Goal: Task Accomplishment & Management: Manage account settings

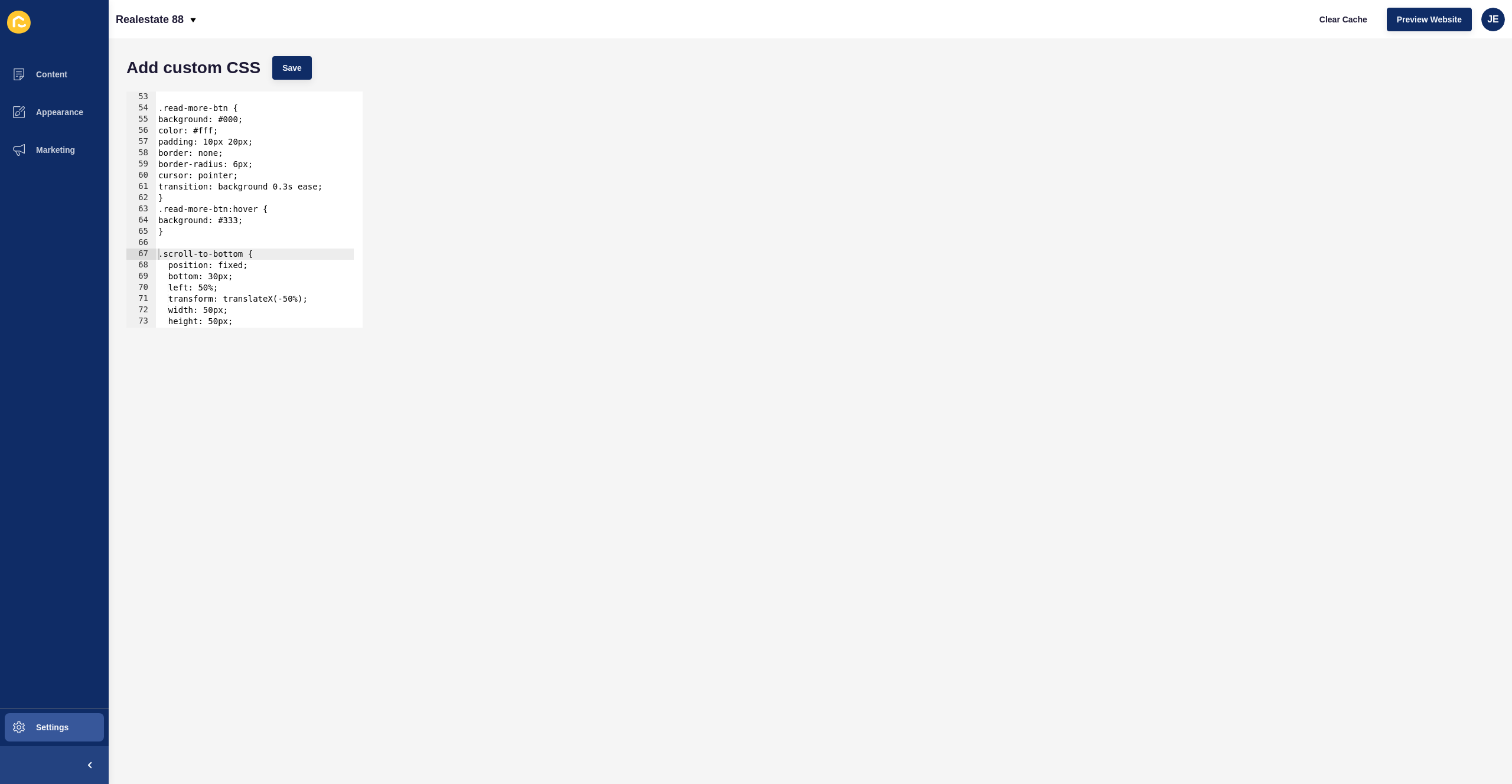
scroll to position [583, 0]
click at [1486, 21] on div "JE" at bounding box center [1493, 19] width 24 height 24
click at [1439, 102] on link "Logout" at bounding box center [1465, 98] width 87 height 26
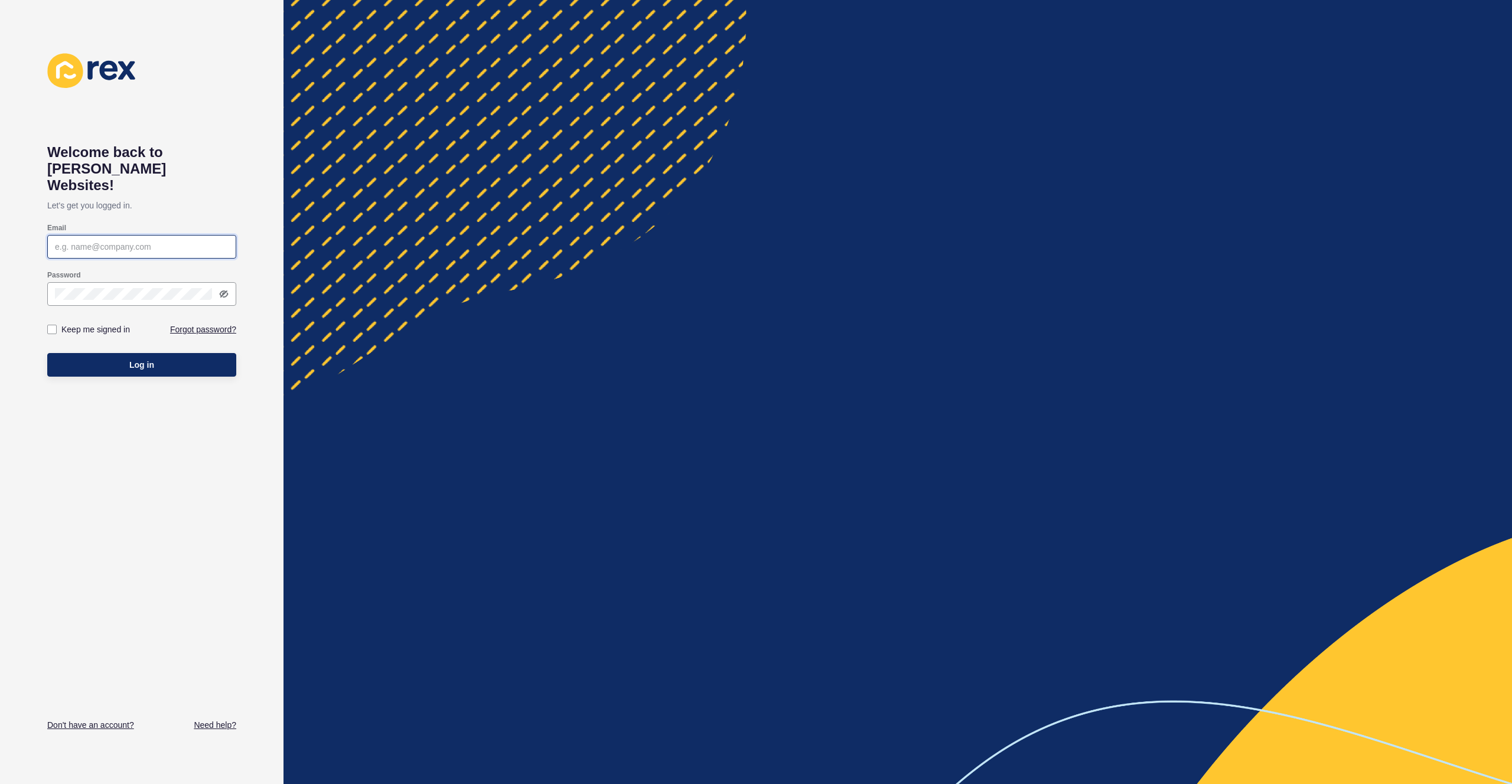
type input "justine.espinosa@rexsoftware.com.au"
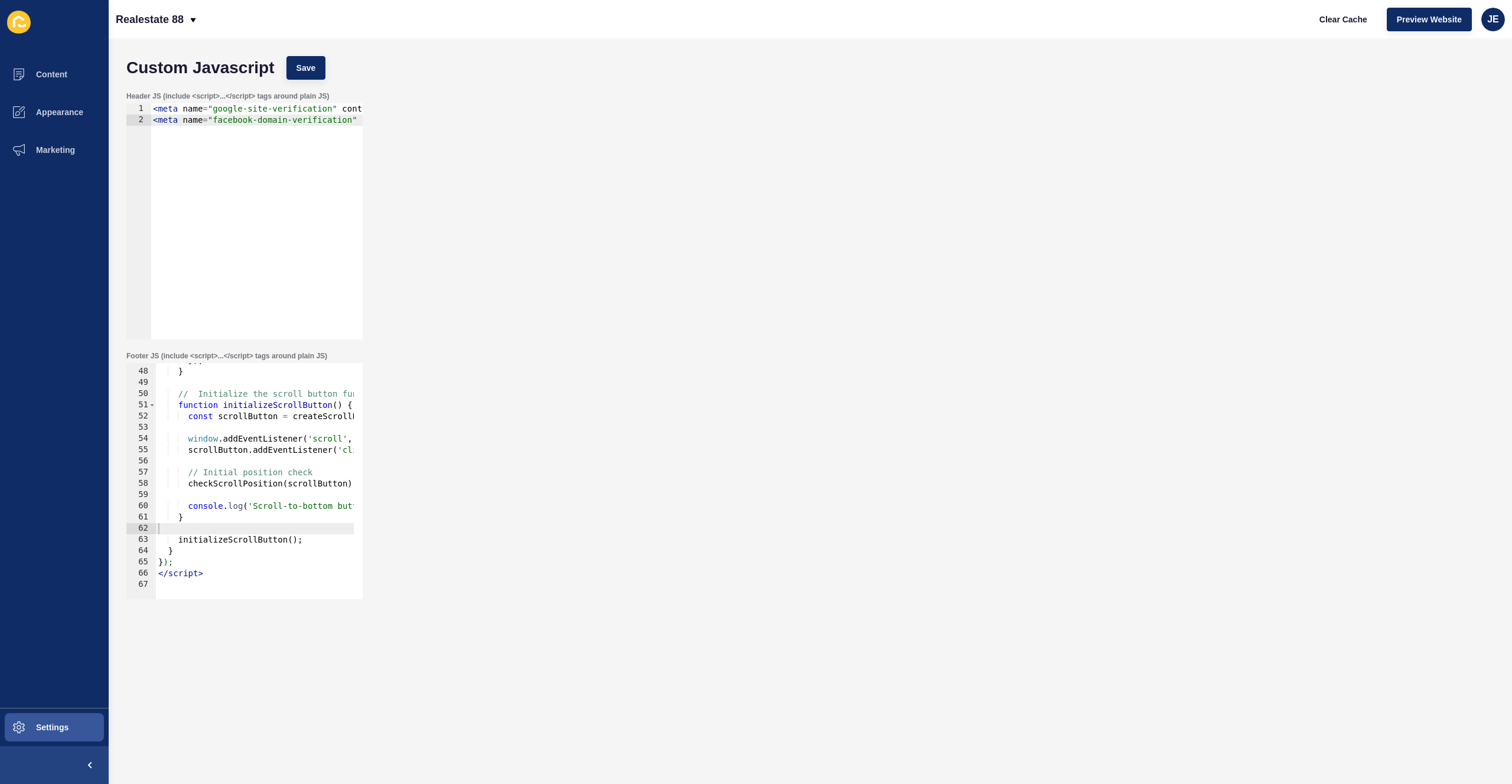
scroll to position [524, 0]
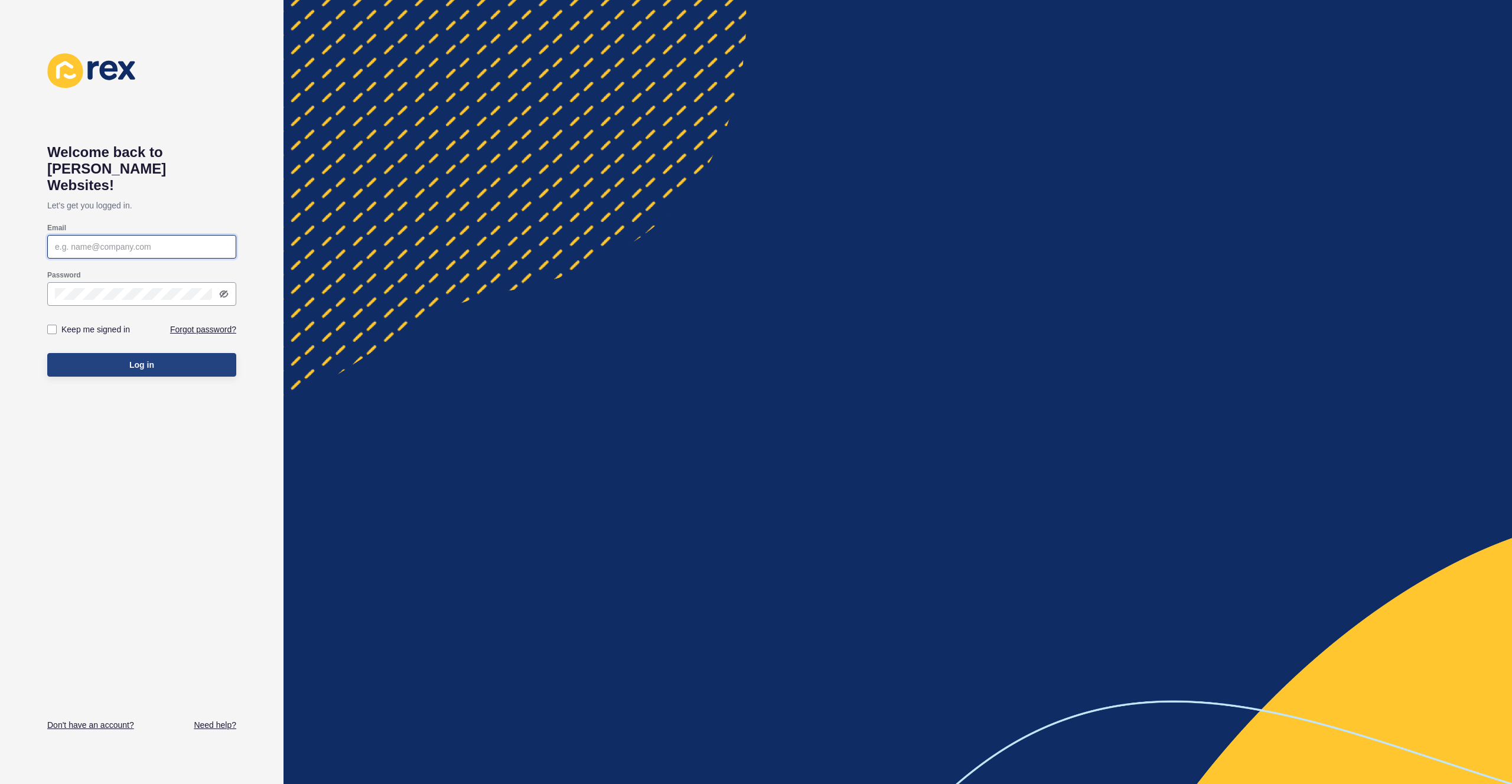
type input "[EMAIL_ADDRESS][PERSON_NAME][DOMAIN_NAME]"
click at [189, 357] on button "Log in" at bounding box center [142, 365] width 189 height 24
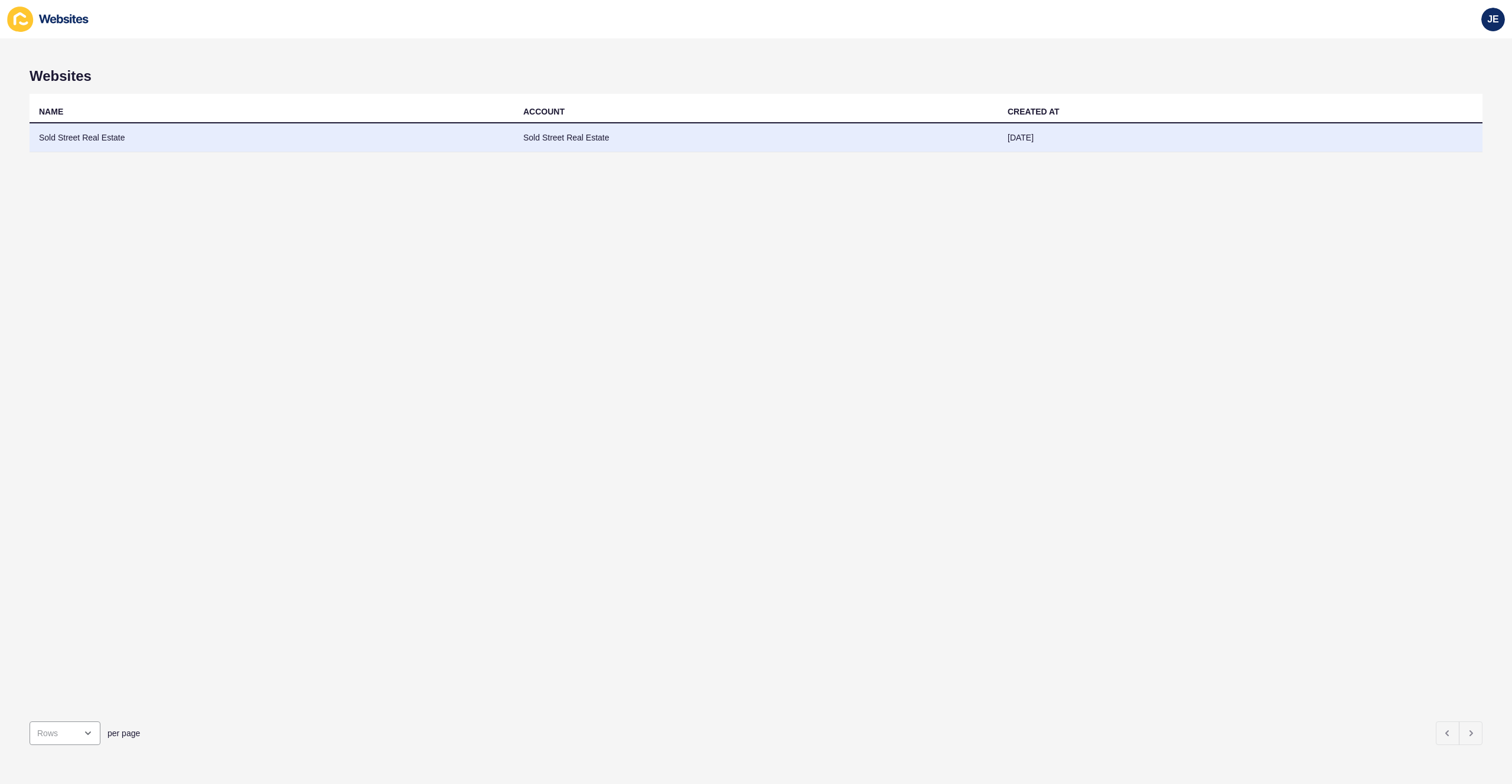
click at [109, 137] on td "Sold Street Real Estate" at bounding box center [271, 137] width 484 height 29
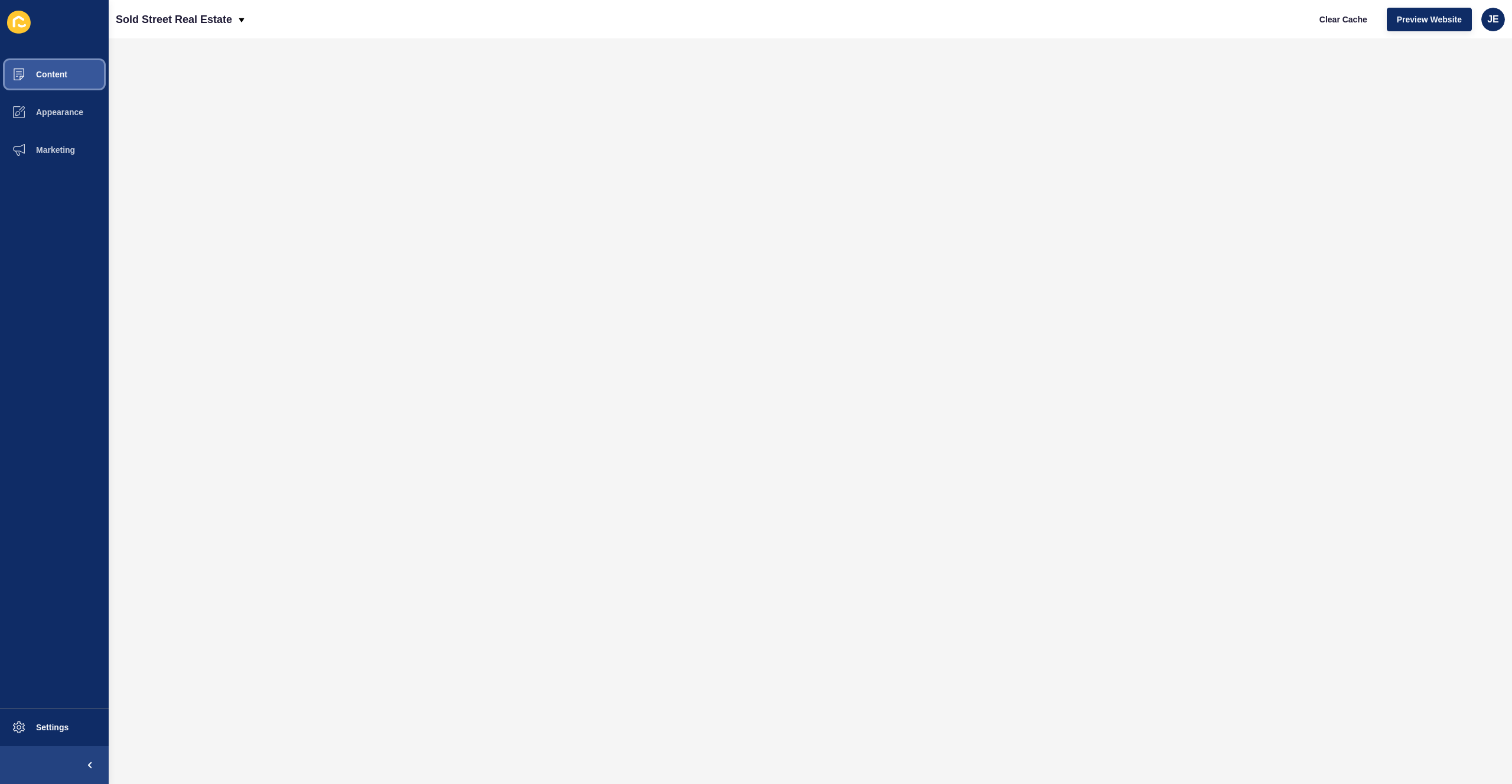
click at [63, 82] on button "Content" at bounding box center [54, 74] width 109 height 38
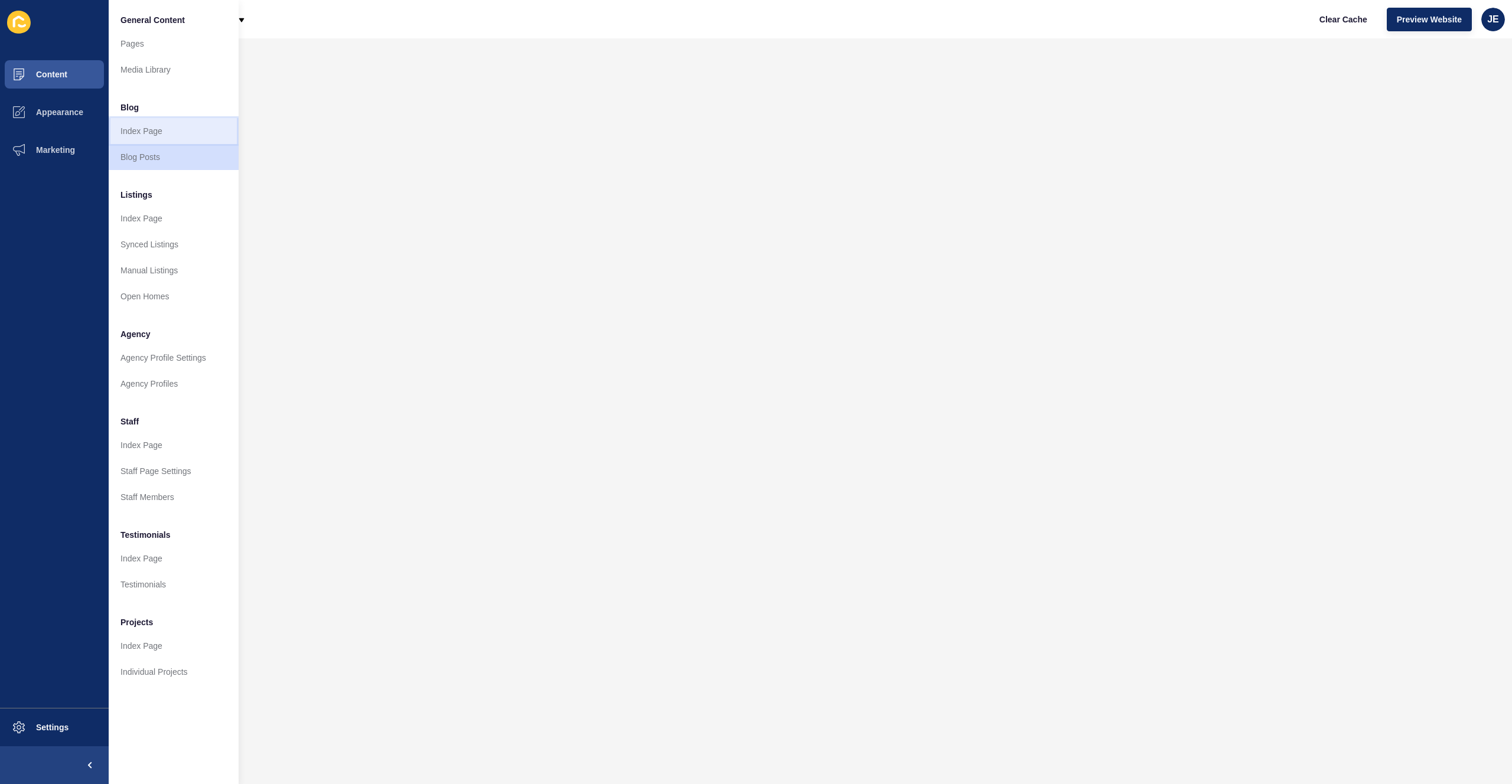
click at [152, 134] on link "Index Page" at bounding box center [173, 131] width 130 height 26
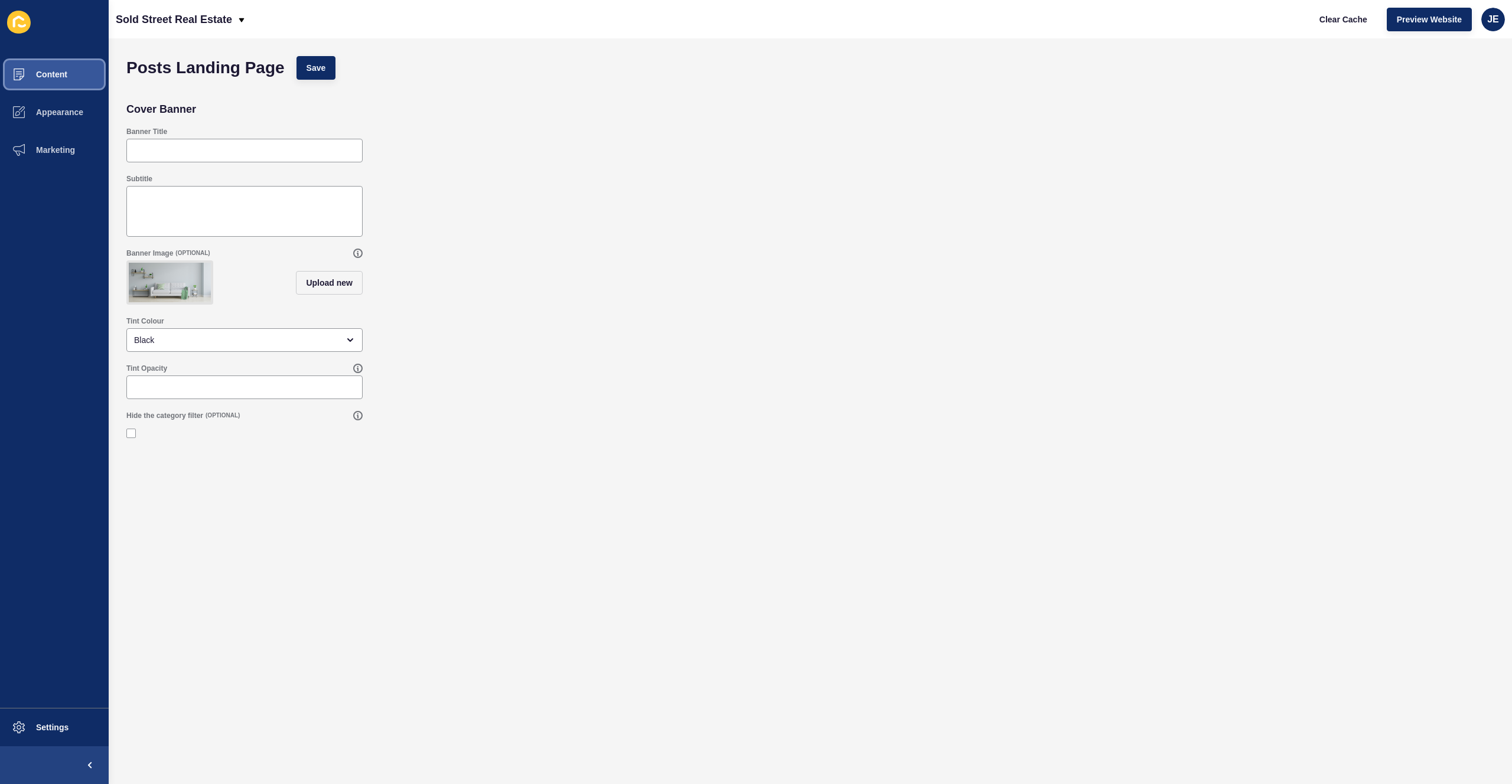
click at [43, 89] on button "Content" at bounding box center [54, 74] width 109 height 38
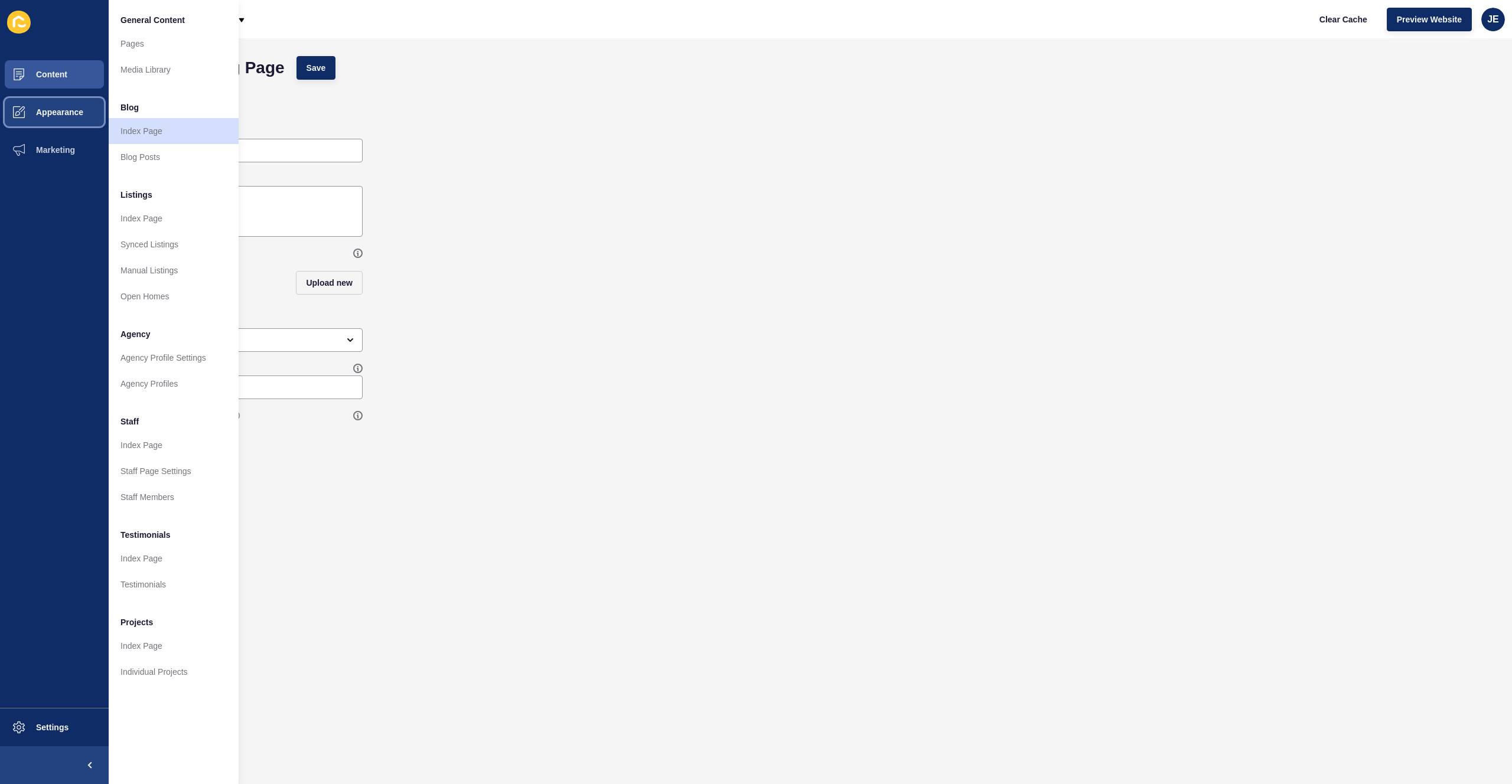
click at [68, 117] on button "Appearance" at bounding box center [54, 112] width 109 height 38
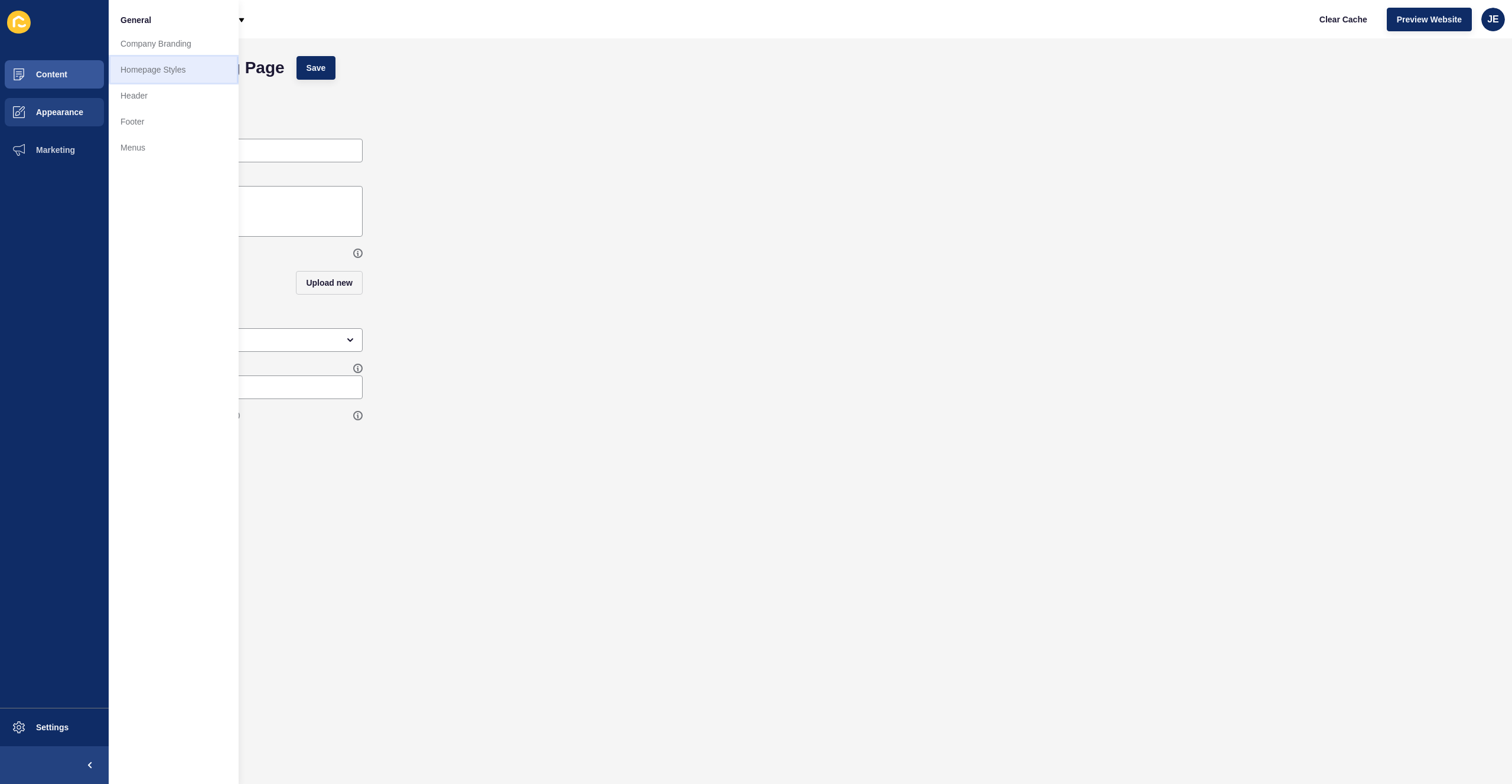
click at [126, 67] on link "Homepage Styles" at bounding box center [173, 70] width 130 height 26
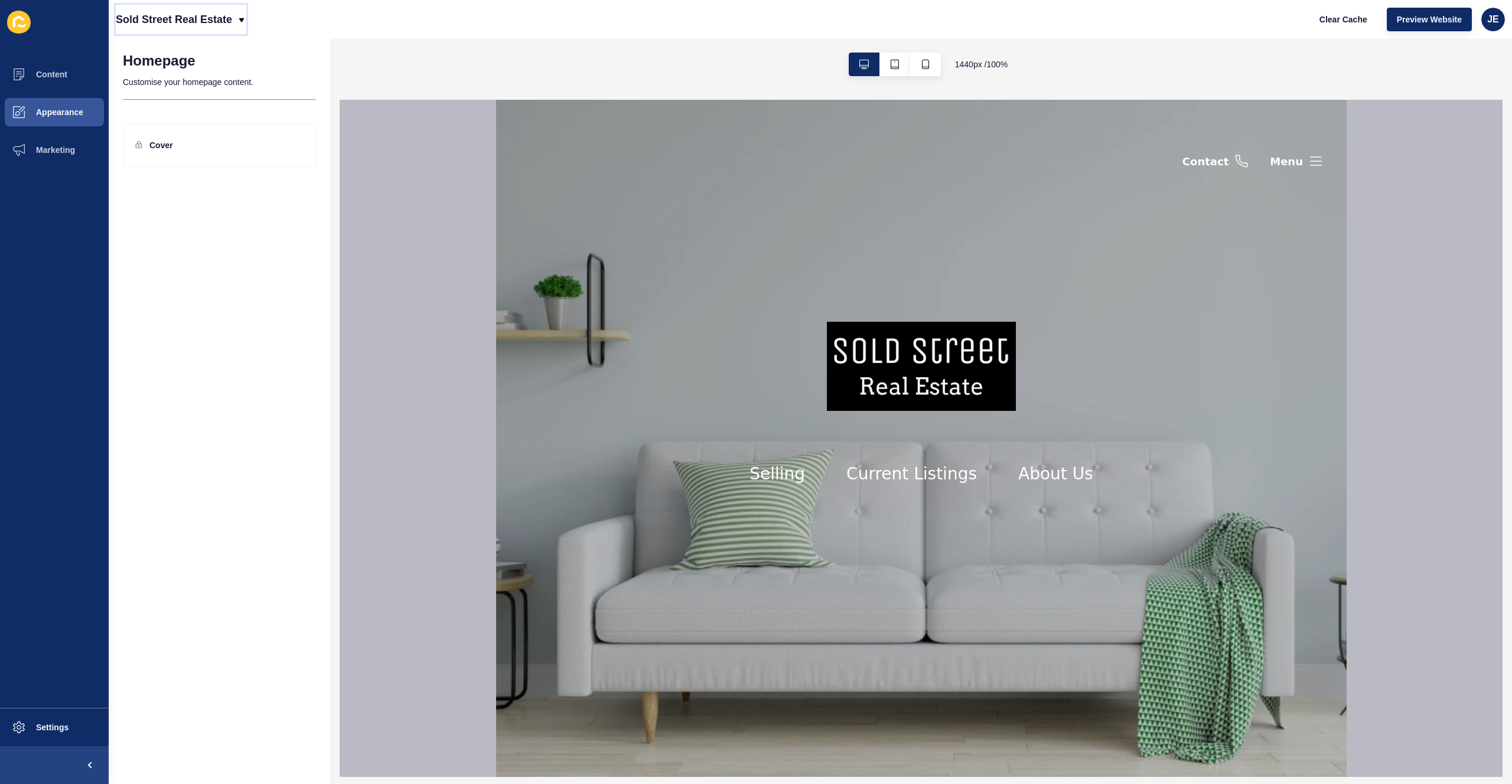
click at [165, 22] on p "Sold Street Real Estate" at bounding box center [174, 19] width 116 height 29
click at [169, 20] on p "Sold Street Real Estate" at bounding box center [174, 19] width 116 height 29
click at [176, 19] on p "Sold Street Real Estate" at bounding box center [174, 19] width 116 height 29
click at [170, 51] on div "Back to website list" at bounding box center [167, 54] width 84 height 21
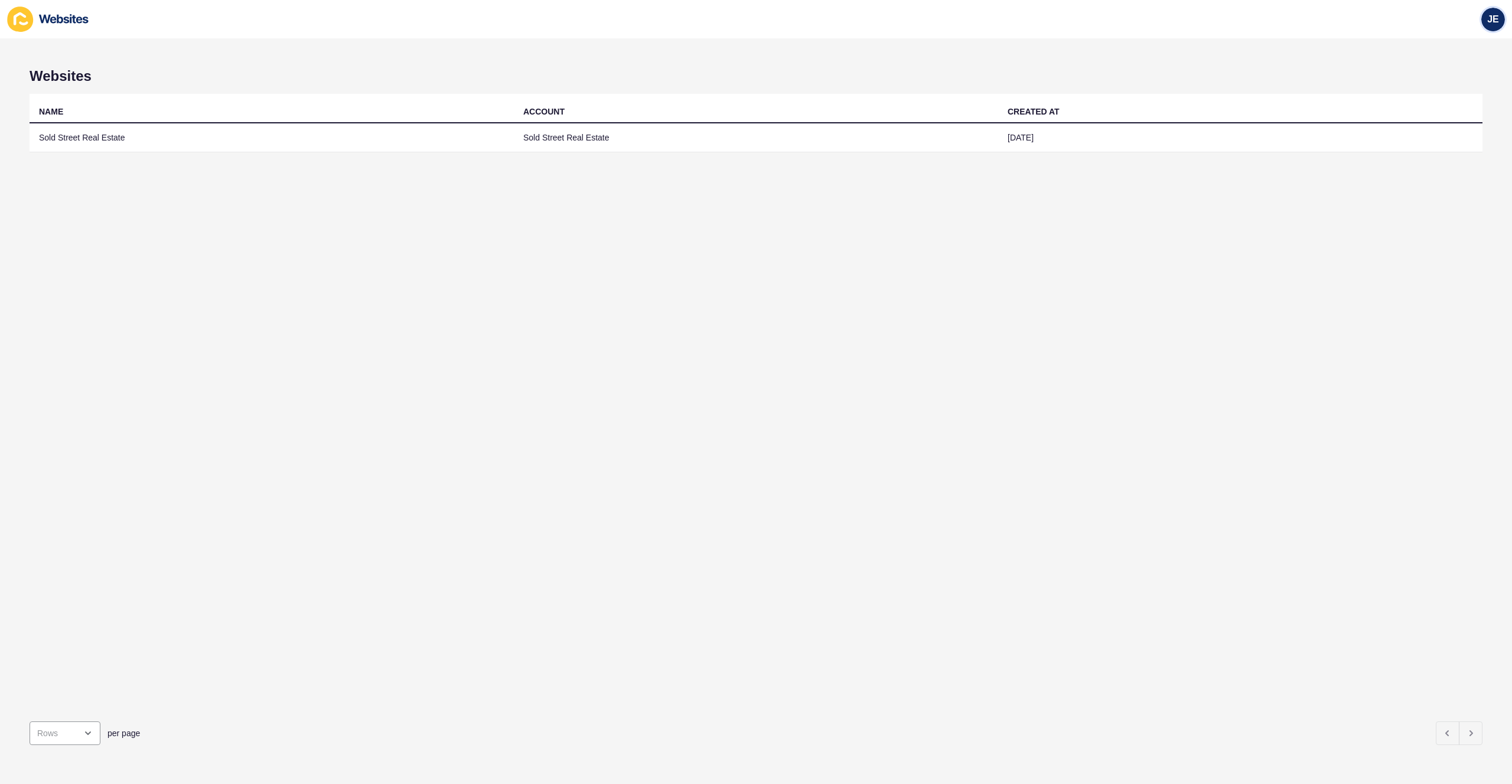
click at [1497, 17] on span "JE" at bounding box center [1493, 19] width 11 height 11
click at [1439, 99] on link "Logout" at bounding box center [1465, 98] width 87 height 26
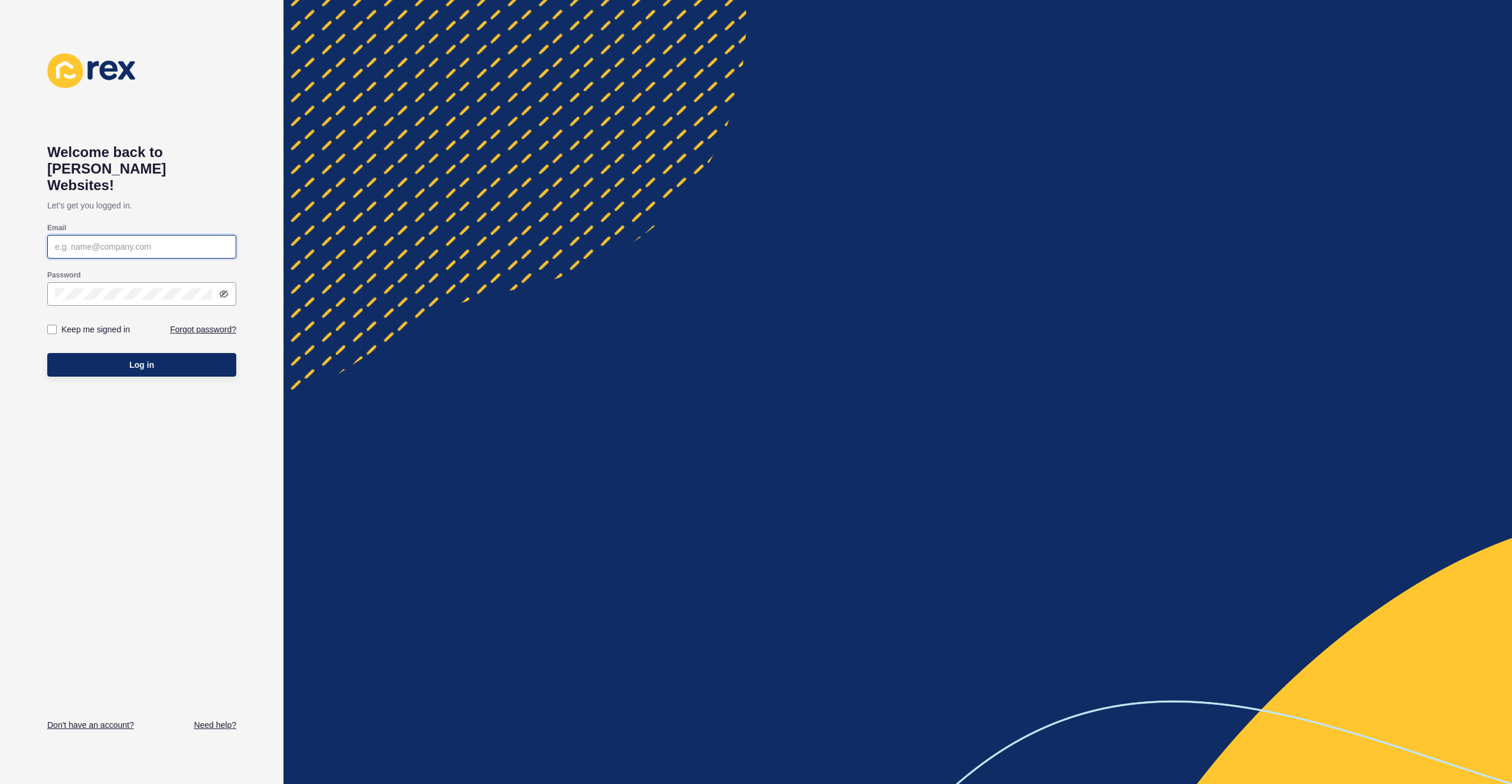
type input "justine.espinosa@rexsoftware.com.au"
type input "[EMAIL_ADDRESS][PERSON_NAME][DOMAIN_NAME]"
click at [174, 353] on button "Log in" at bounding box center [142, 365] width 189 height 24
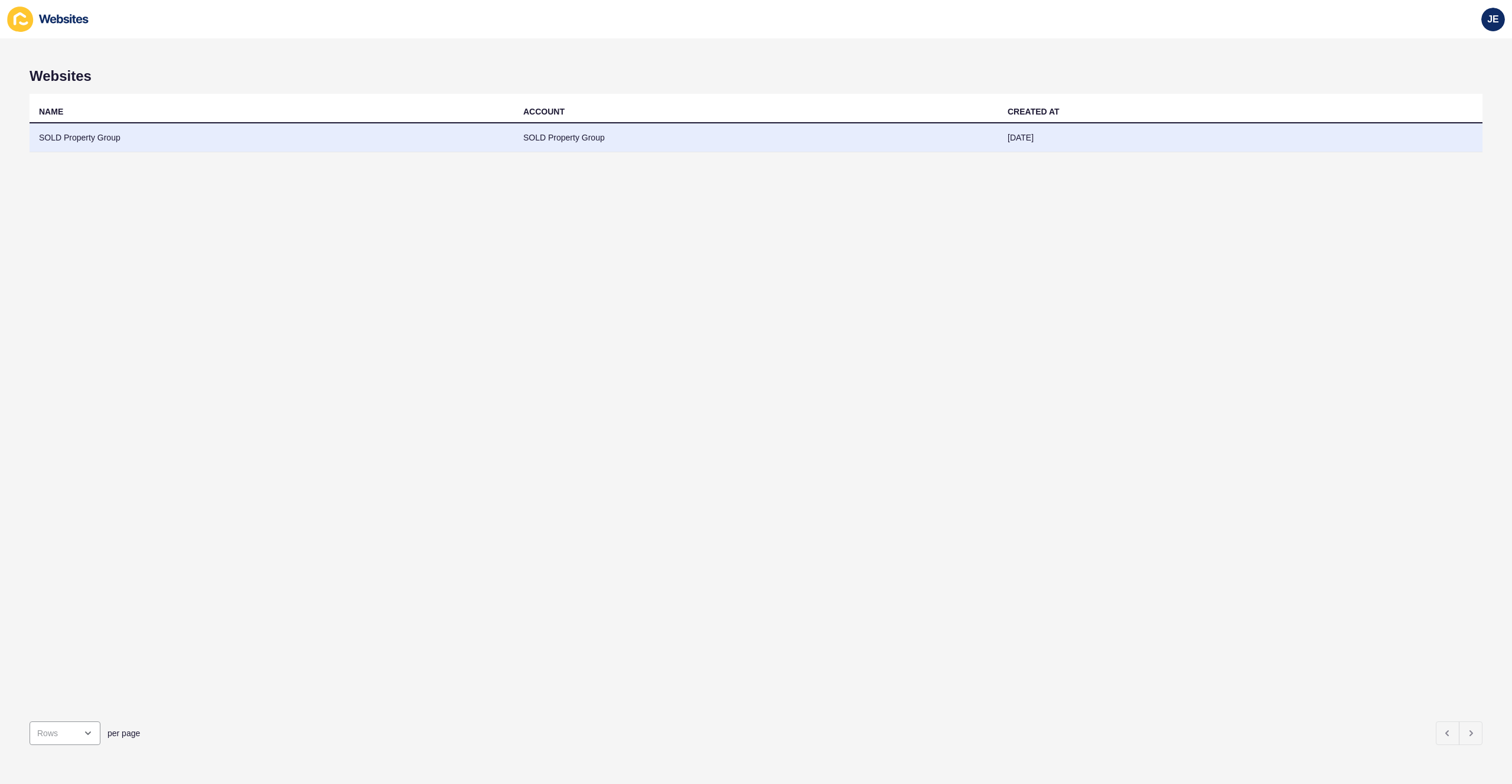
click at [106, 129] on td "SOLD Property Group" at bounding box center [271, 137] width 484 height 29
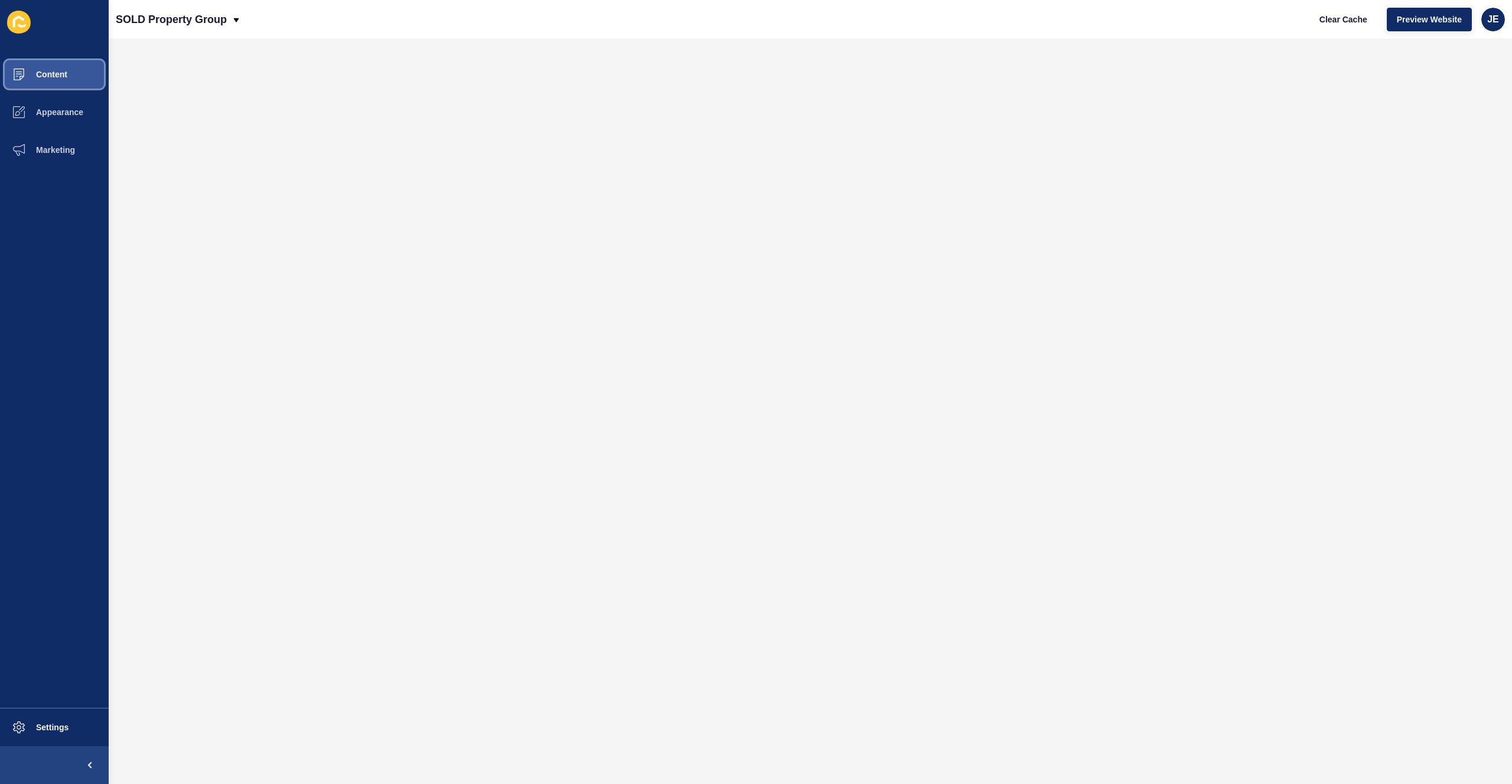
click at [79, 73] on button "Content" at bounding box center [54, 74] width 109 height 38
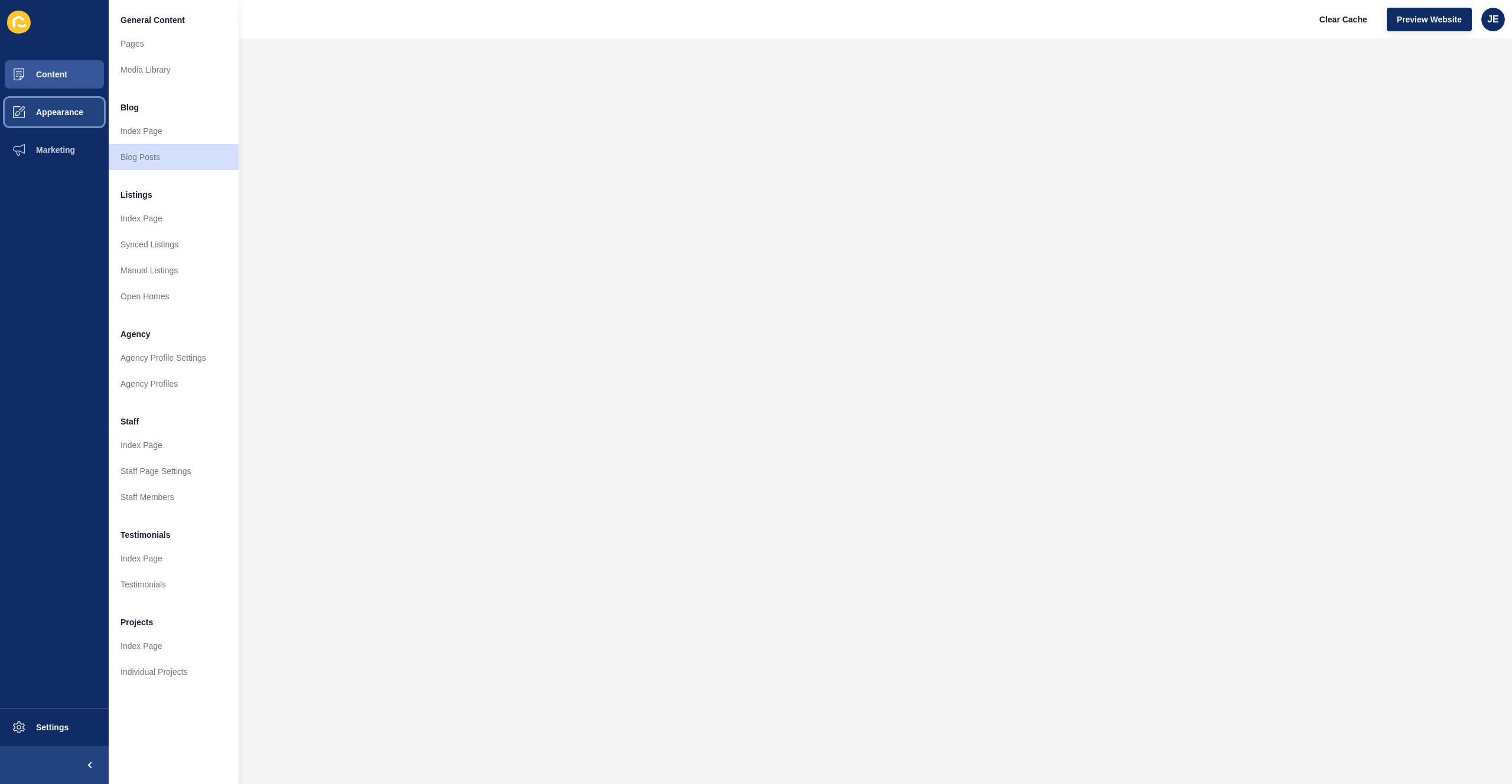
click at [61, 104] on button "Appearance" at bounding box center [54, 112] width 109 height 38
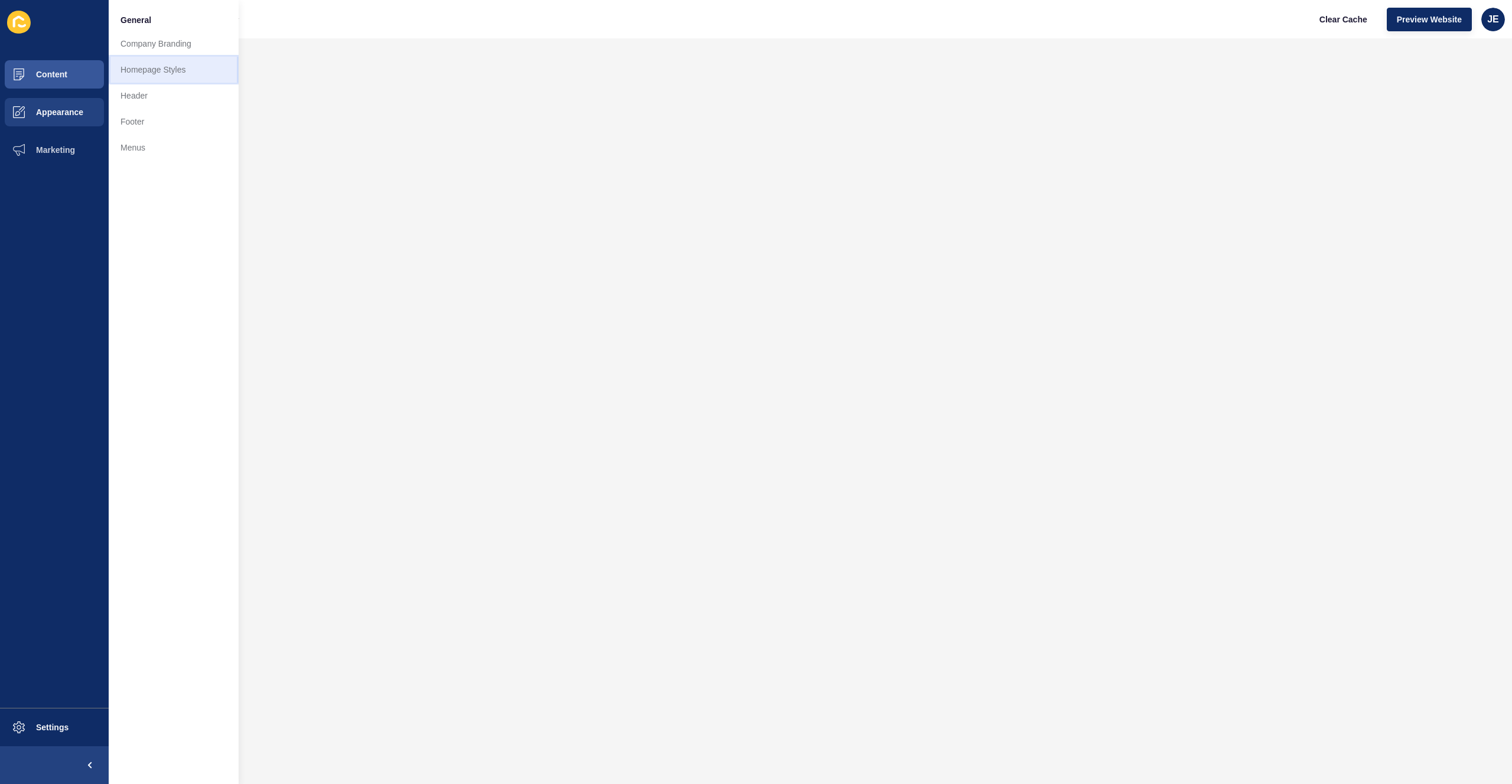
click at [158, 79] on link "Homepage Styles" at bounding box center [173, 70] width 130 height 26
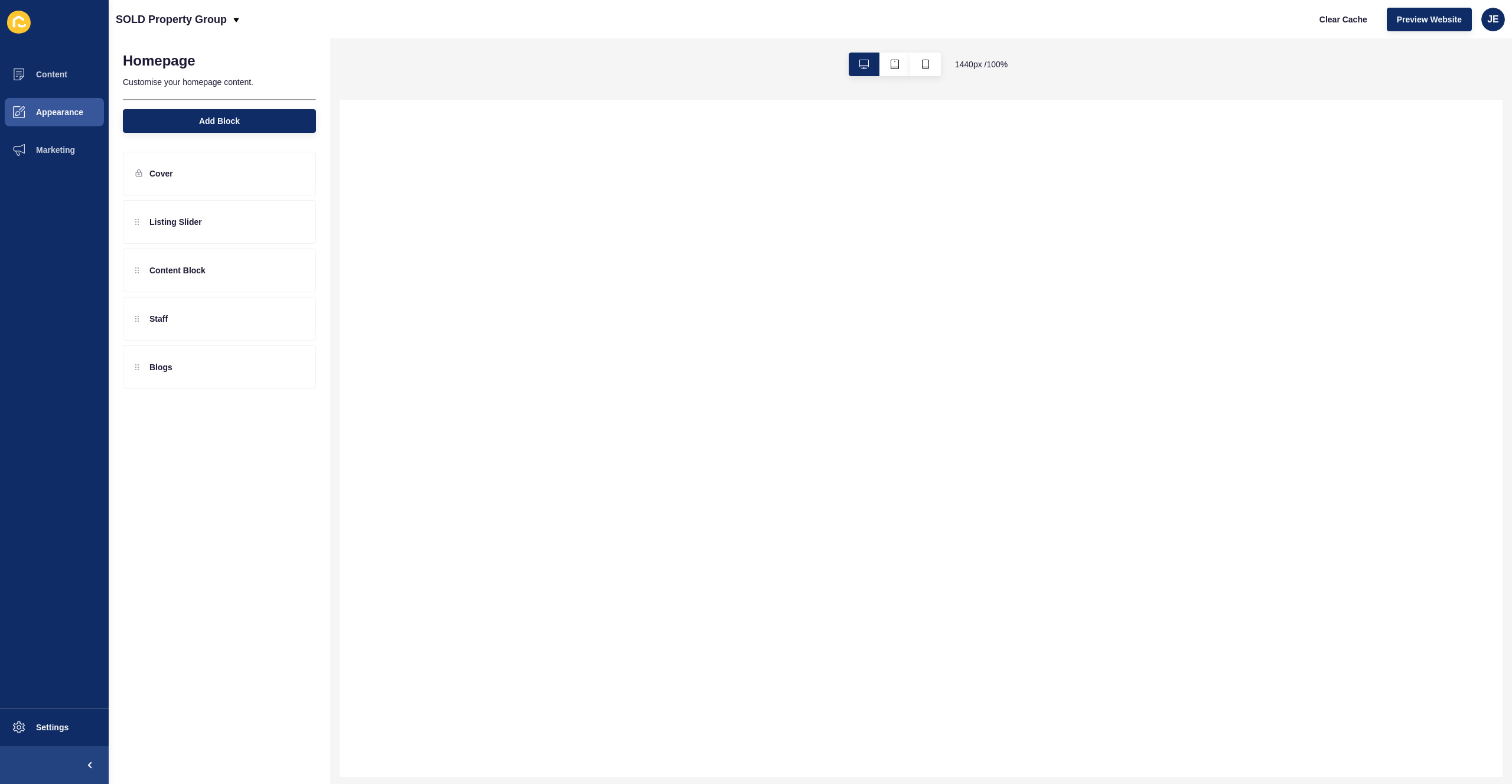
select select
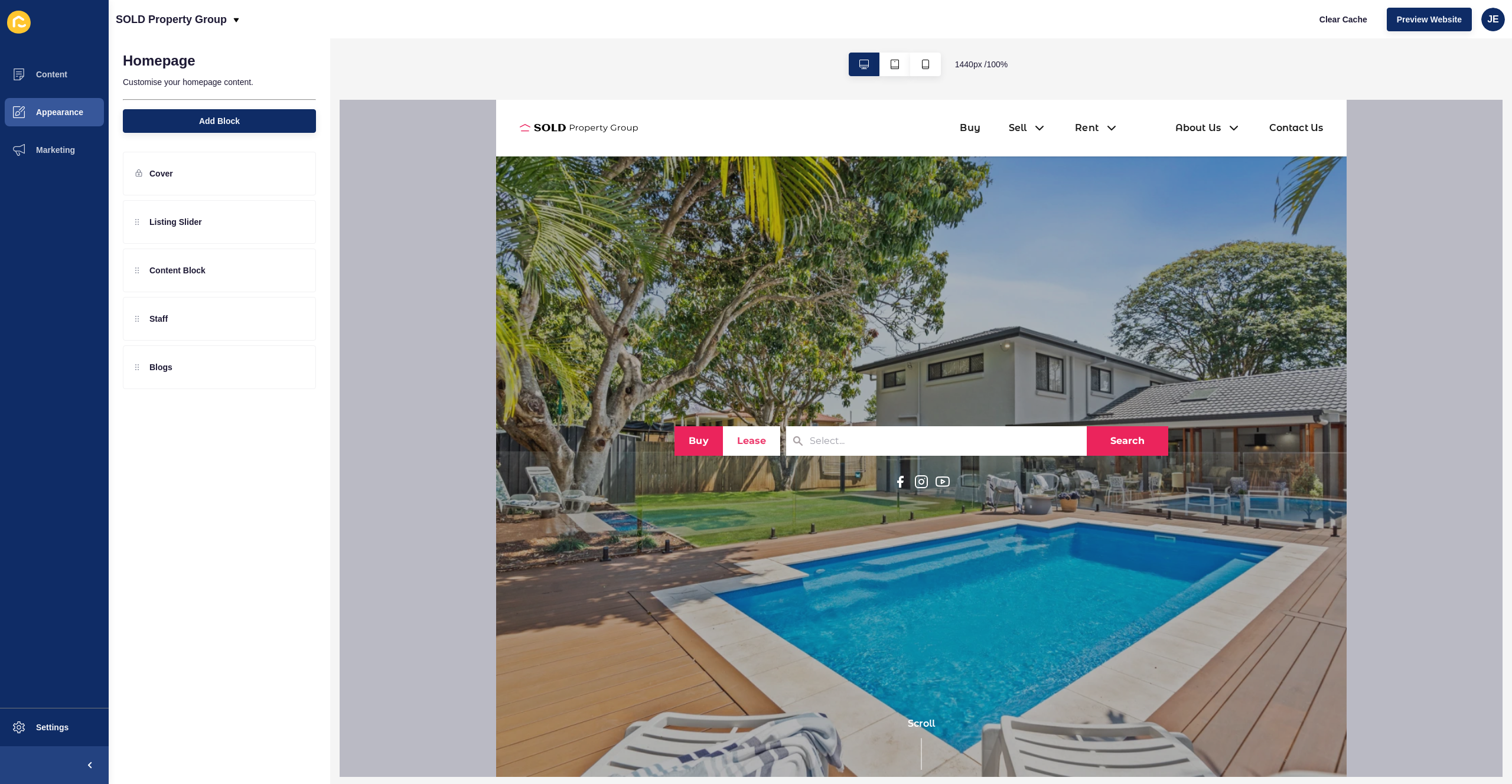
click at [737, 443] on button "Lease" at bounding box center [751, 441] width 57 height 29
click at [172, 185] on div "Cover" at bounding box center [219, 174] width 193 height 43
click at [298, 175] on icon at bounding box center [294, 173] width 10 height 10
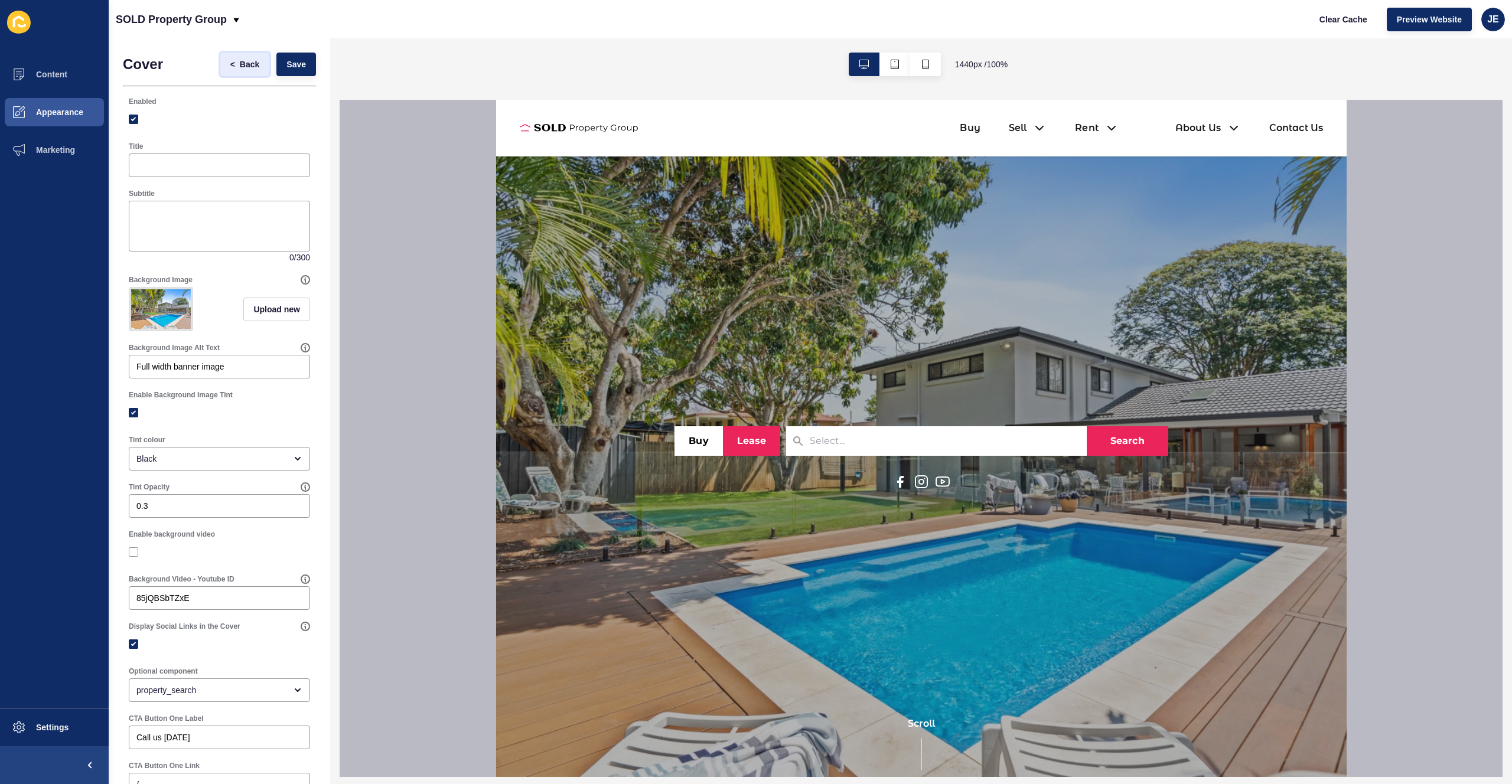
click at [231, 66] on span "<" at bounding box center [235, 64] width 10 height 11
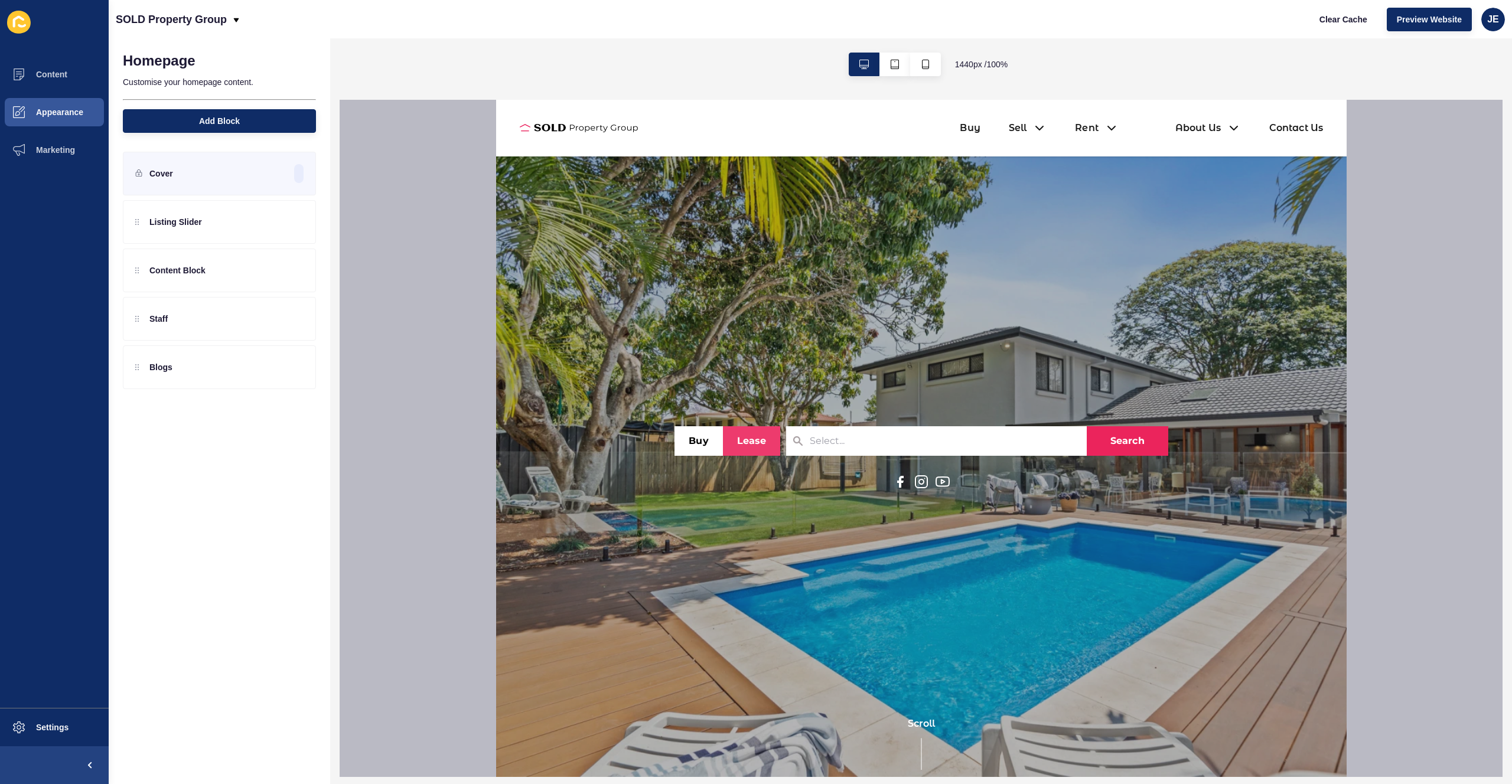
click at [740, 435] on button "Lease" at bounding box center [751, 441] width 57 height 29
click at [920, 481] on icon at bounding box center [920, 481] width 13 height 13
click at [1407, 24] on span "Preview Website" at bounding box center [1430, 19] width 65 height 11
click at [50, 715] on button "Settings" at bounding box center [54, 727] width 109 height 38
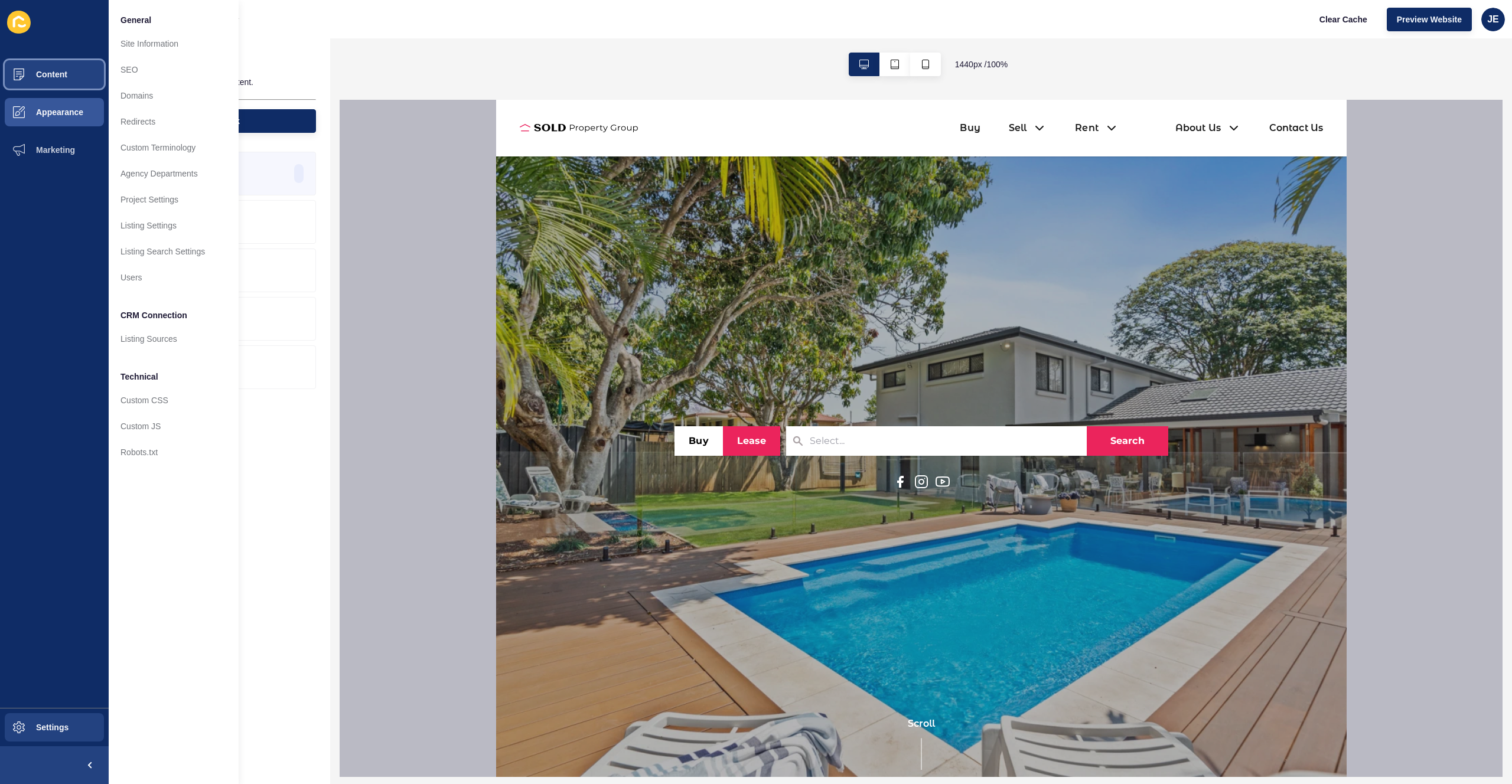
click at [72, 68] on button "Content" at bounding box center [54, 74] width 109 height 38
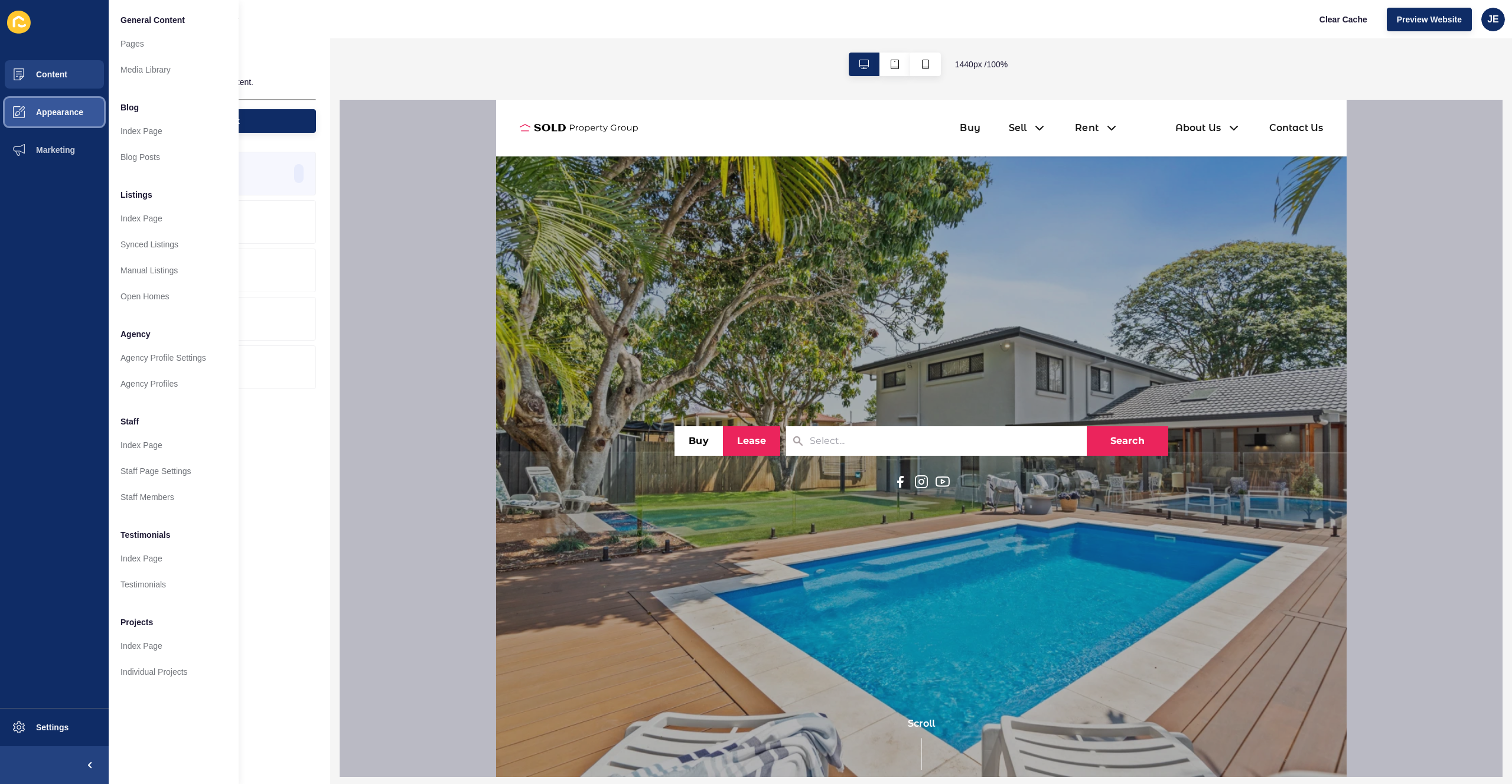
click at [72, 109] on span "Appearance" at bounding box center [40, 112] width 85 height 10
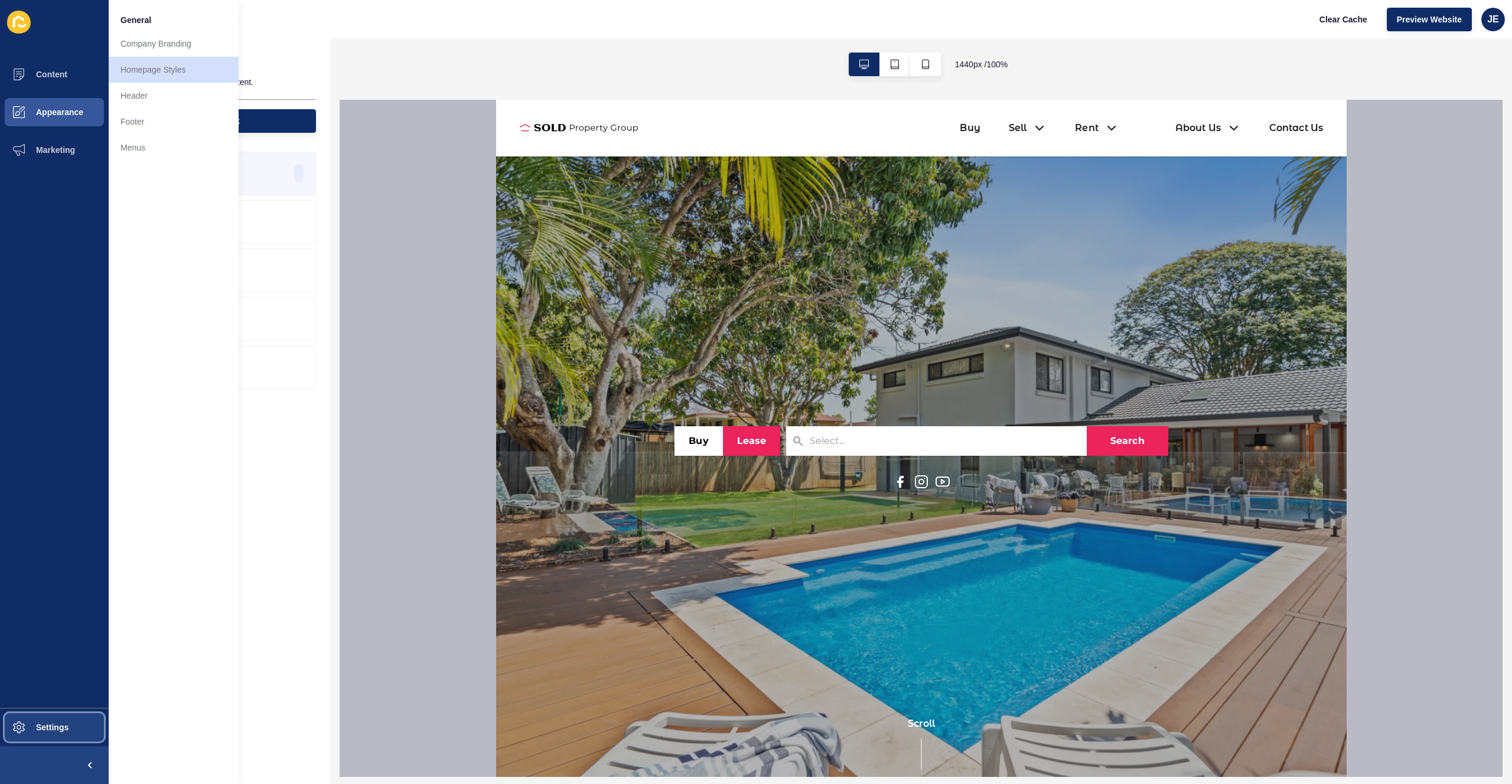
click at [52, 742] on button "Settings" at bounding box center [54, 727] width 109 height 38
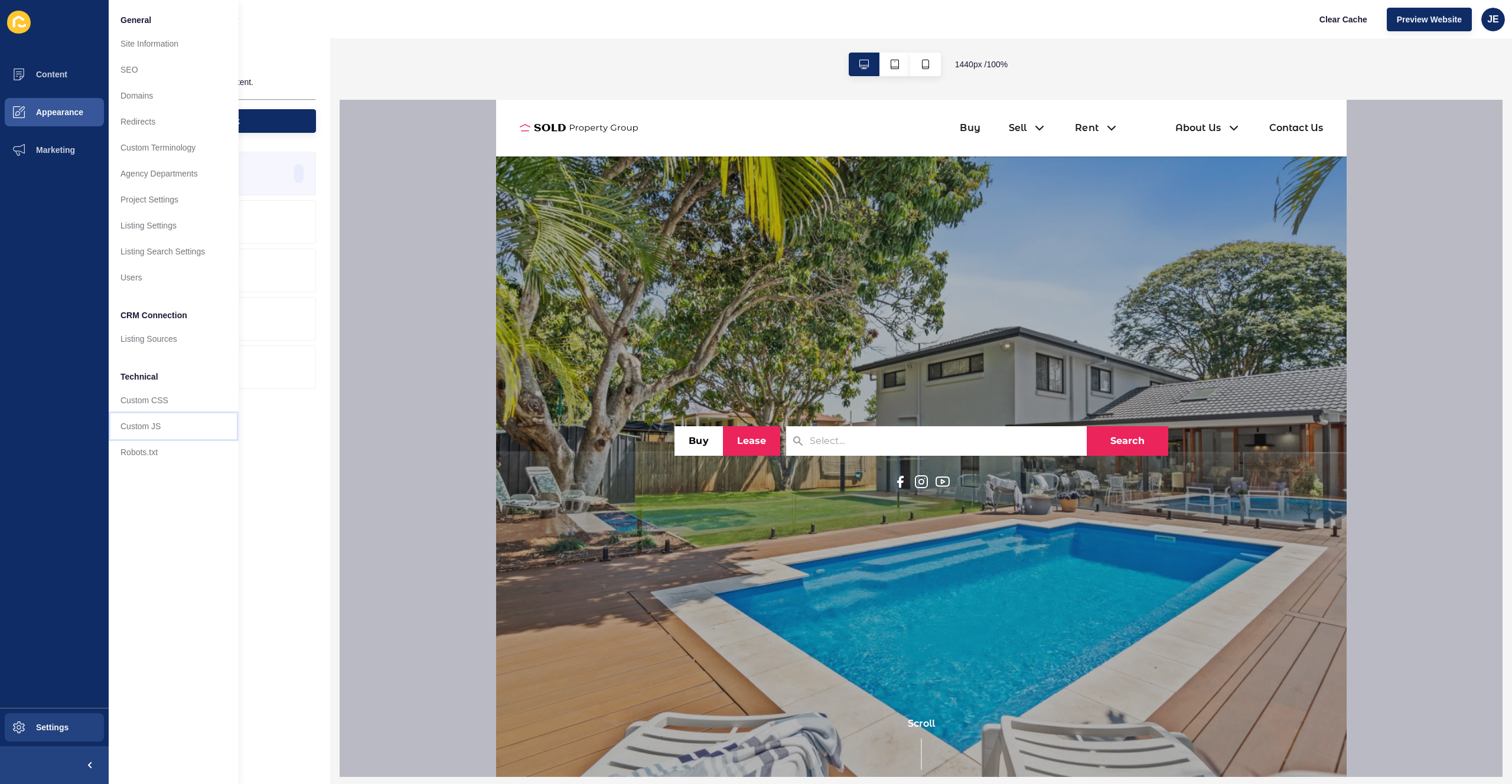
click at [126, 426] on link "Custom JS" at bounding box center [173, 426] width 130 height 26
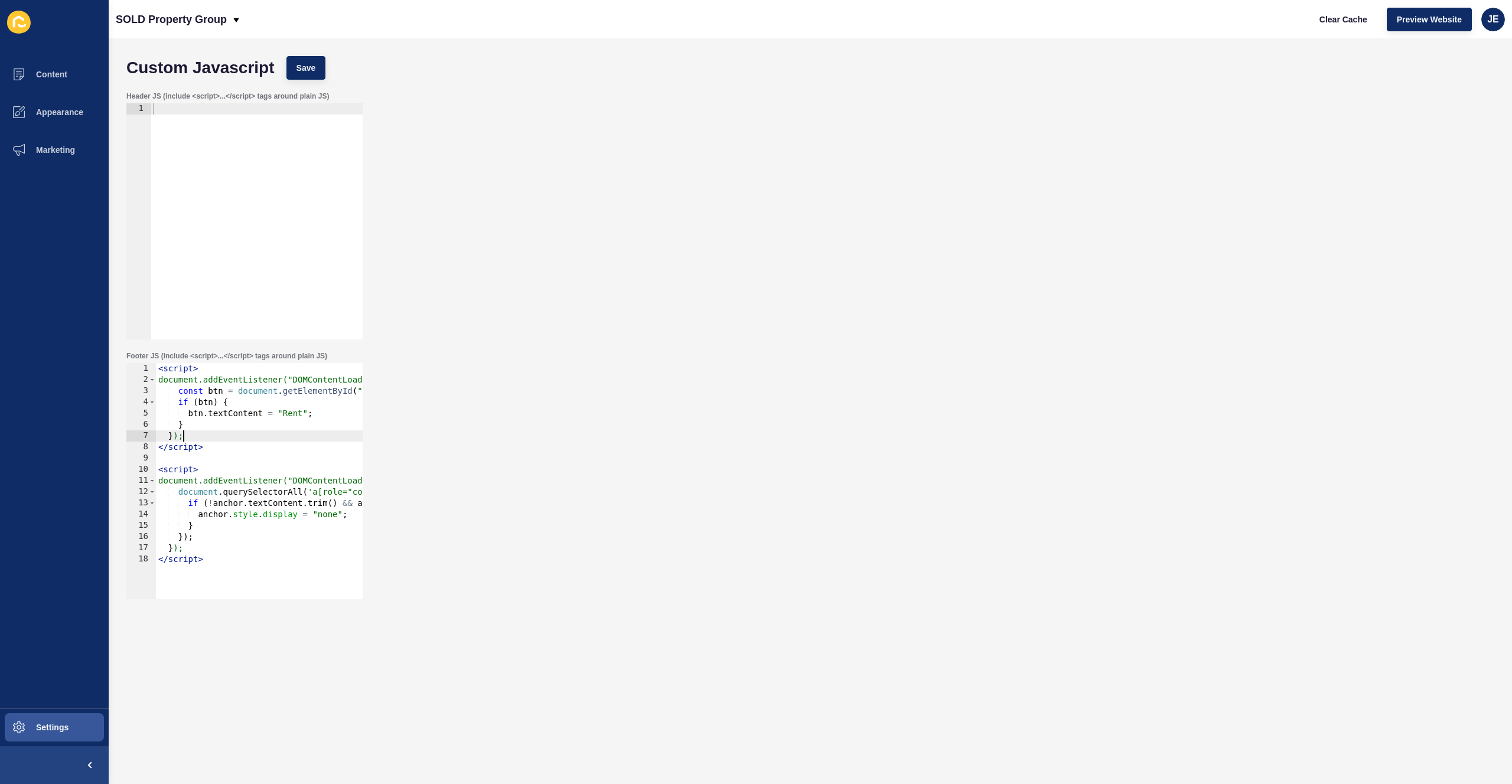
click at [209, 437] on div "< script > document.addEventListener("DOMContentLoaded", function () { const bt…" at bounding box center [372, 488] width 432 height 250
click at [215, 424] on div "< script > document.addEventListener("DOMContentLoaded", function () { const bt…" at bounding box center [372, 488] width 432 height 250
type textarea "}"
paste textarea "});"
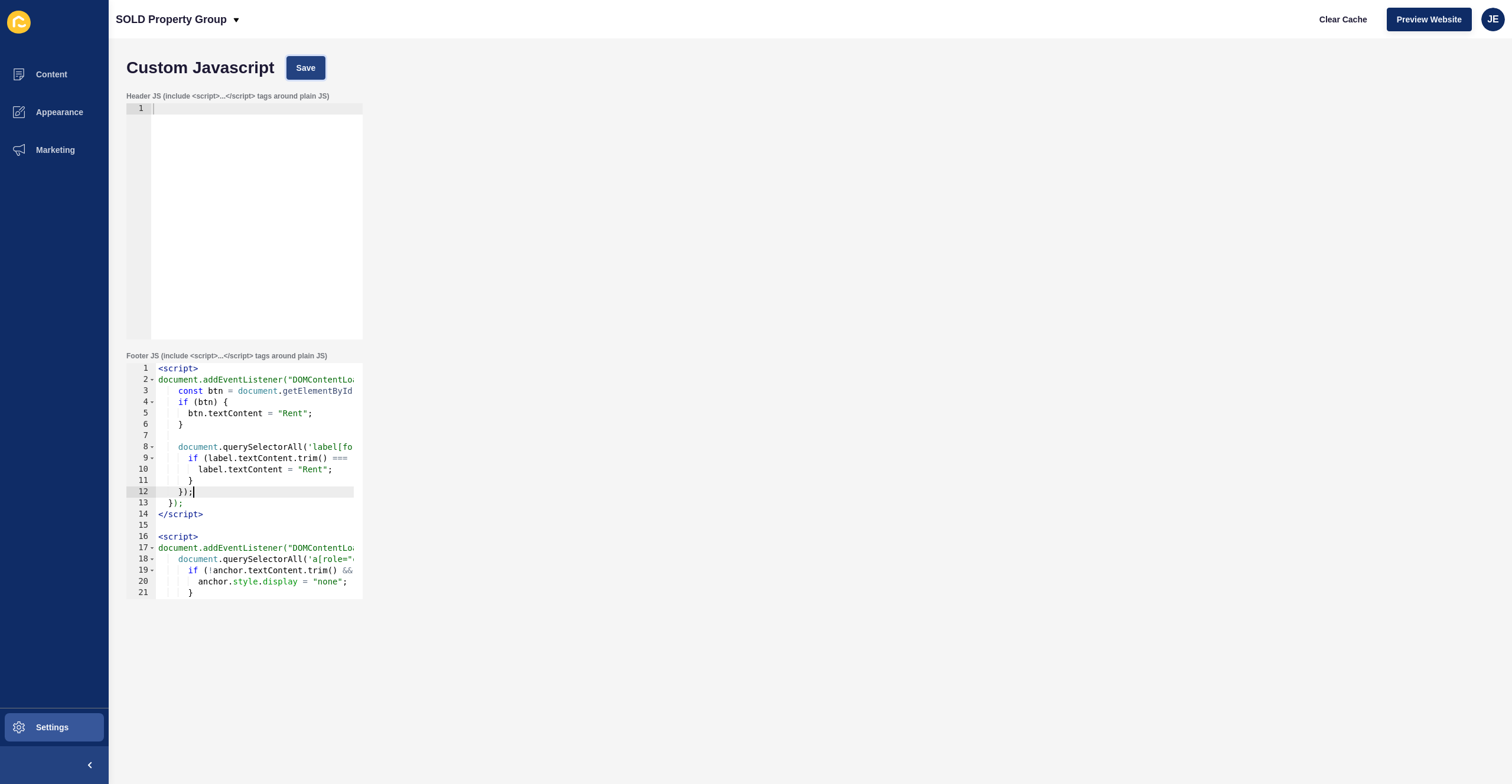
click at [313, 59] on button "Save" at bounding box center [306, 68] width 40 height 24
click at [208, 516] on div "< script > document.addEventListener("DOMContentLoaded", function () { const bt…" at bounding box center [372, 488] width 432 height 250
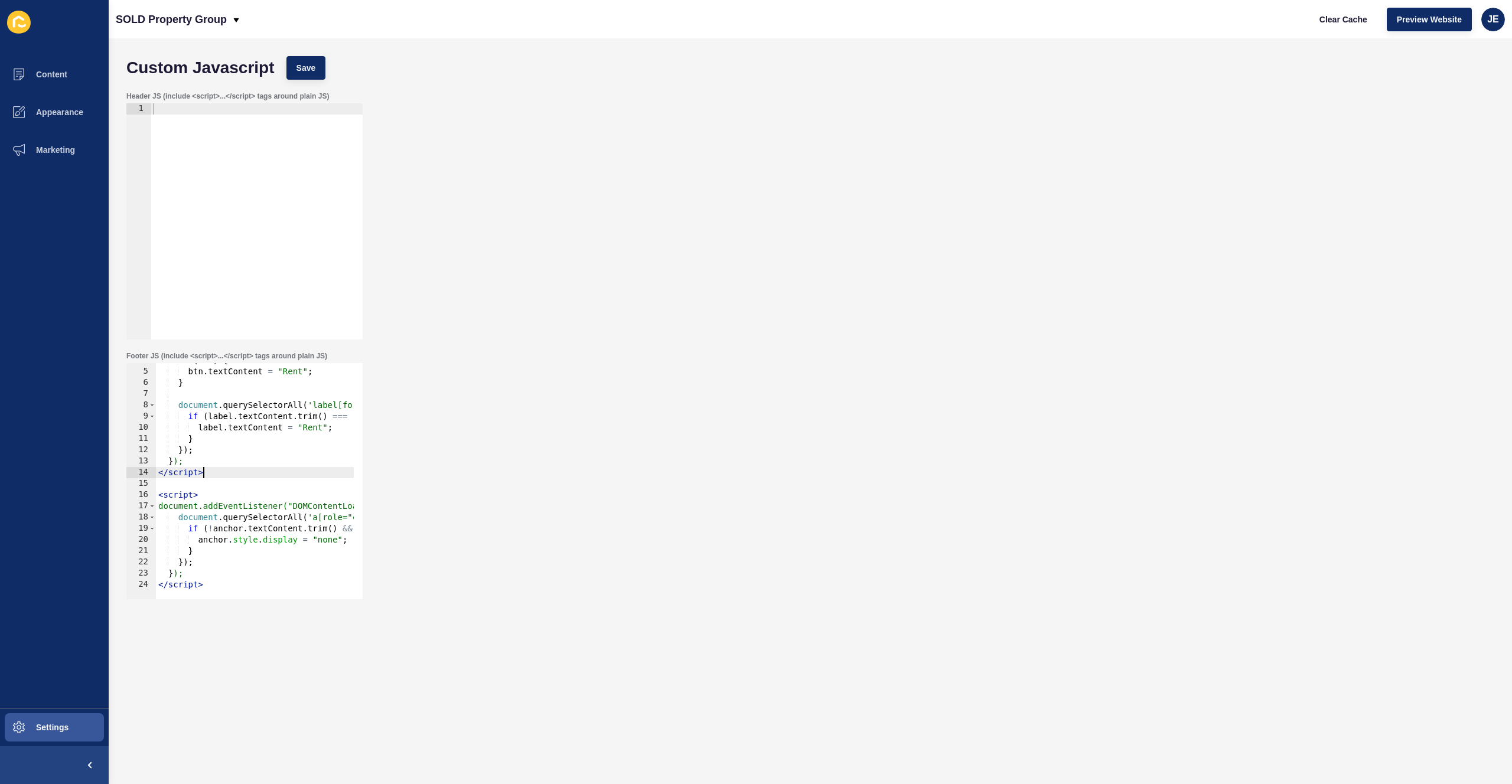
scroll to position [42, 0]
click at [231, 578] on div "if ( btn ) { btn . textContent = "Rent" ; } document . querySelectorAll ( 'labe…" at bounding box center [372, 479] width 432 height 250
click at [259, 582] on div "if ( btn ) { btn . textContent = "Rent" ; } document . querySelectorAll ( 'labe…" at bounding box center [372, 479] width 432 height 250
type textarea "</script>"
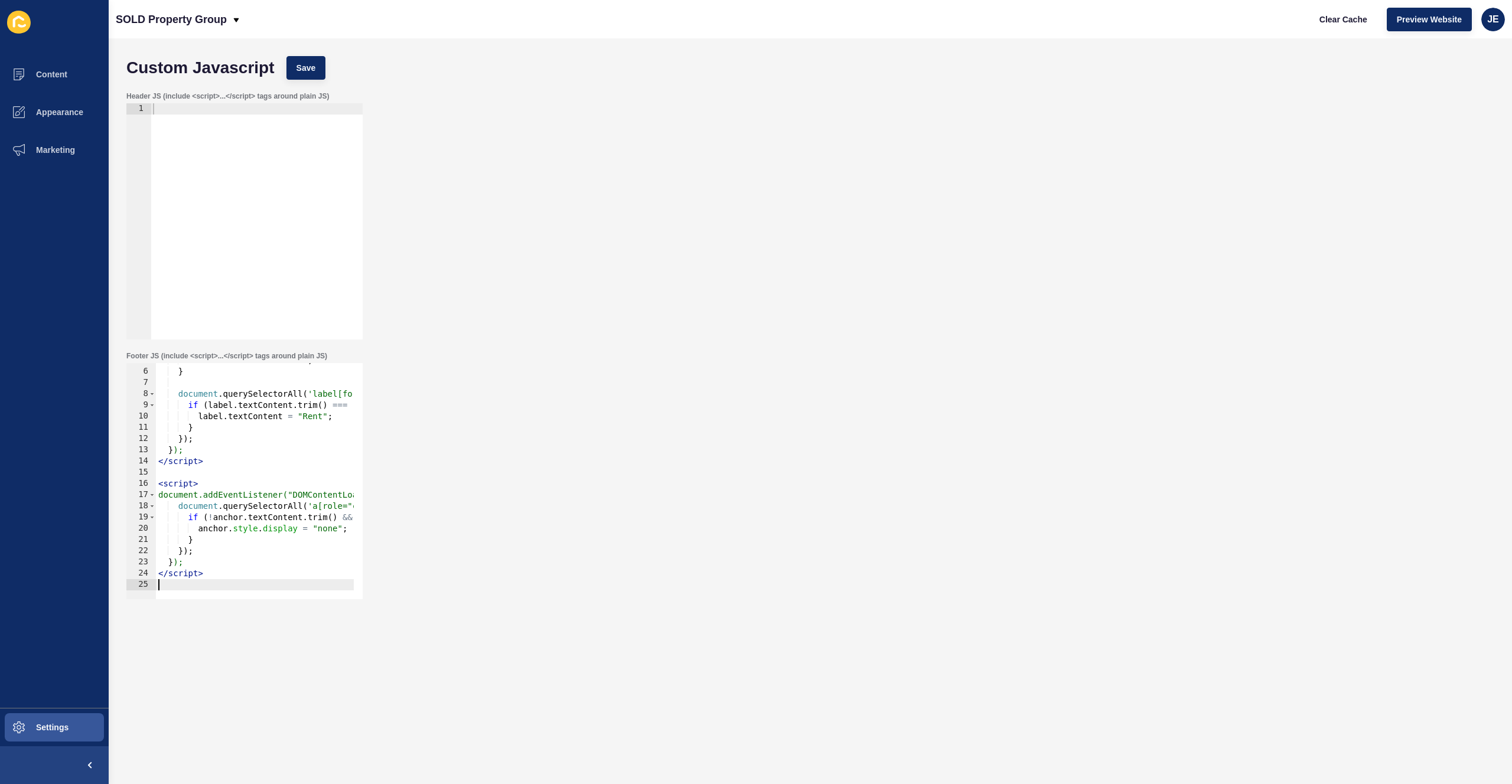
scroll to position [0, 0]
paste textarea "</script>"
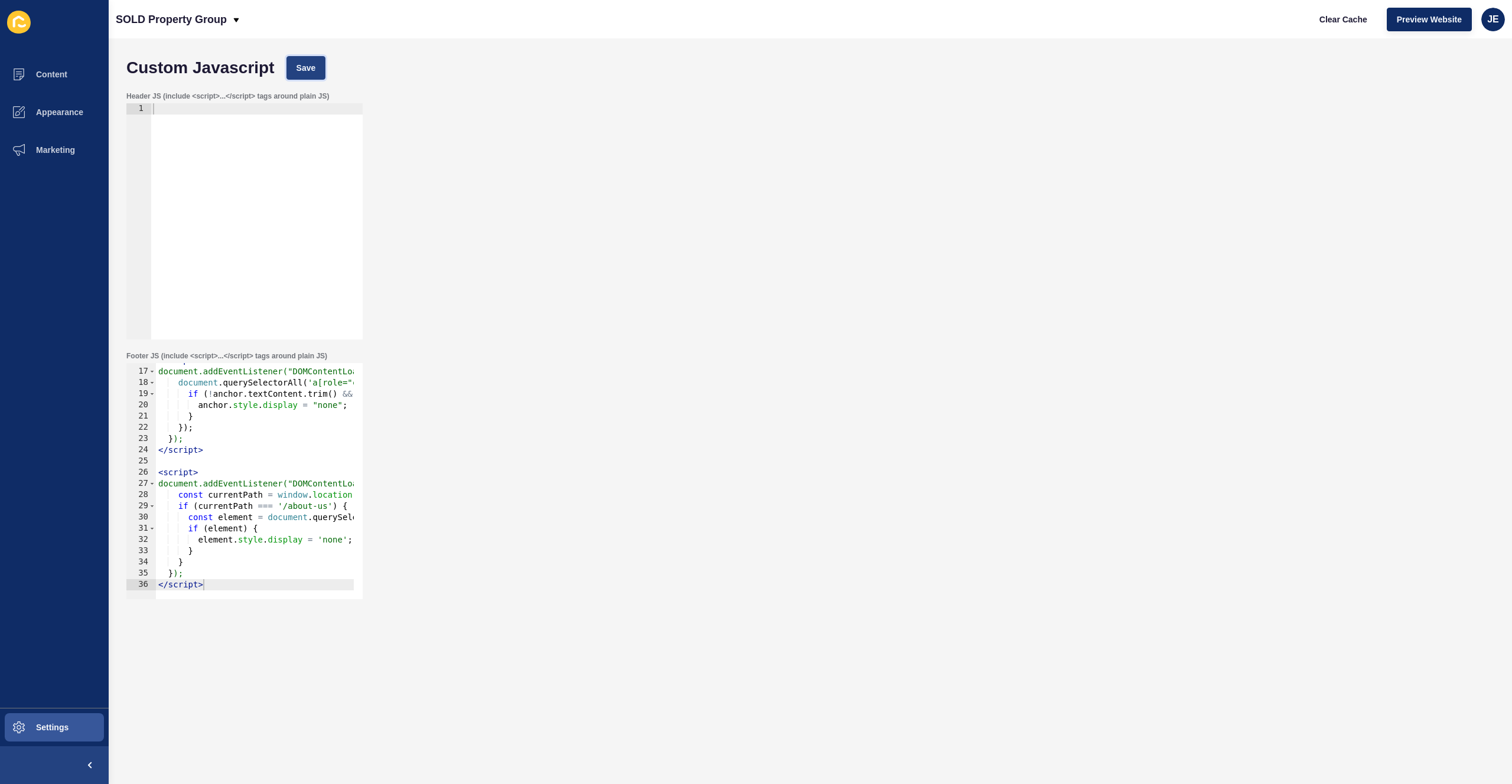
click at [312, 73] on span "Save" at bounding box center [306, 68] width 20 height 11
click at [305, 63] on span "Save" at bounding box center [306, 68] width 20 height 11
click at [1348, 20] on span "Clear Cache" at bounding box center [1343, 19] width 48 height 11
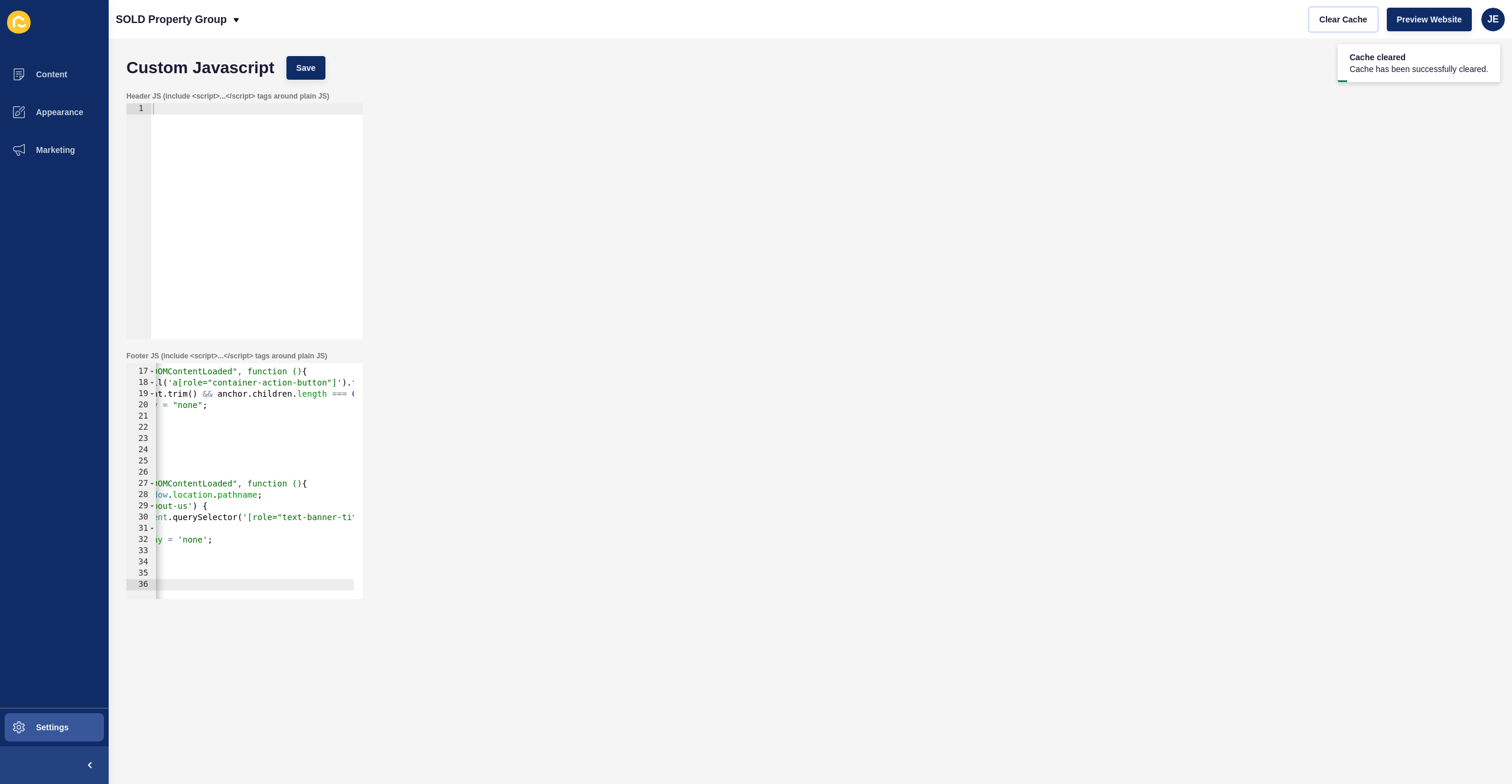
scroll to position [0, 0]
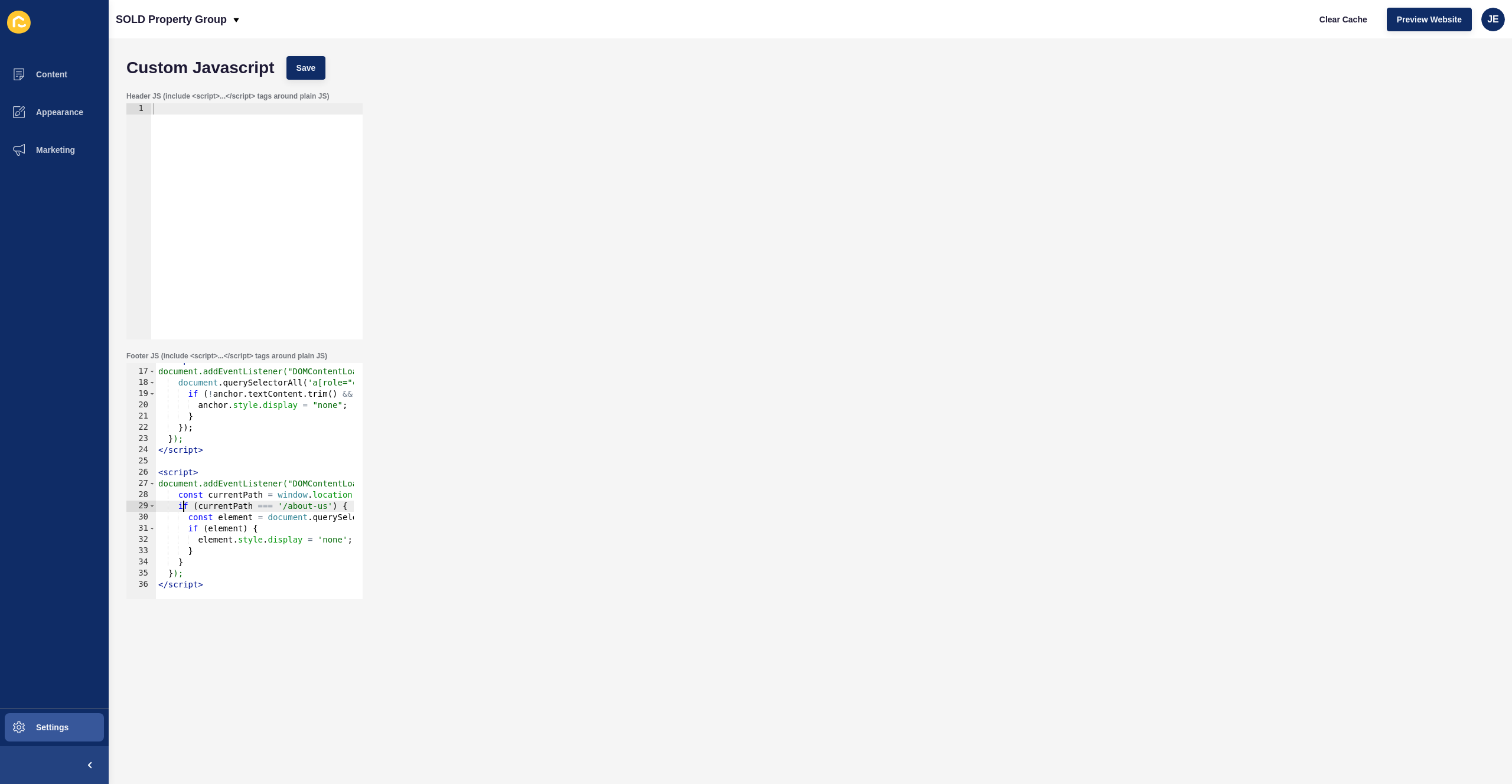
click at [180, 505] on div "< script > document.addEventListener("DOMContentLoaded", function () { document…" at bounding box center [372, 479] width 432 height 250
click at [176, 511] on div "< script > document.addEventListener("DOMContentLoaded", function () { document…" at bounding box center [372, 479] width 432 height 250
click at [177, 511] on div "< script > document.addEventListener("DOMContentLoaded", function () { document…" at bounding box center [372, 479] width 432 height 250
type textarea "if (currentPath === '/about-us') {"
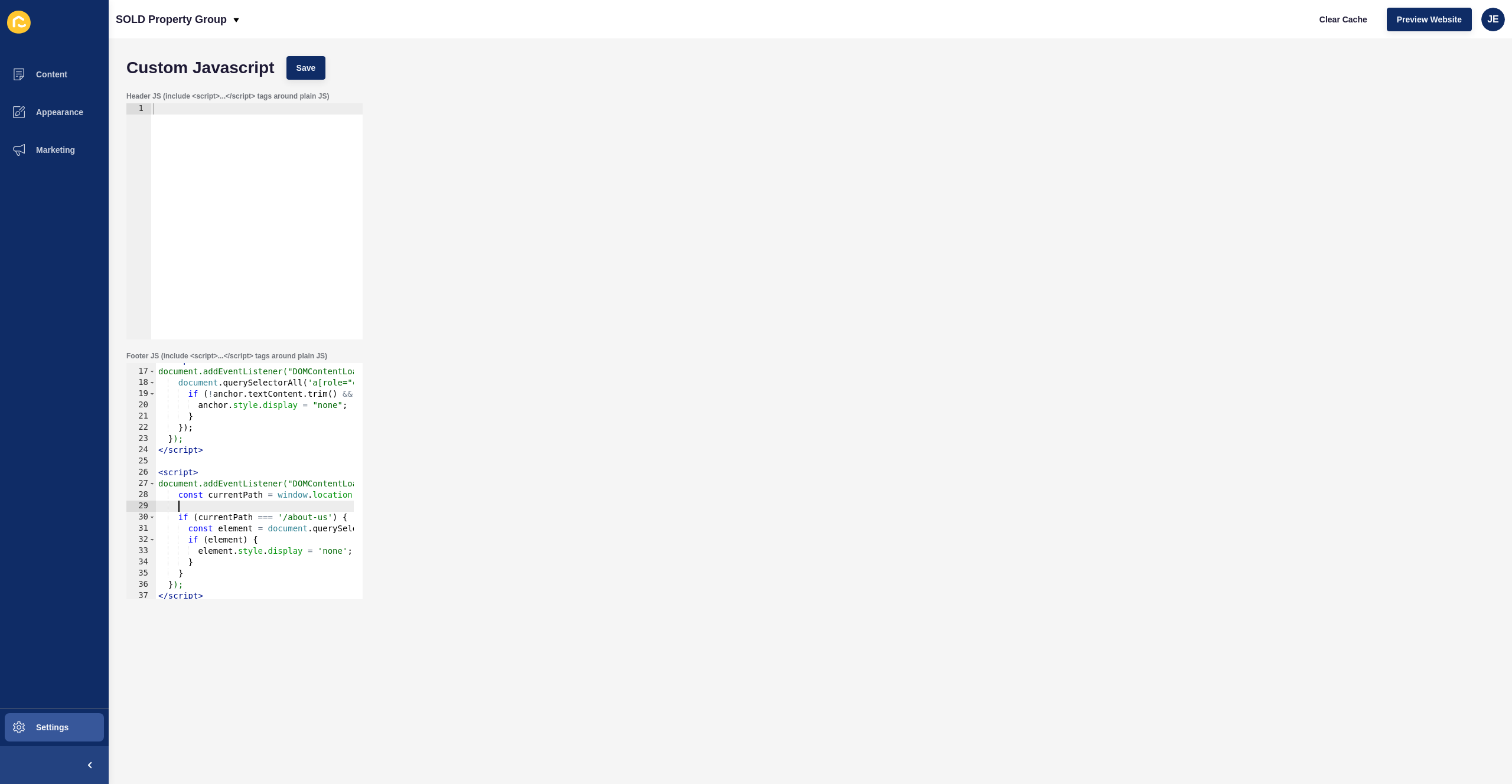
click at [189, 507] on div "< script > document.addEventListener("DOMContentLoaded", function () { document…" at bounding box center [372, 479] width 432 height 250
type textarea "console.log(currentPath);"
click at [325, 77] on button "Save" at bounding box center [306, 68] width 40 height 24
click at [1326, 22] on span "Clear Cache" at bounding box center [1343, 19] width 48 height 11
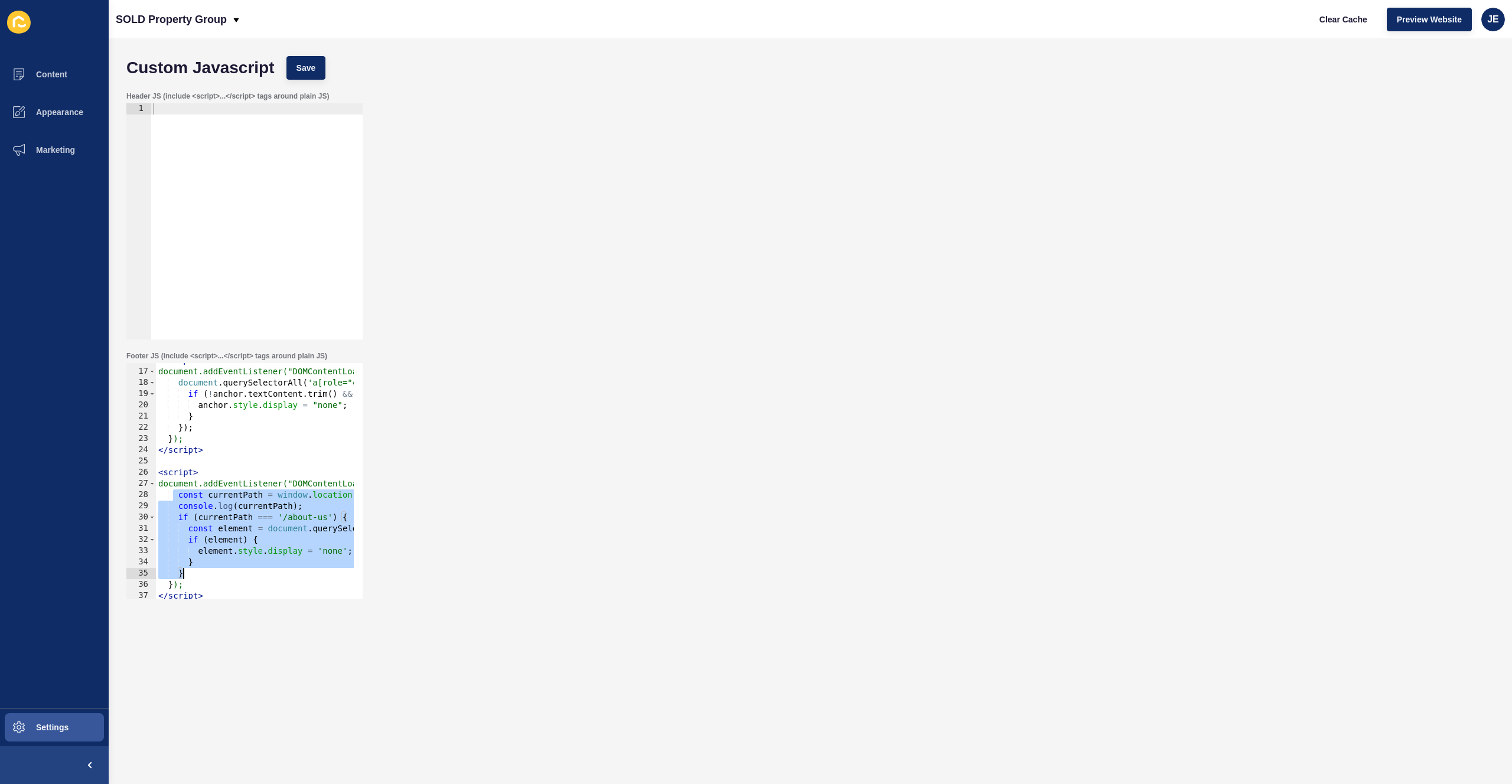
drag, startPoint x: 172, startPoint y: 497, endPoint x: 227, endPoint y: 570, distance: 91.4
click at [227, 570] on div "< script > document.addEventListener("DOMContentLoaded", function () { document…" at bounding box center [372, 479] width 432 height 250
paste textarea
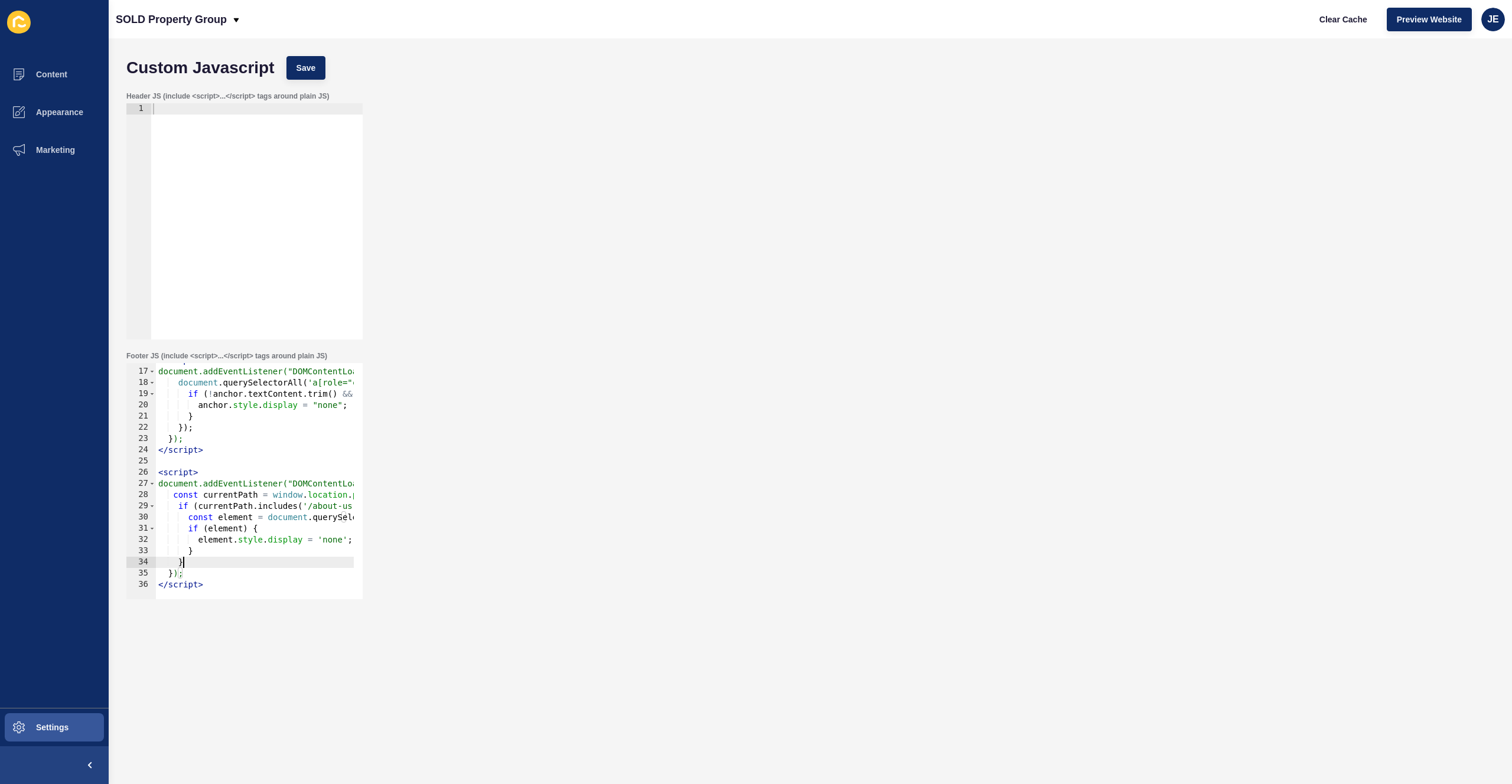
scroll to position [0, 1]
click at [321, 68] on button "Save" at bounding box center [306, 68] width 40 height 24
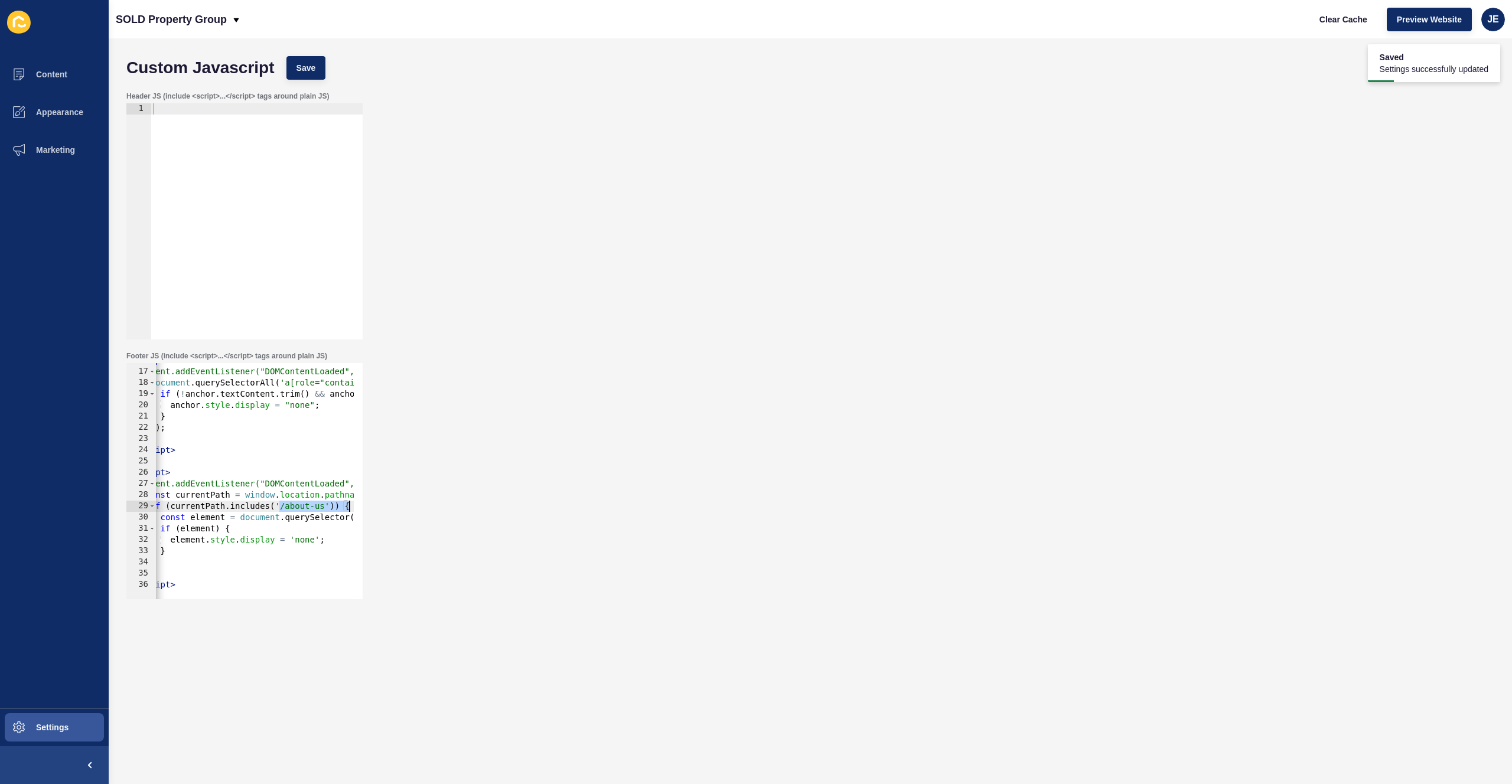
drag, startPoint x: 309, startPoint y: 506, endPoint x: 395, endPoint y: 508, distance: 86.0
click at [395, 508] on div "Footer JS (include <script>...</script> tags around plain JS) if (currentPath.i…" at bounding box center [811, 475] width 1380 height 260
click at [334, 506] on div "< script > document.addEventListener("DOMContentLoaded", function () { document…" at bounding box center [344, 479] width 432 height 250
drag, startPoint x: 165, startPoint y: 506, endPoint x: 332, endPoint y: 505, distance: 167.0
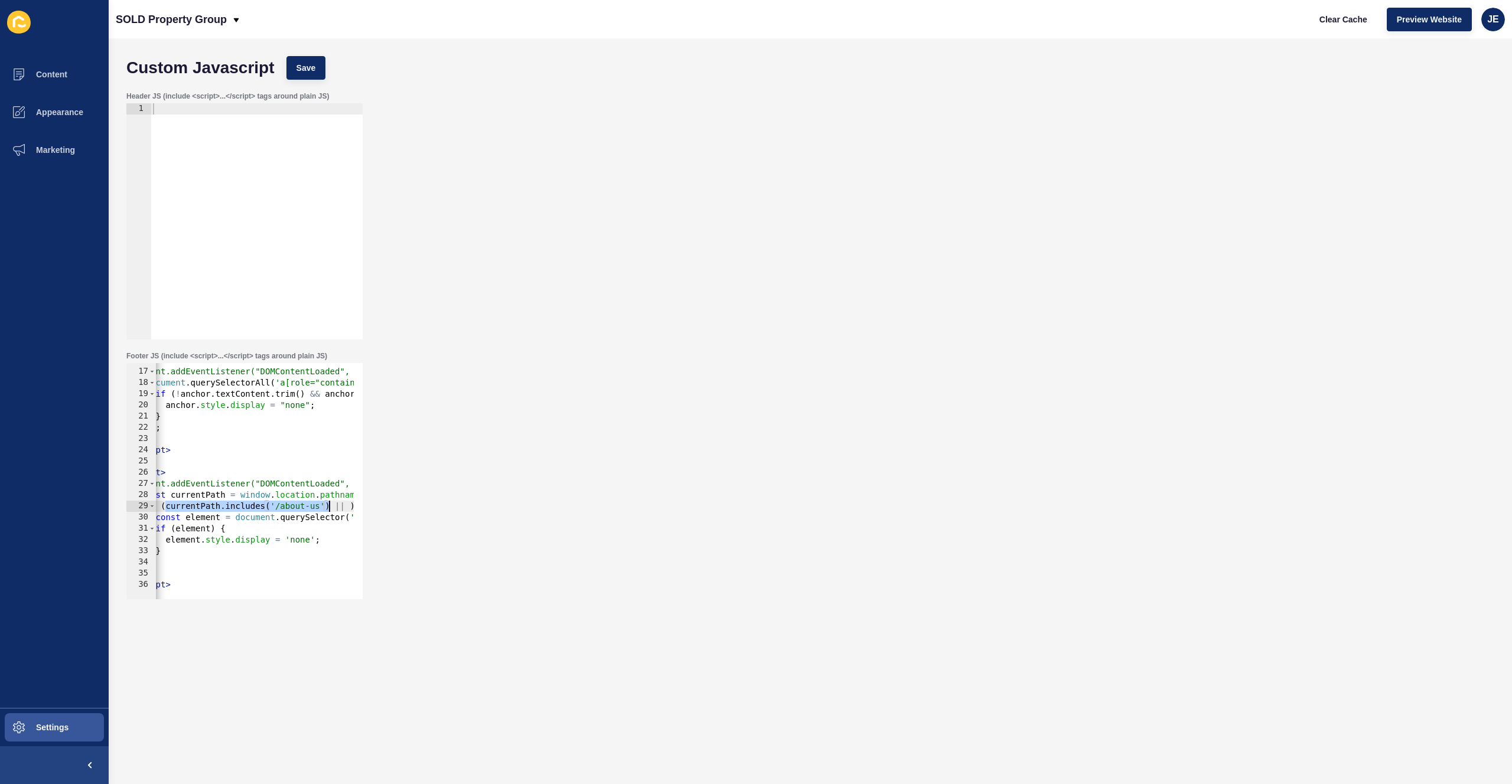
click at [332, 505] on div "< script > document.addEventListener("DOMContentLoaded", function () { document…" at bounding box center [339, 479] width 432 height 250
paste textarea "currentPath.includes('/about-us')"
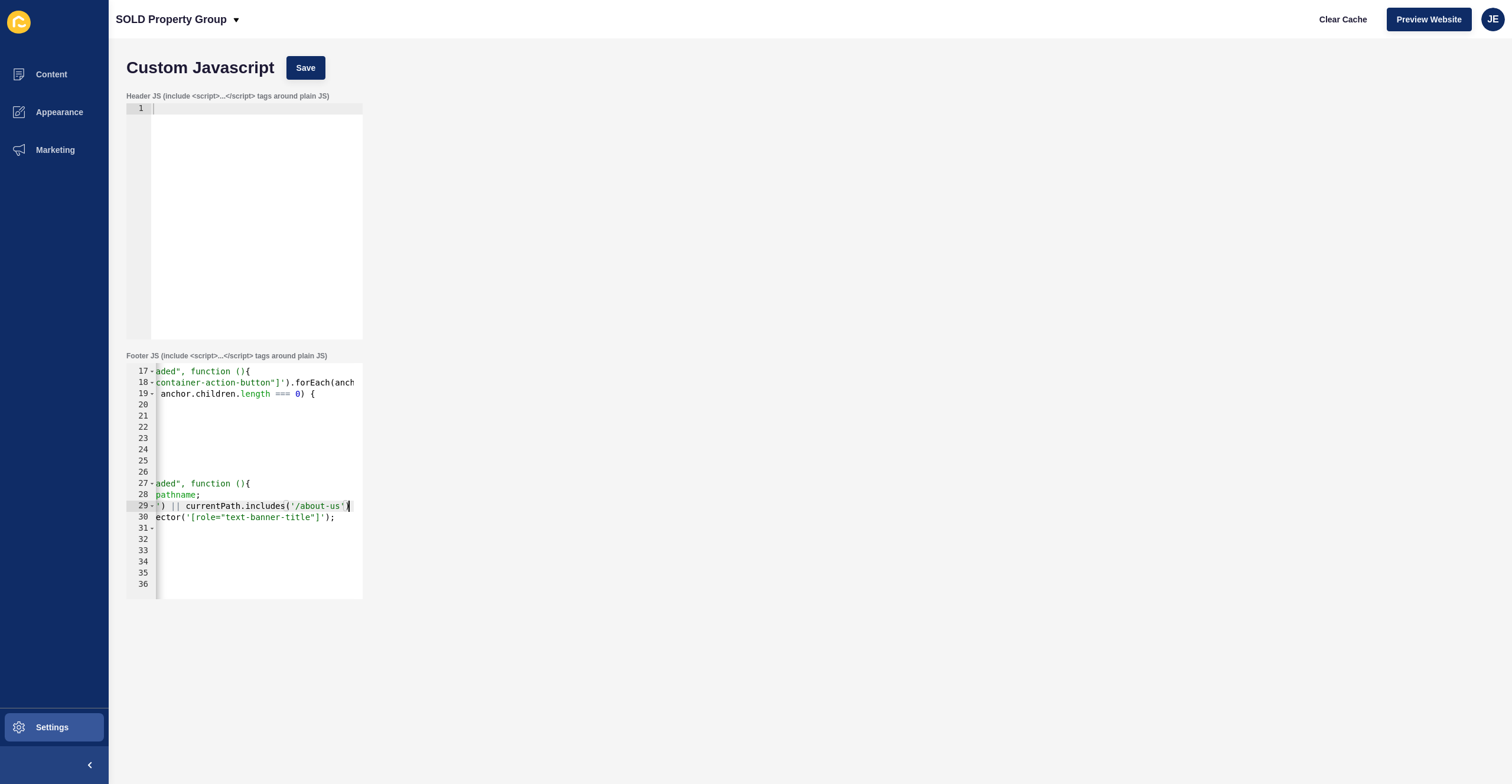
click at [337, 508] on div "< script > document.addEventListener("DOMContentLoaded", function () { document…" at bounding box center [175, 479] width 432 height 250
click at [338, 506] on div "< script > document.addEventListener("DOMContentLoaded", function () { document…" at bounding box center [175, 479] width 432 height 250
click at [291, 59] on button "Save" at bounding box center [306, 68] width 40 height 24
drag, startPoint x: 348, startPoint y: 508, endPoint x: 286, endPoint y: 507, distance: 62.0
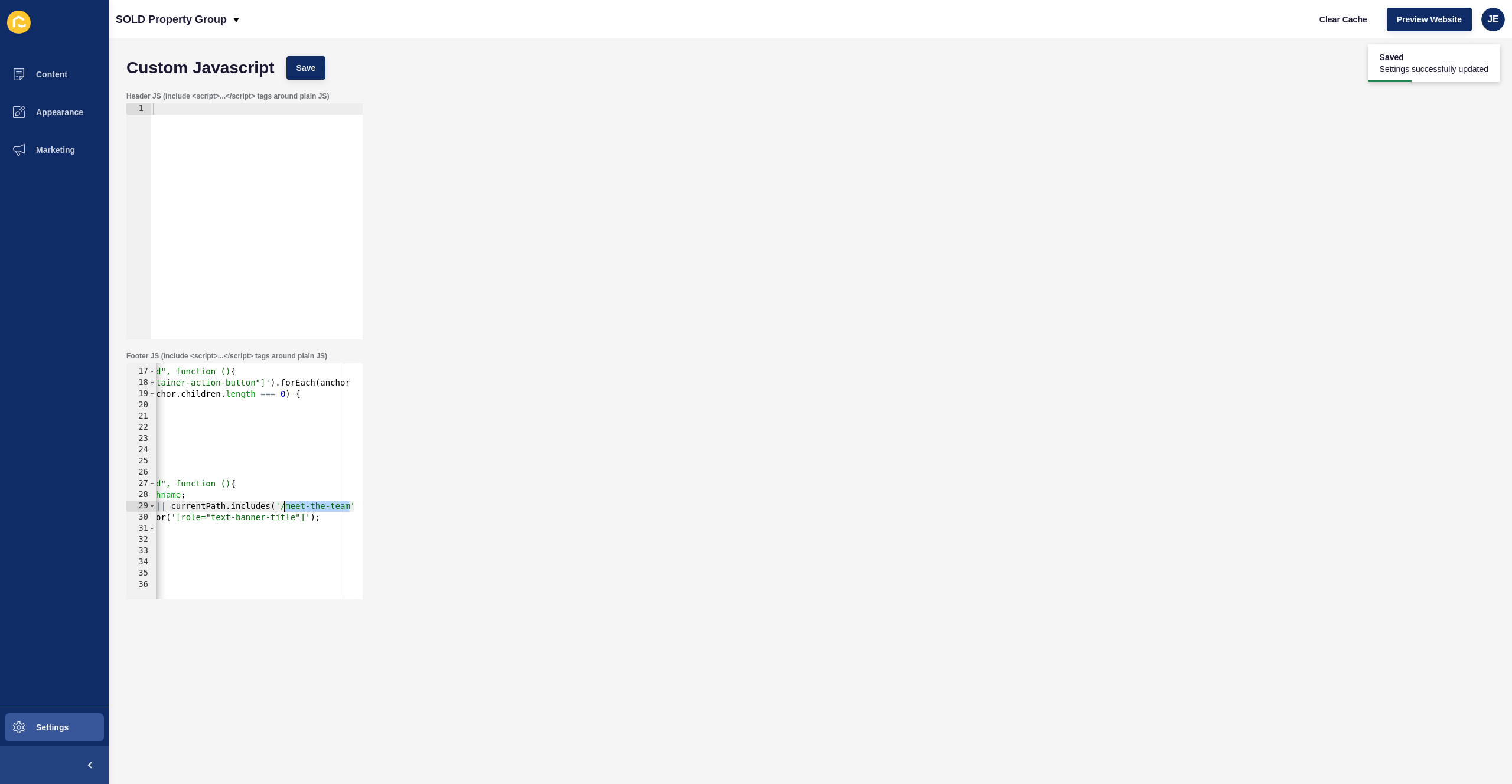
click at [286, 507] on div "< script > document.addEventListener("DOMContentLoaded", function () { document…" at bounding box center [162, 479] width 436 height 250
paste textarea "staff"
type textarea "if (currentPath.includes('/about-us') || currentPath.includes('/staff') ) {"
click at [317, 72] on button "Save" at bounding box center [306, 68] width 40 height 24
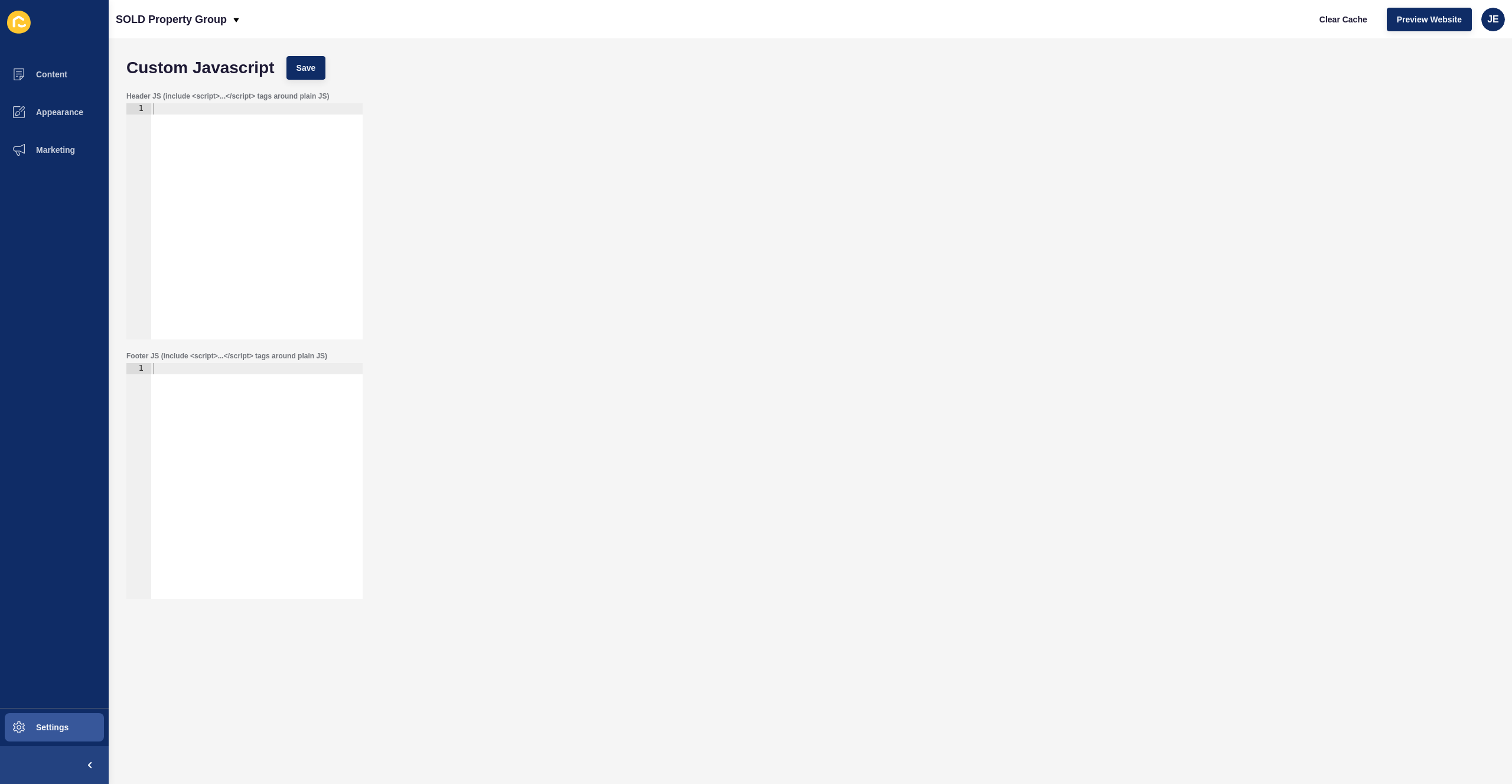
click at [278, 458] on div at bounding box center [257, 492] width 212 height 259
paste textarea "</script>"
type textarea "</script>"
click at [314, 68] on span "Save" at bounding box center [306, 68] width 20 height 11
click at [256, 454] on div "< script > document.addEventListener("DOMContentLoaded", function () { const bt…" at bounding box center [321, 488] width 342 height 250
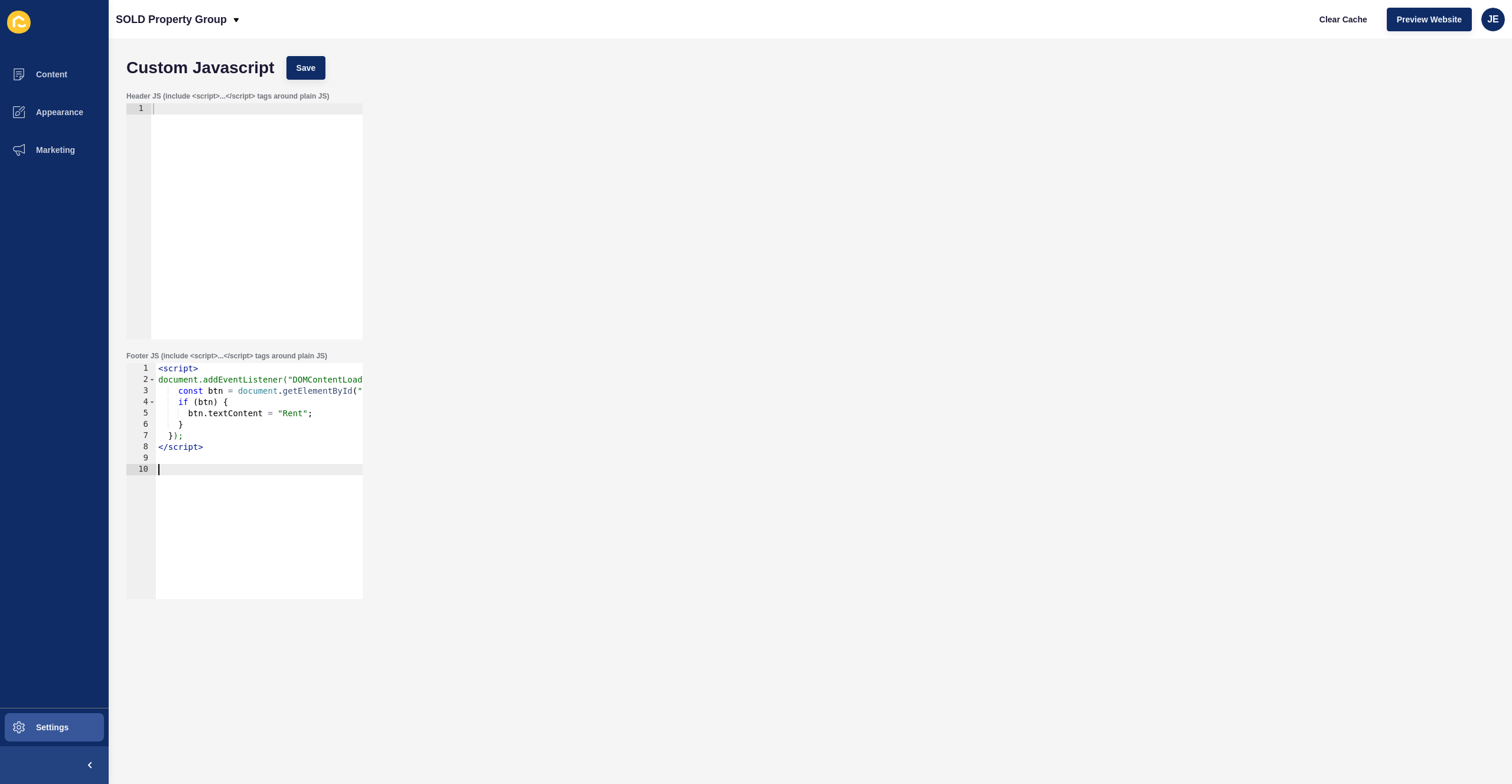
paste textarea "</script>"
type textarea "</script>"
click at [305, 70] on span "Save" at bounding box center [306, 68] width 20 height 11
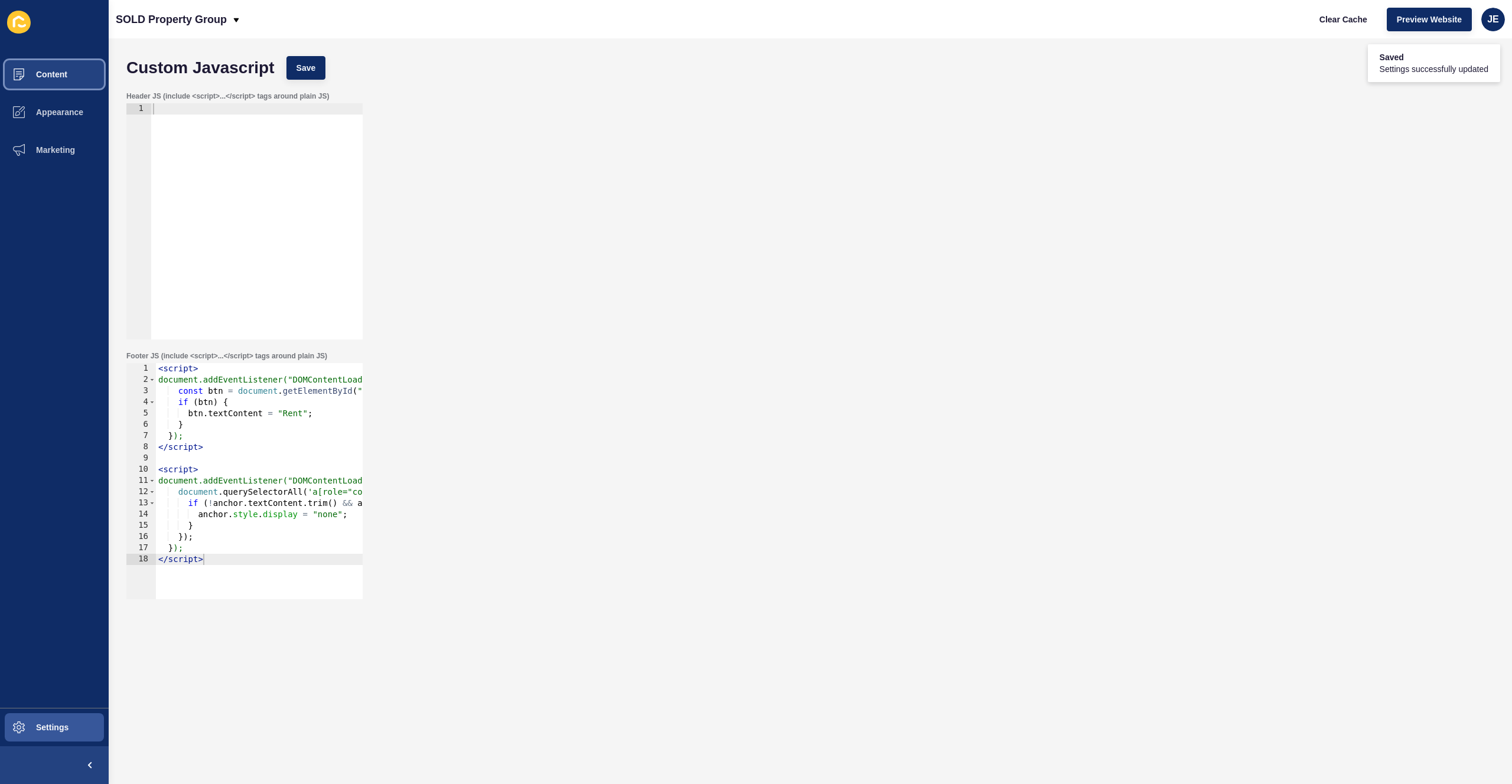
click at [82, 68] on button "Content" at bounding box center [54, 74] width 109 height 38
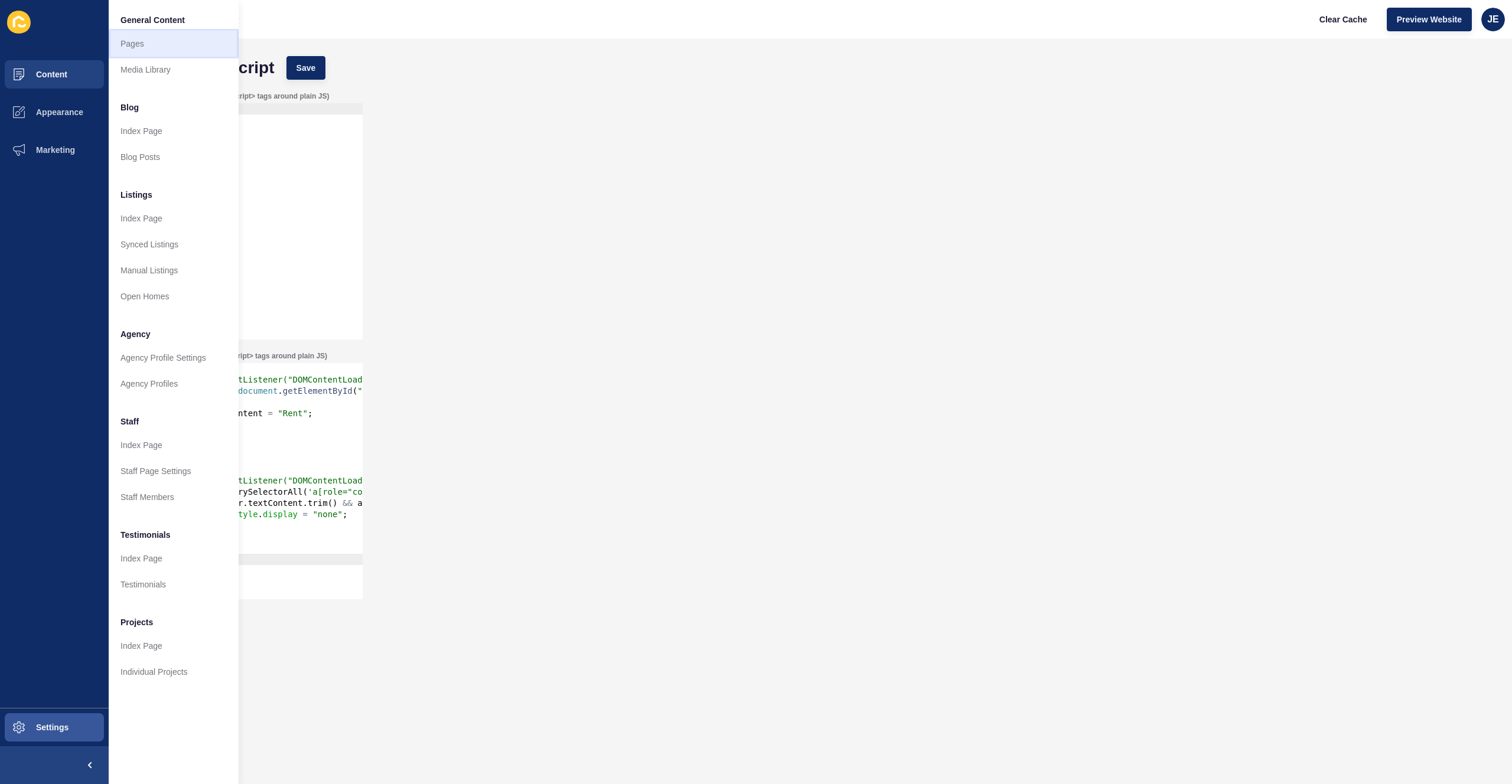
click at [154, 46] on link "Pages" at bounding box center [173, 43] width 130 height 26
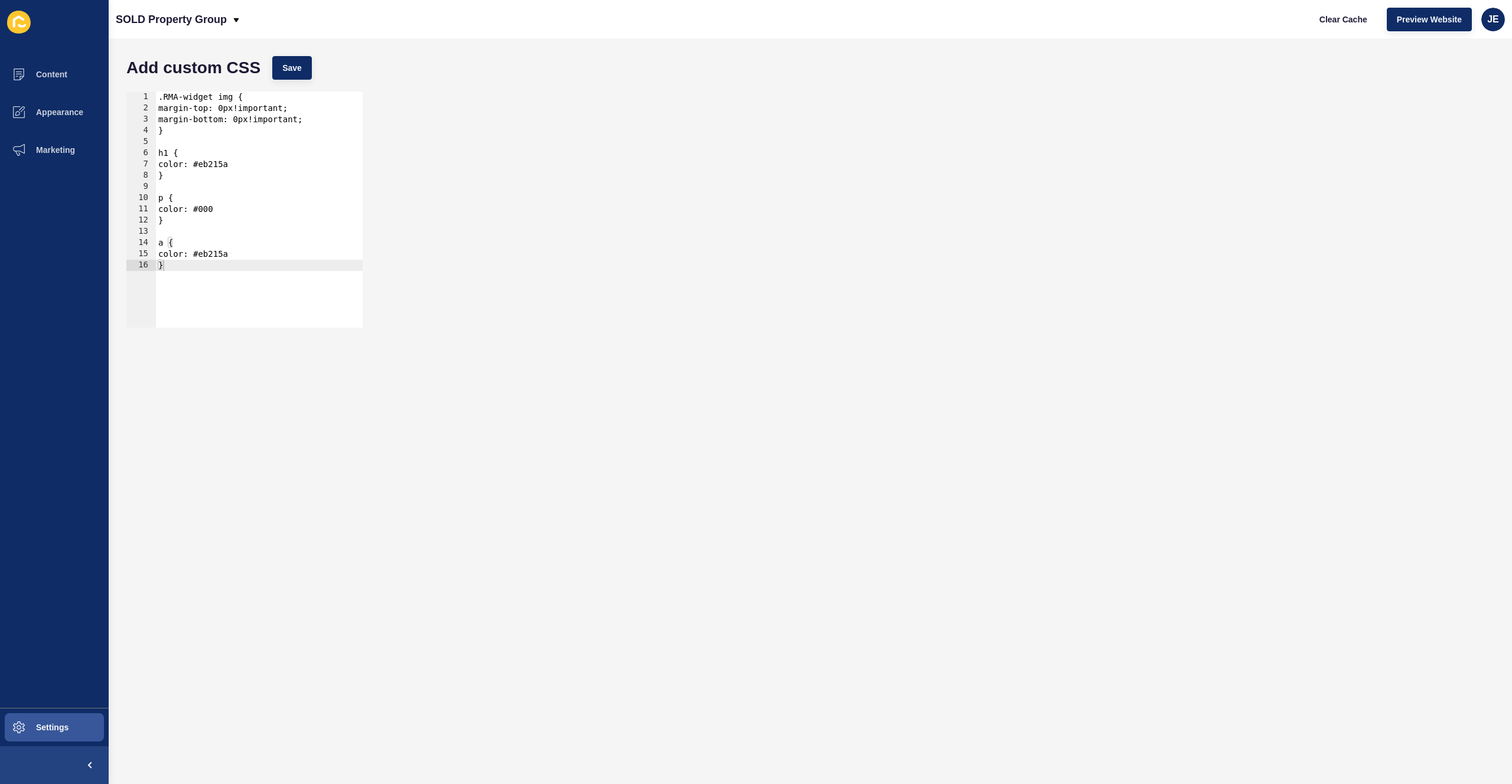
type textarea "}"
click at [215, 285] on div ".RMA-widget img { margin-top: 0px!important; margin-bottom: 0px!important; } h1…" at bounding box center [259, 220] width 207 height 259
paste textarea "}"
type textarea "}"
click at [296, 80] on div "Add custom CSS Save" at bounding box center [811, 68] width 1380 height 35
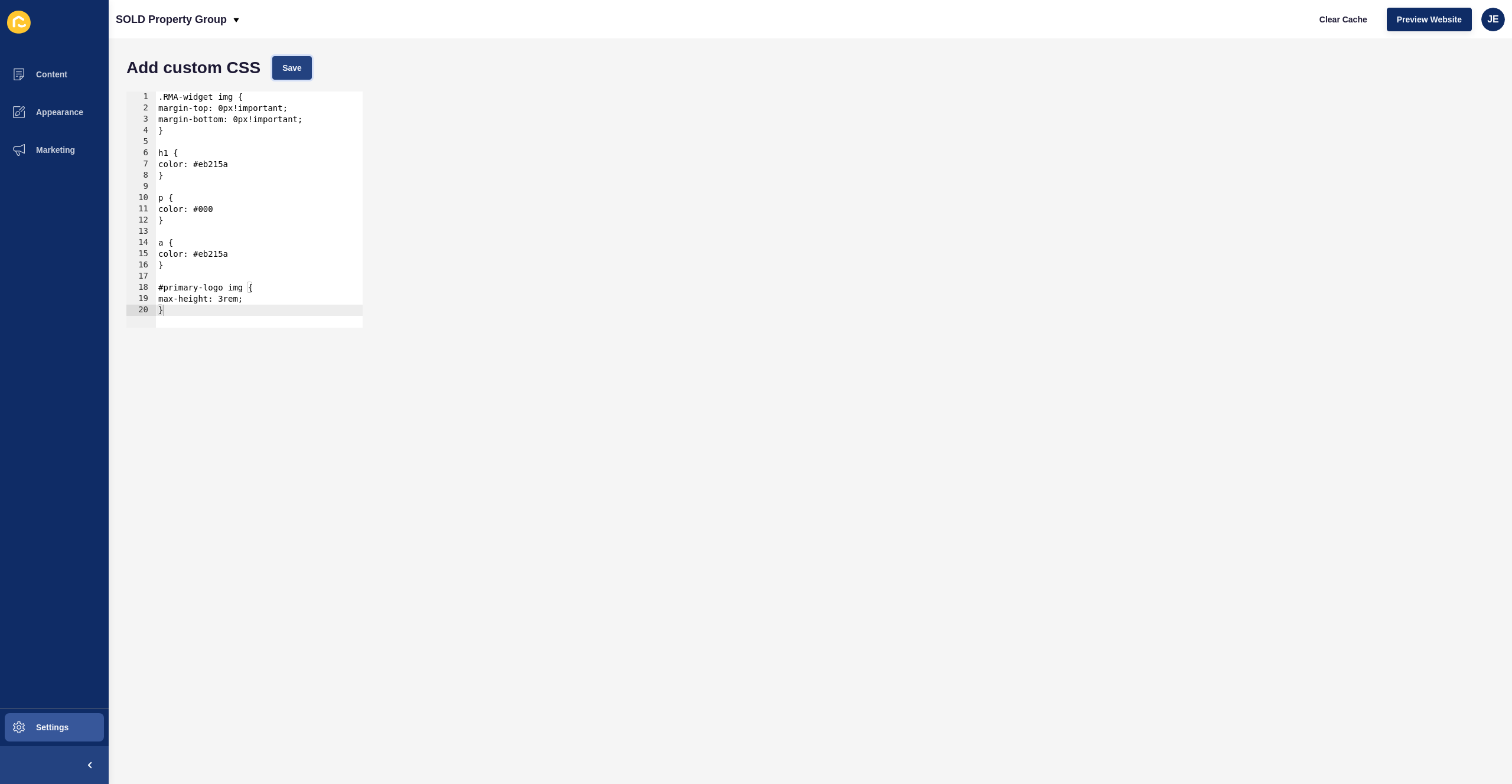
click at [303, 64] on button "Save" at bounding box center [292, 68] width 40 height 24
click at [192, 312] on div ".RMA-widget img { margin-top: 0px!important; margin-bottom: 0px!important; } h1…" at bounding box center [259, 220] width 207 height 259
paste textarea "@media (min-width: 768px) {"
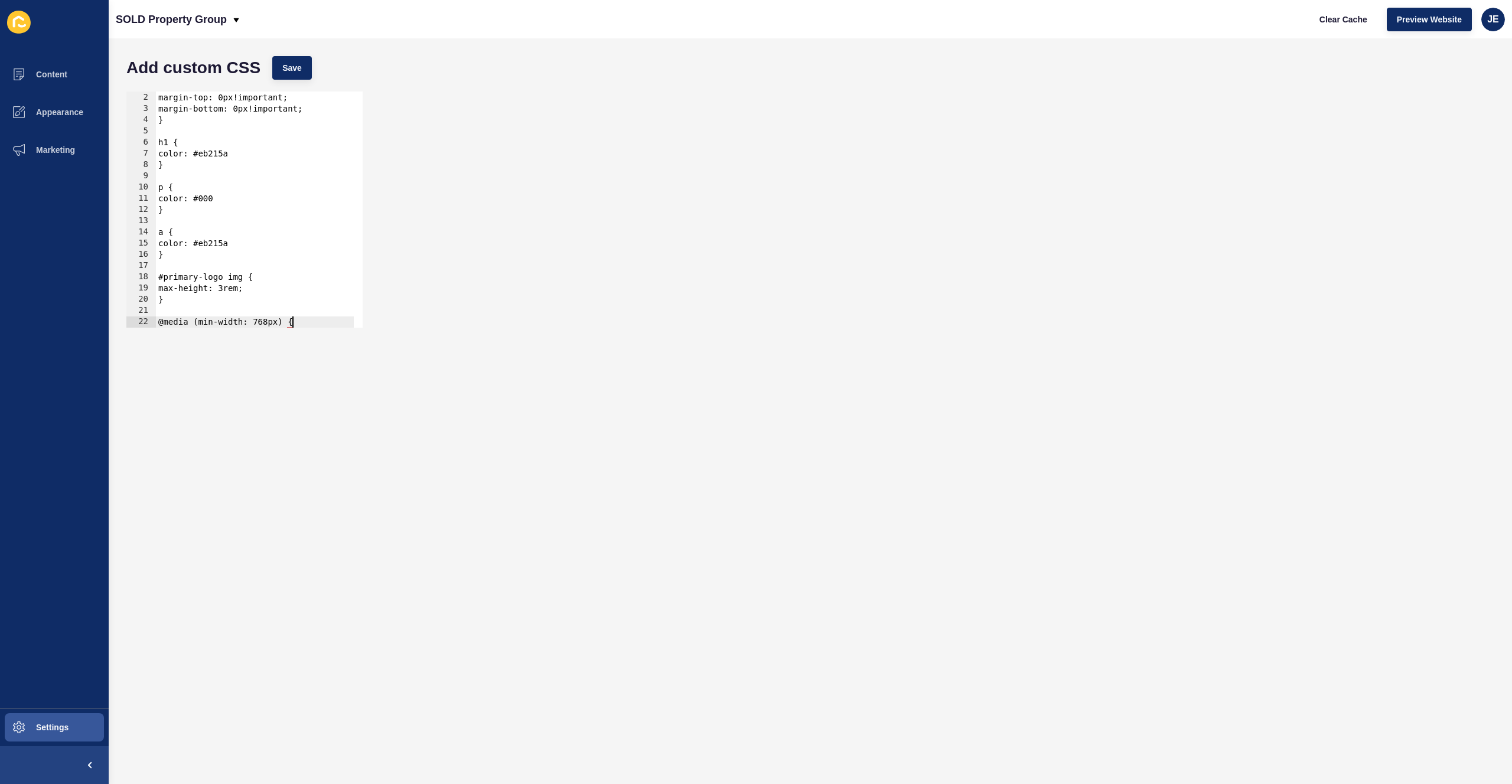
click at [209, 323] on div ".RMA-widget img { margin-top: 0px!important; margin-bottom: 0px!important; } h1…" at bounding box center [255, 210] width 198 height 259
click at [296, 322] on div ".RMA-widget img { margin-top: 0px!important; margin-bottom: 0px!important; } h1…" at bounding box center [255, 210] width 198 height 259
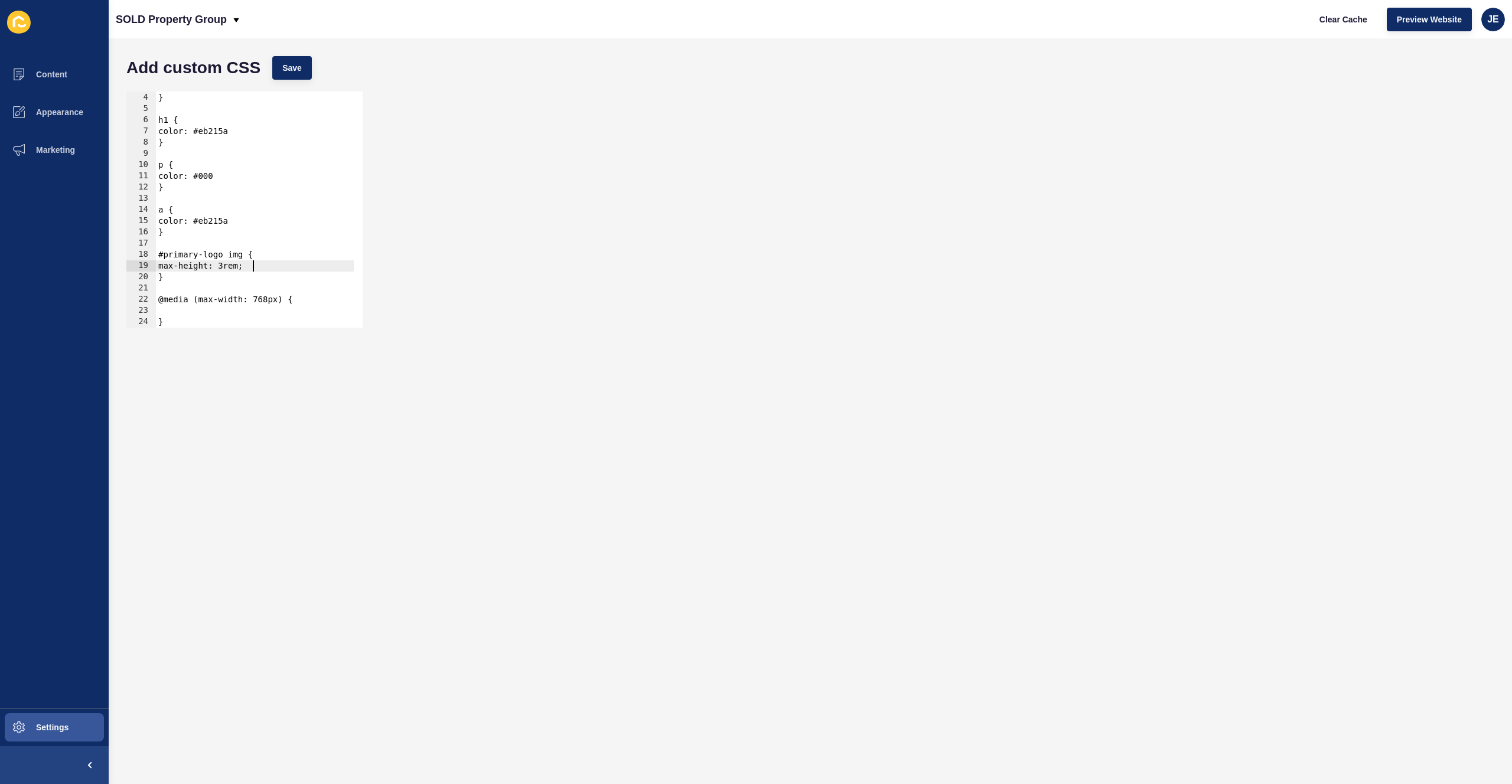
click at [257, 266] on div "margin-bottom: 0px!important; } h1 { color: #eb215a } p { color: #000 } a { col…" at bounding box center [255, 210] width 198 height 259
drag, startPoint x: 201, startPoint y: 278, endPoint x: 112, endPoint y: 252, distance: 92.7
click at [112, 252] on div "Add custom CSS Save max-height: 3rem; 3 4 5 6 7 8 9 10 11 12 13 14 15 16 17 18 …" at bounding box center [810, 411] width 1403 height 746
type textarea "#primary-logo img { max-height: 3rem;"
click at [174, 309] on div "margin-bottom: 0px!important; } h1 { color: #eb215a } p { color: #000 } a { col…" at bounding box center [255, 210] width 198 height 259
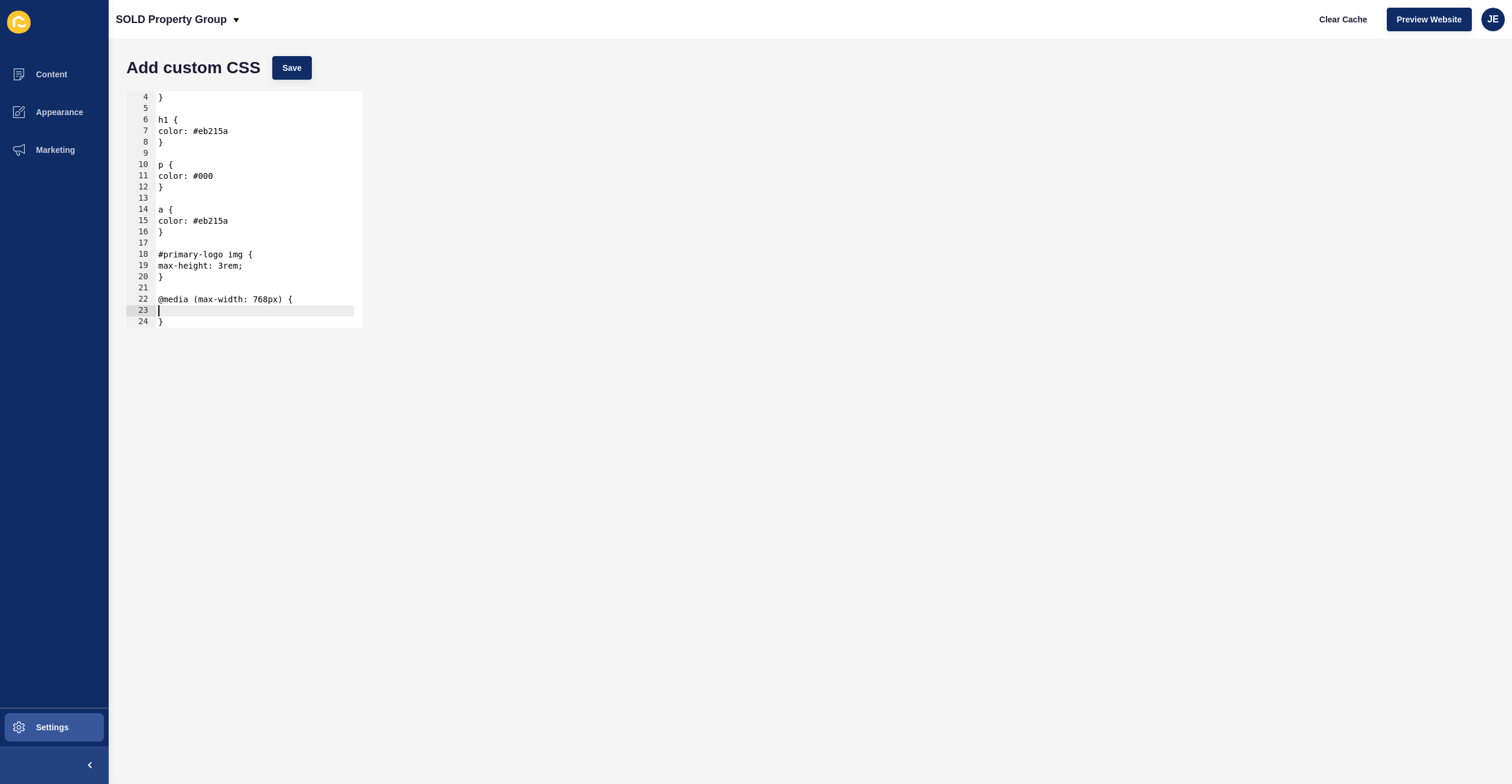
paste textarea "}"
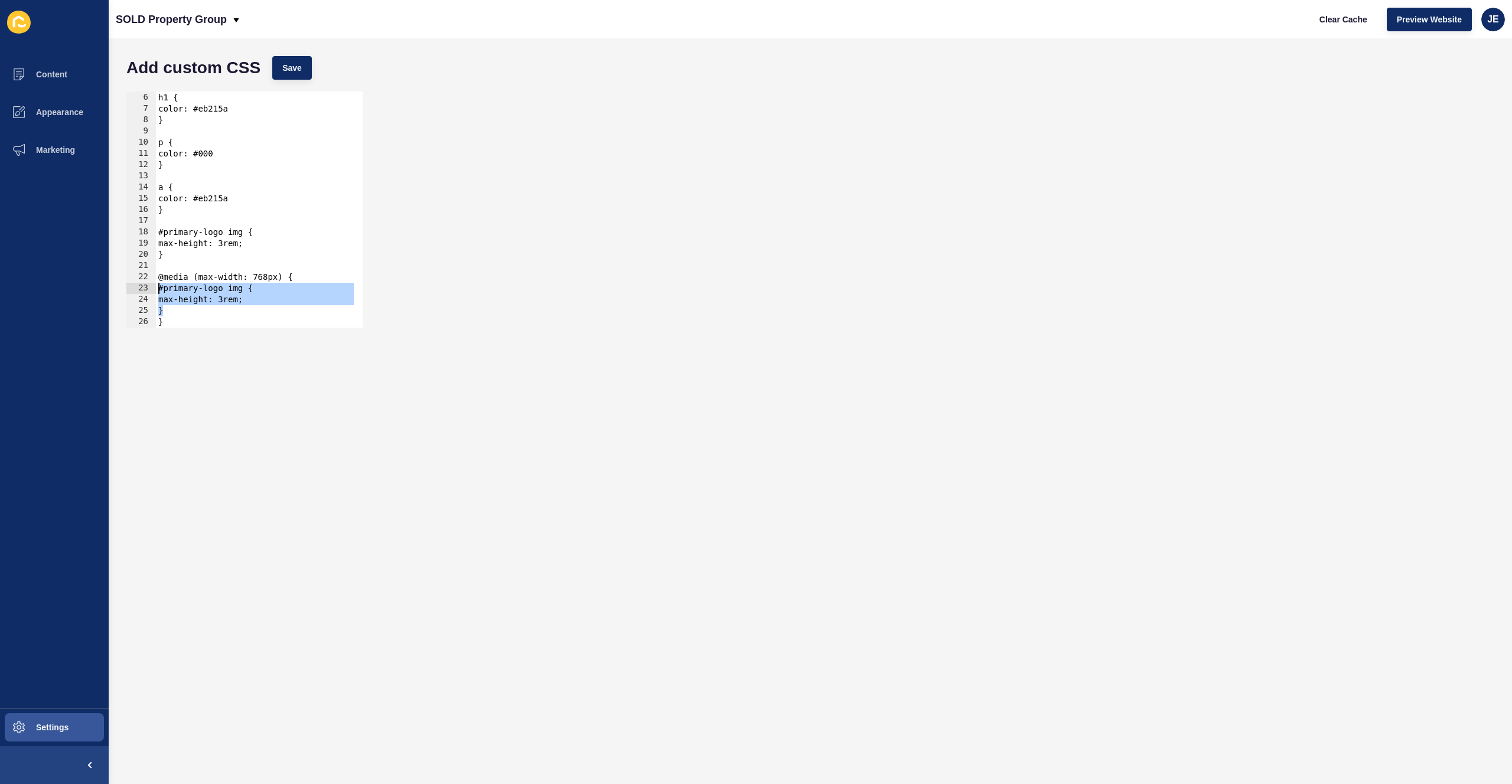
drag, startPoint x: 166, startPoint y: 310, endPoint x: 159, endPoint y: 292, distance: 19.3
click at [159, 292] on div "h1 { color: #eb215a } p { color: #000 } a { color: #eb215a } #primary-logo img …" at bounding box center [255, 210] width 198 height 259
click at [230, 324] on div "h1 { color: #eb215a } p { color: #000 } a { color: #eb215a } #primary-logo img …" at bounding box center [255, 210] width 198 height 259
click at [239, 301] on div "h1 { color: #eb215a } p { color: #000 } a { color: #eb215a } #primary-logo img …" at bounding box center [255, 210] width 198 height 259
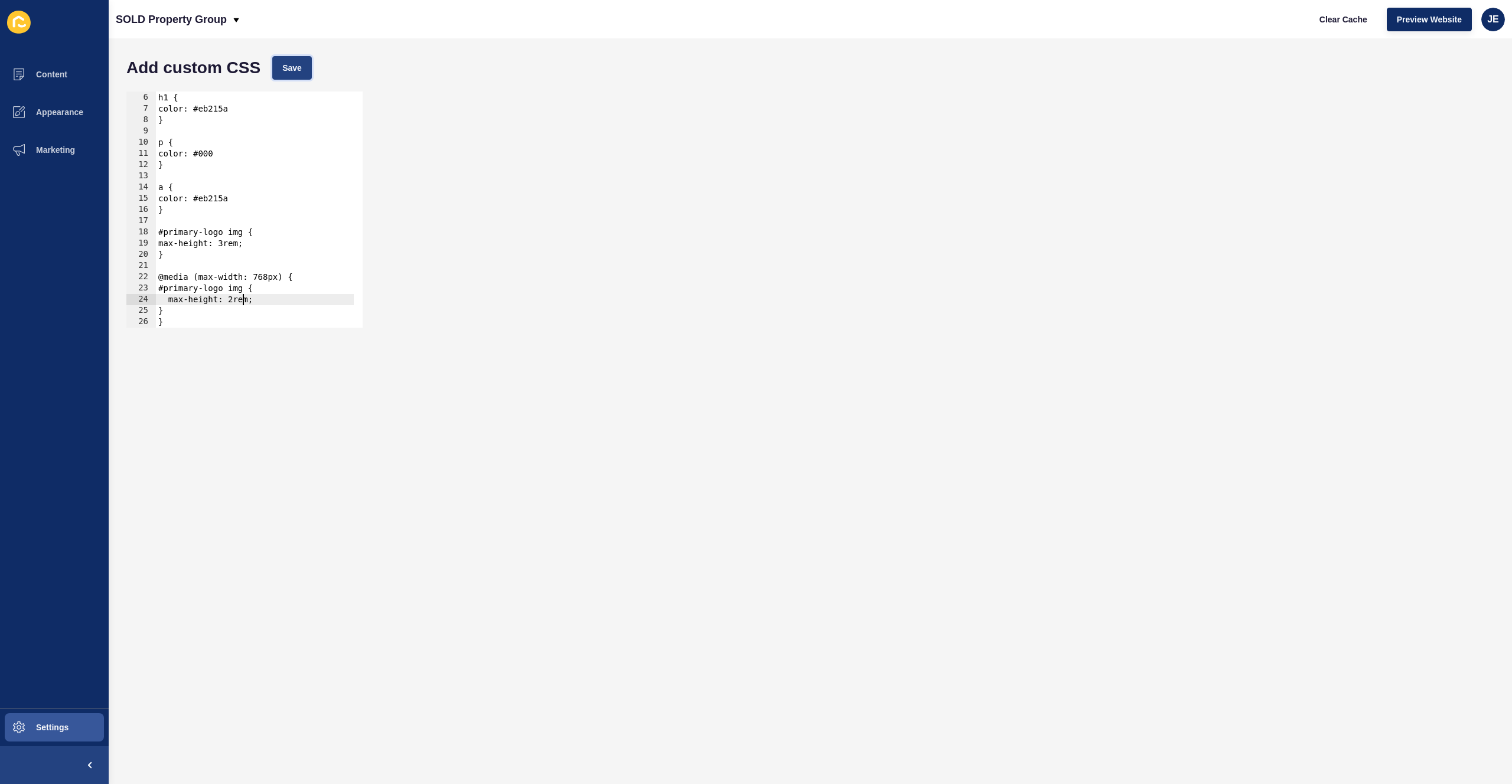
click at [298, 70] on span "Save" at bounding box center [292, 68] width 20 height 11
click at [286, 315] on div "h1 { color: #eb215a } p { color: #000 } a { color: #eb215a } #primary-logo img …" at bounding box center [255, 210] width 198 height 259
click at [237, 303] on div "h1 { color: #eb215a } p { color: #000 } a { color: #eb215a } #primary-logo img …" at bounding box center [255, 210] width 198 height 259
click at [240, 302] on div "h1 { color: #eb215a } p { color: #000 } a { color: #eb215a } #primary-logo img …" at bounding box center [255, 210] width 198 height 259
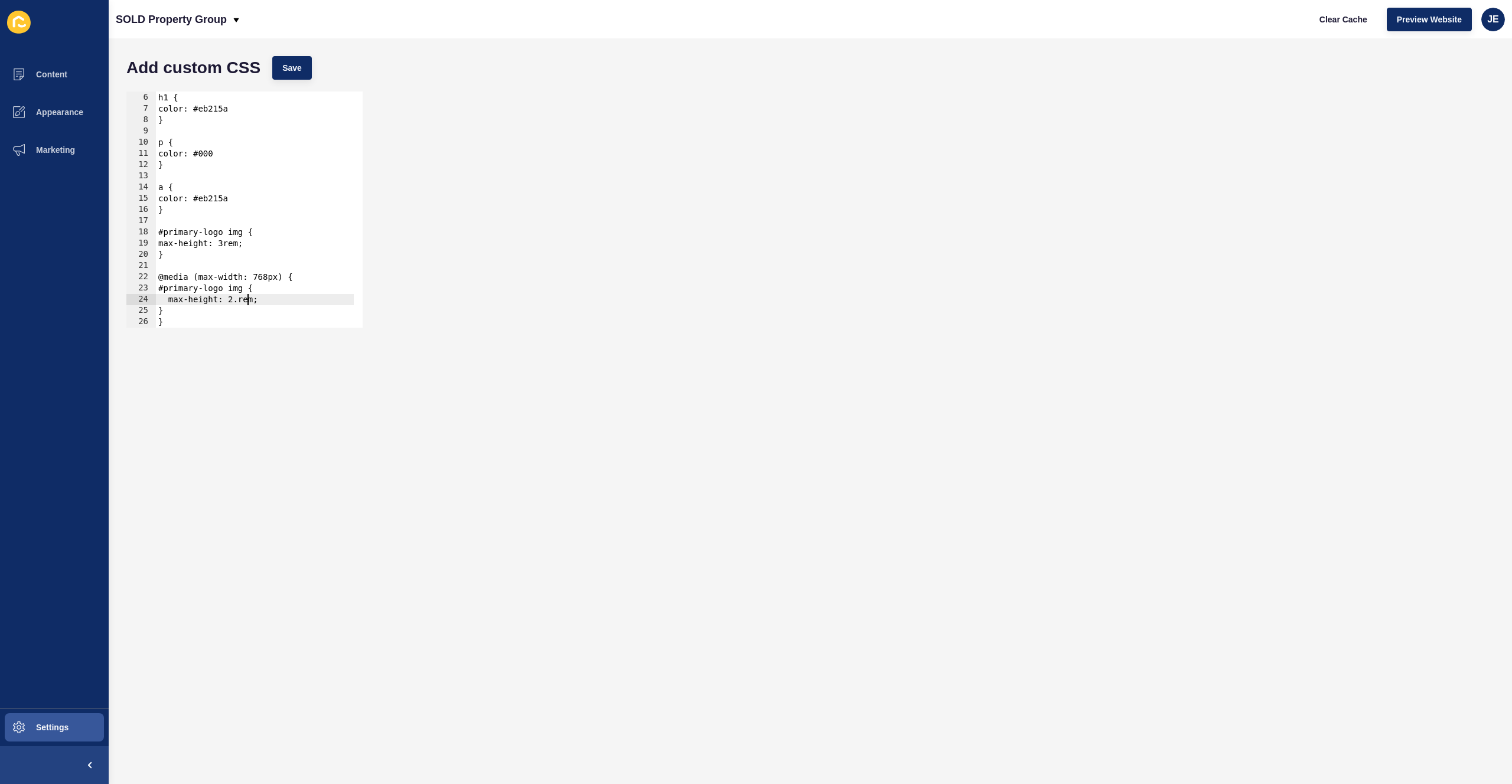
scroll to position [0, 6]
type textarea "max-height: 2.5rem;"
click at [280, 66] on button "Save" at bounding box center [292, 68] width 40 height 24
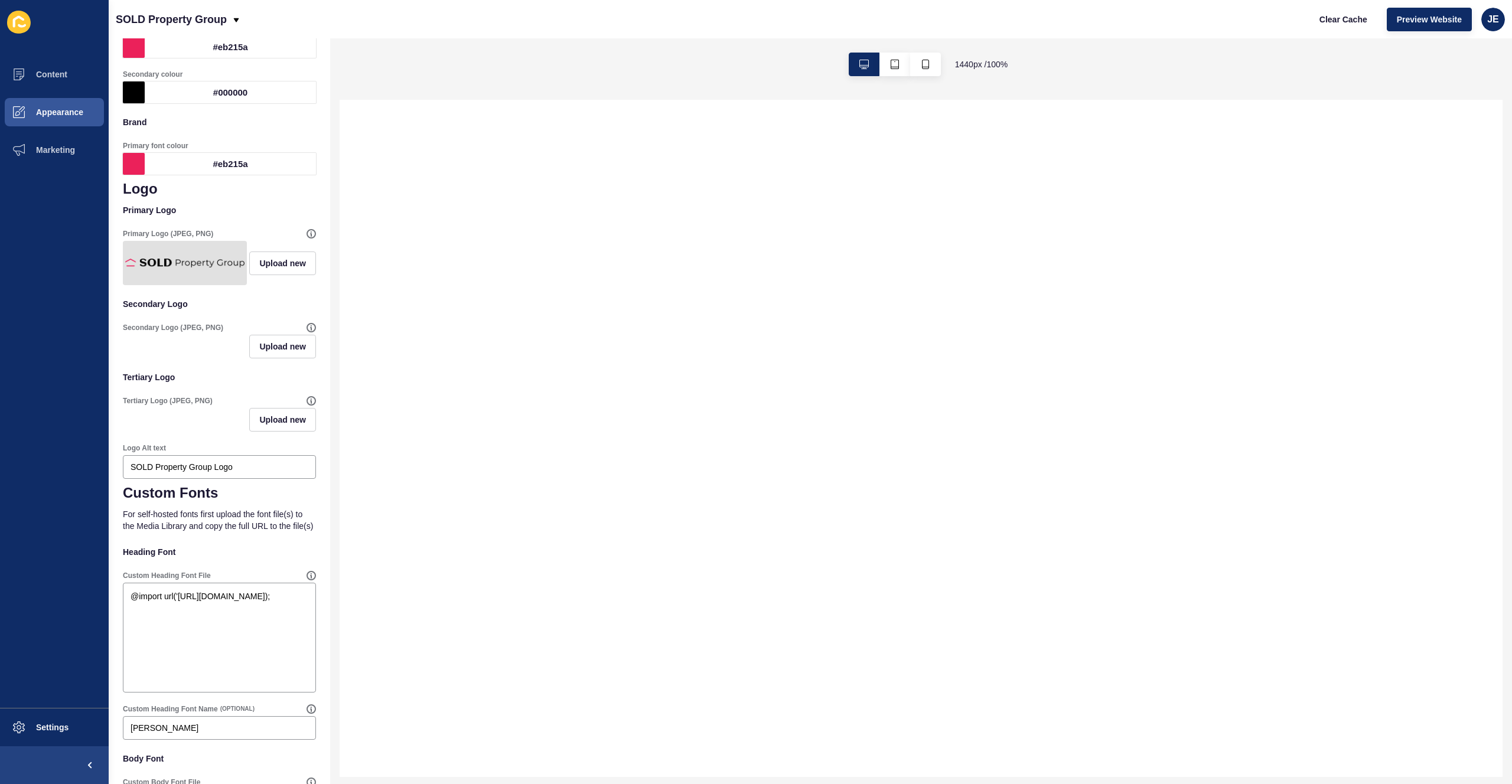
scroll to position [332, 0]
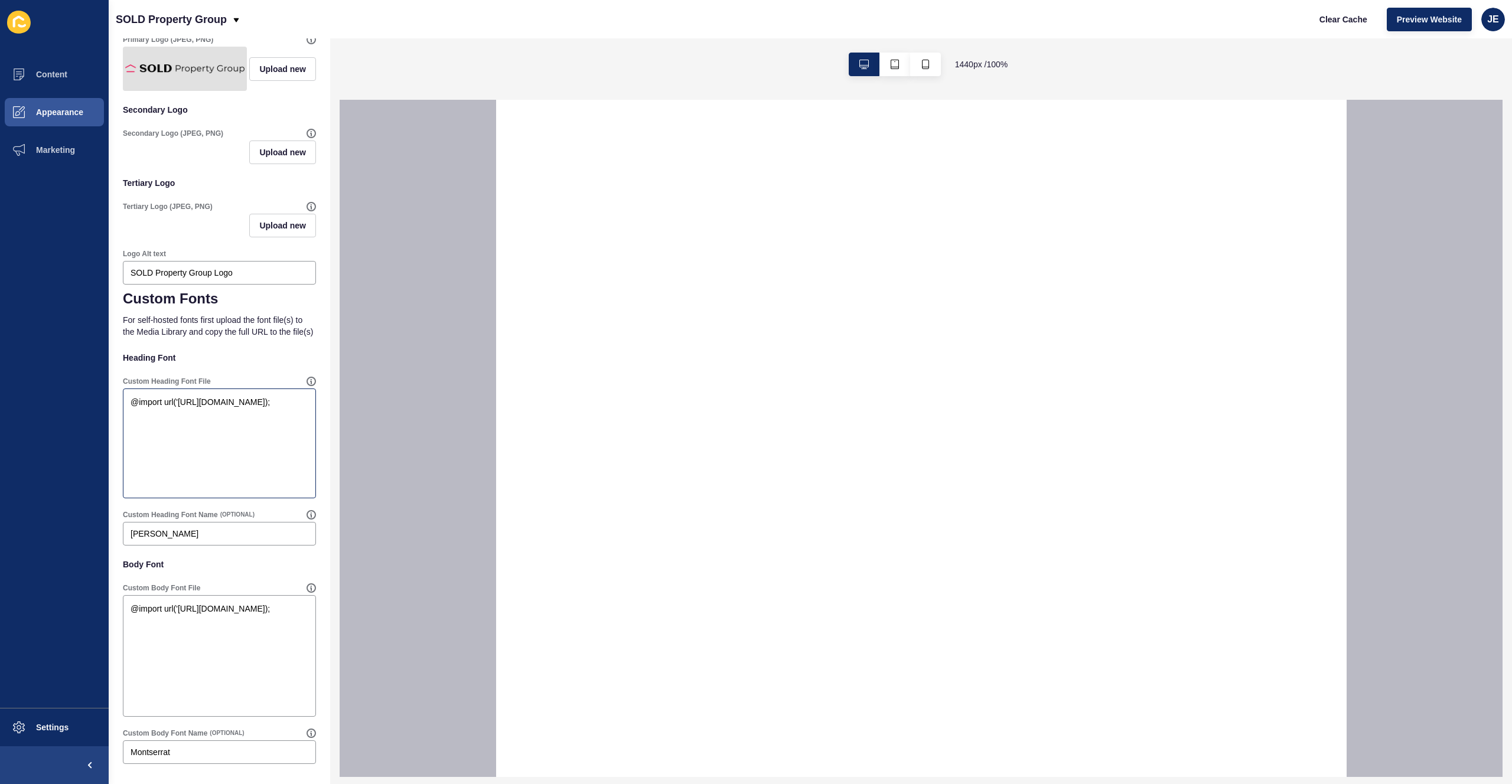
select select
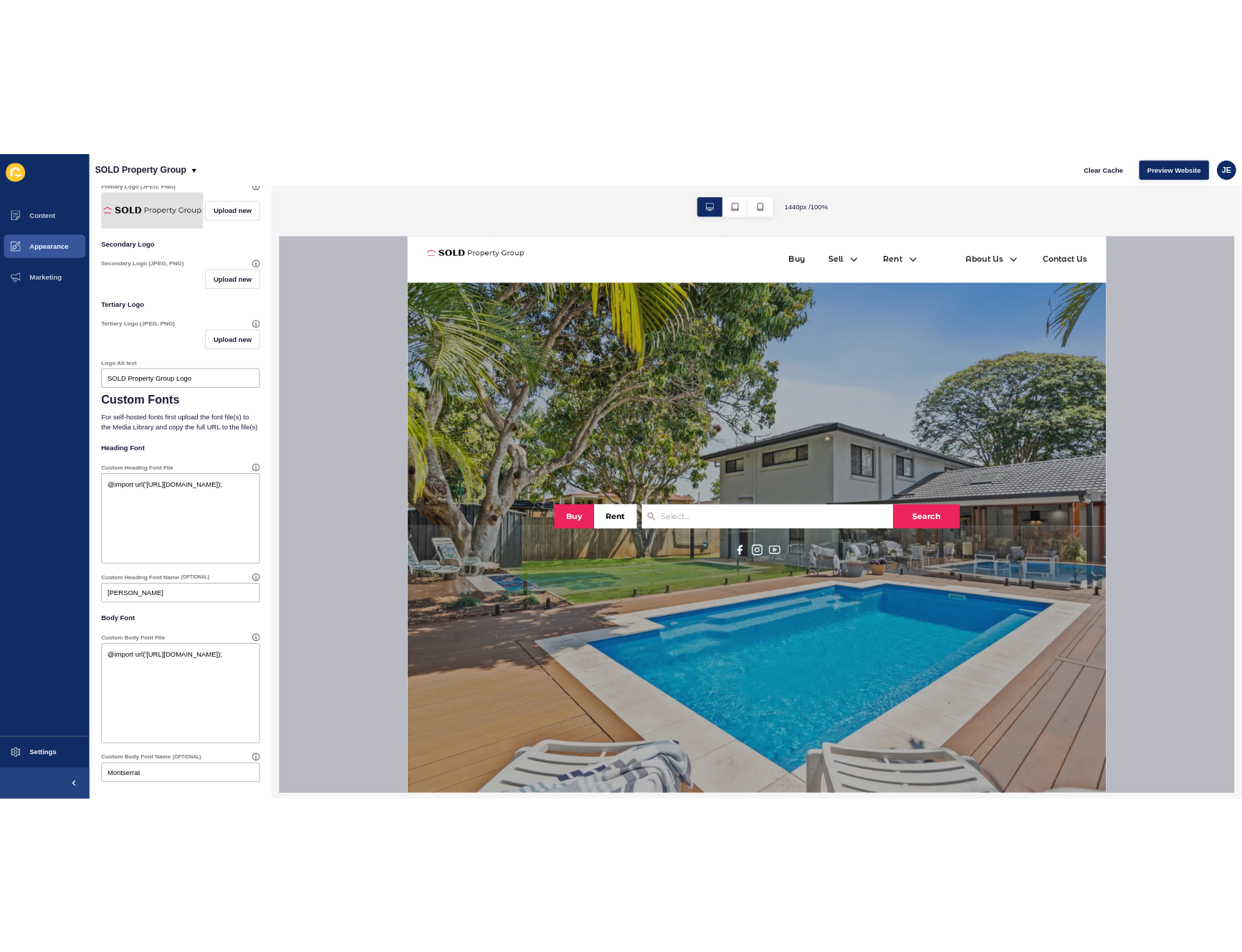
scroll to position [485, 0]
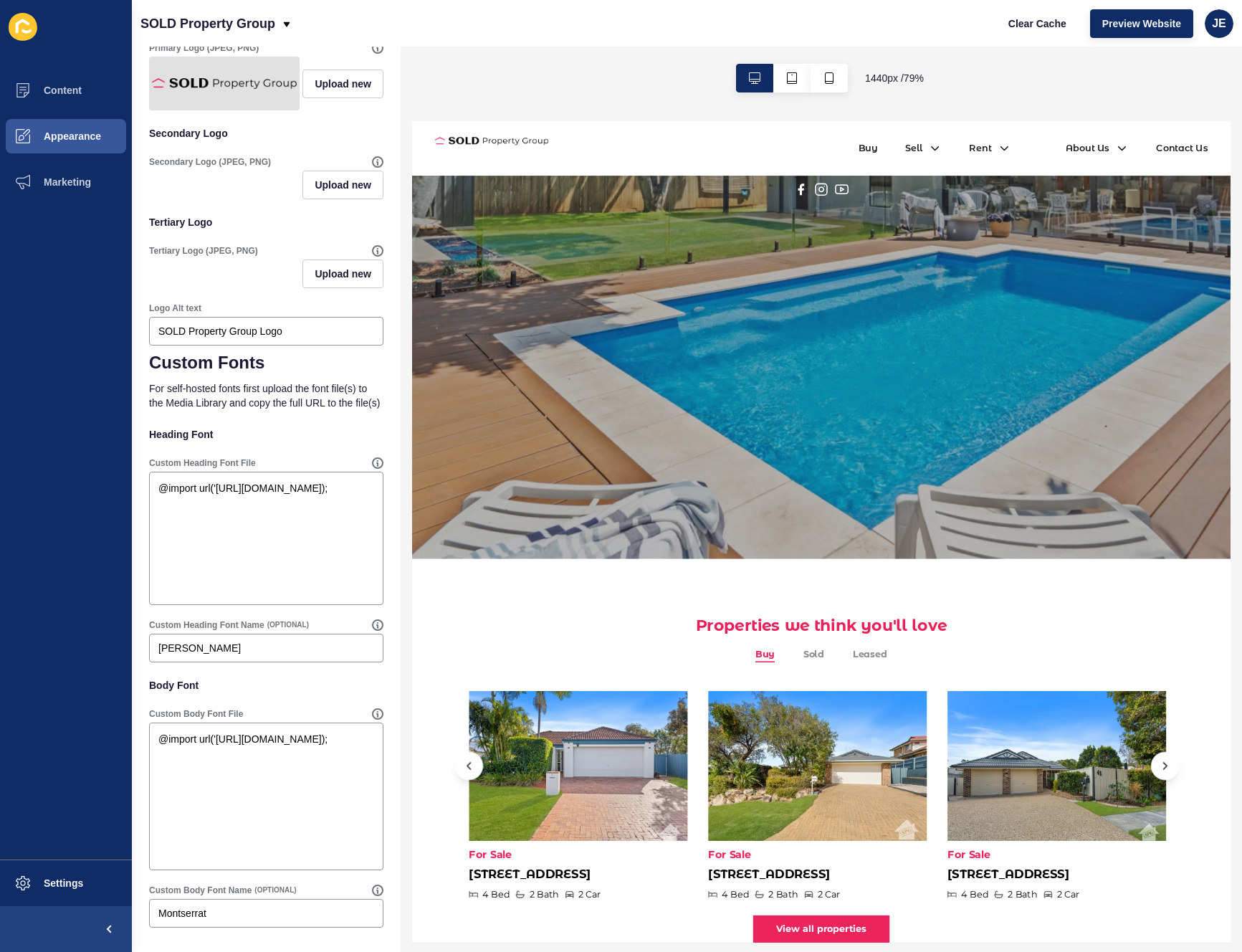
click at [766, 133] on div "Buy Sell" at bounding box center [928, 155] width 1032 height 69
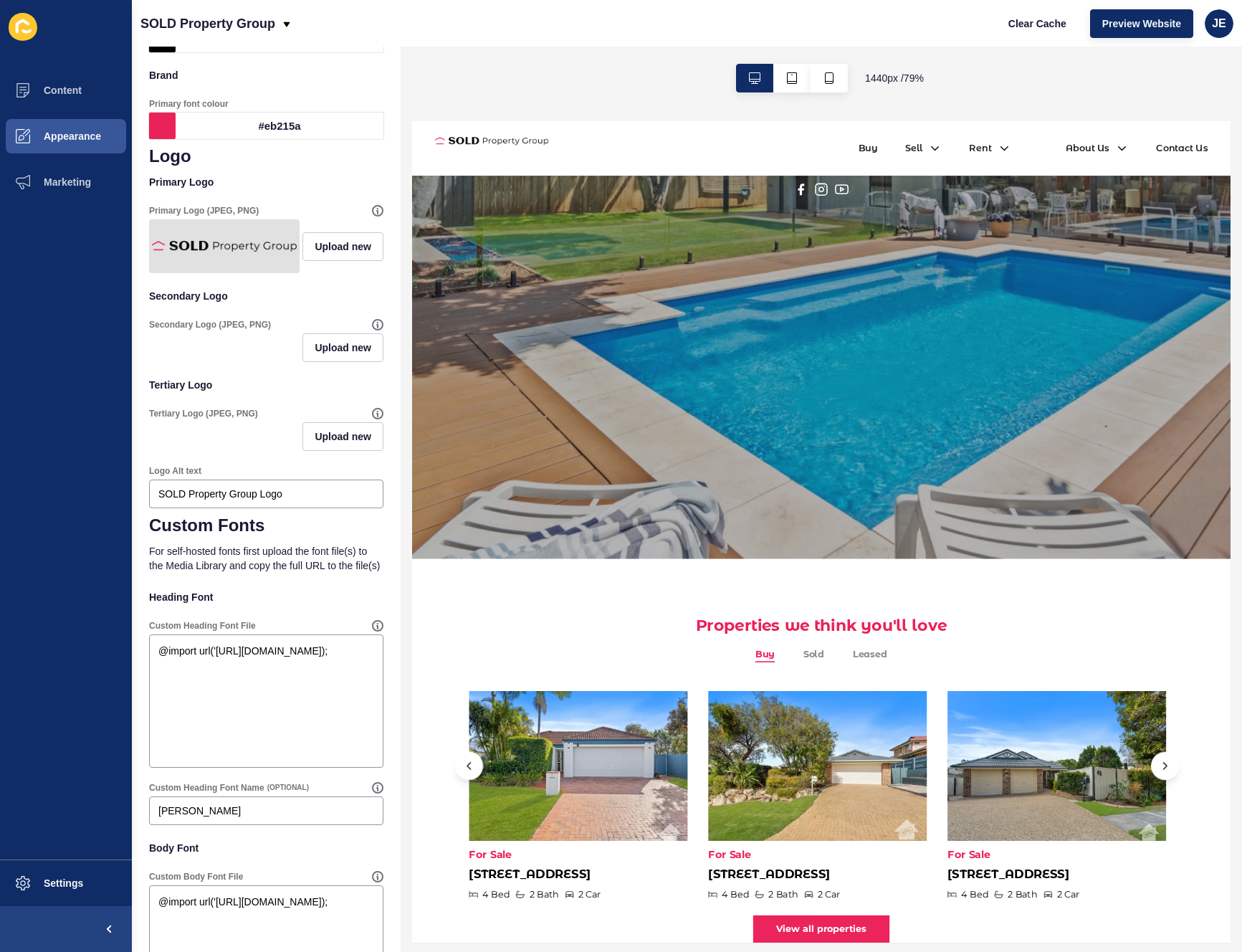
scroll to position [0, 0]
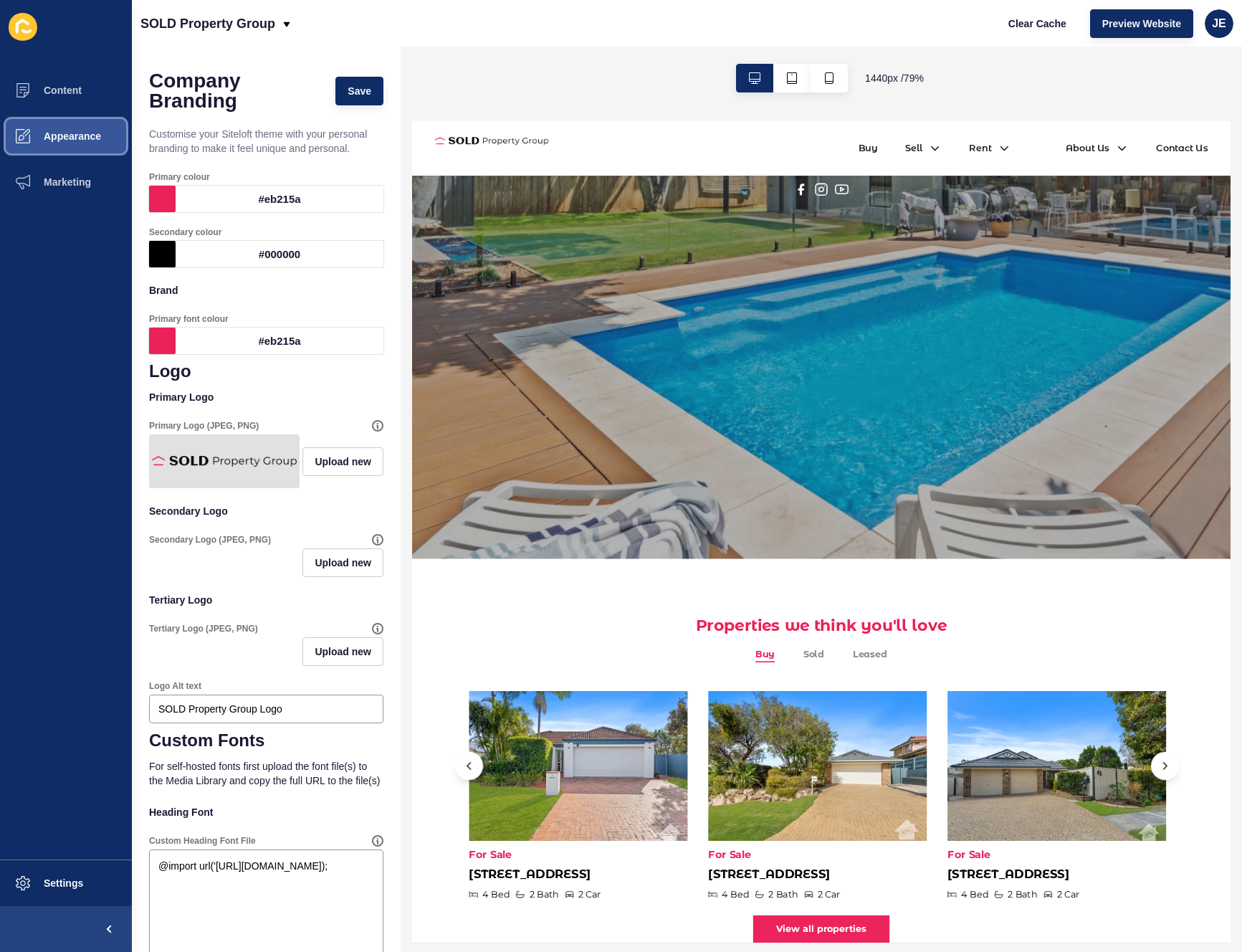
click at [56, 138] on span "Appearance" at bounding box center [49, 136] width 103 height 12
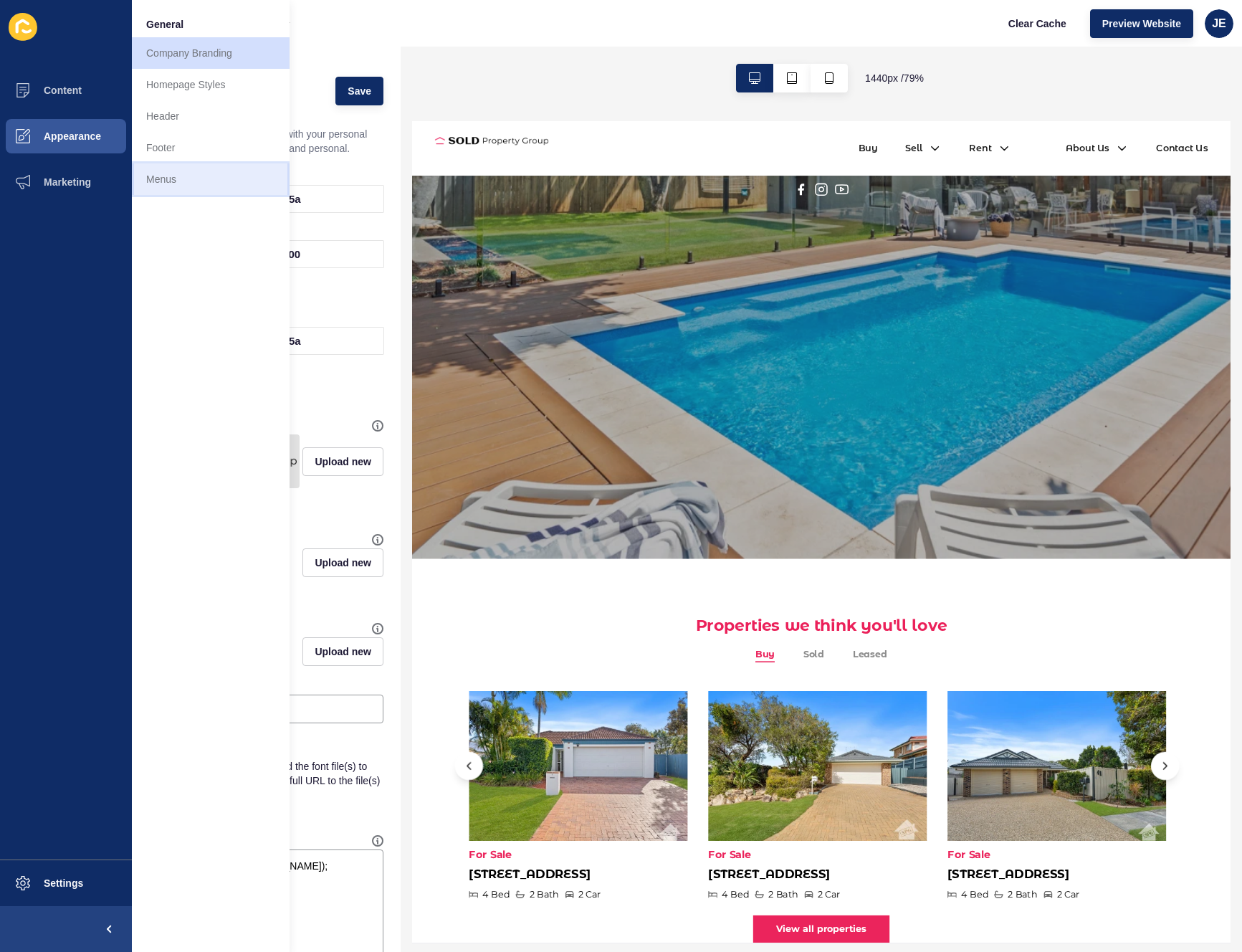
click at [198, 169] on link "Menus" at bounding box center [210, 179] width 157 height 32
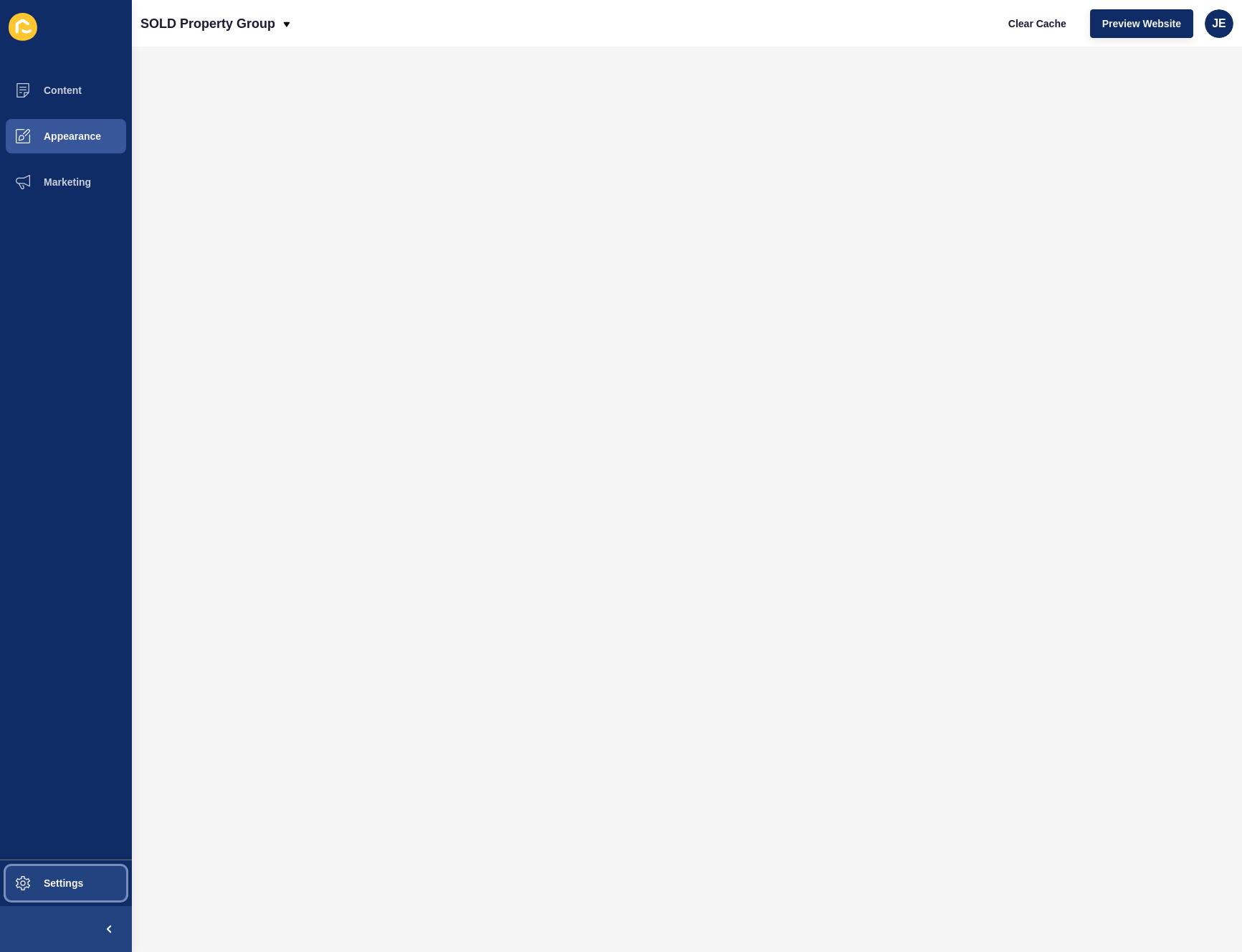
click at [85, 871] on button "Settings" at bounding box center [66, 882] width 132 height 46
click at [26, 876] on icon at bounding box center [22, 883] width 14 height 14
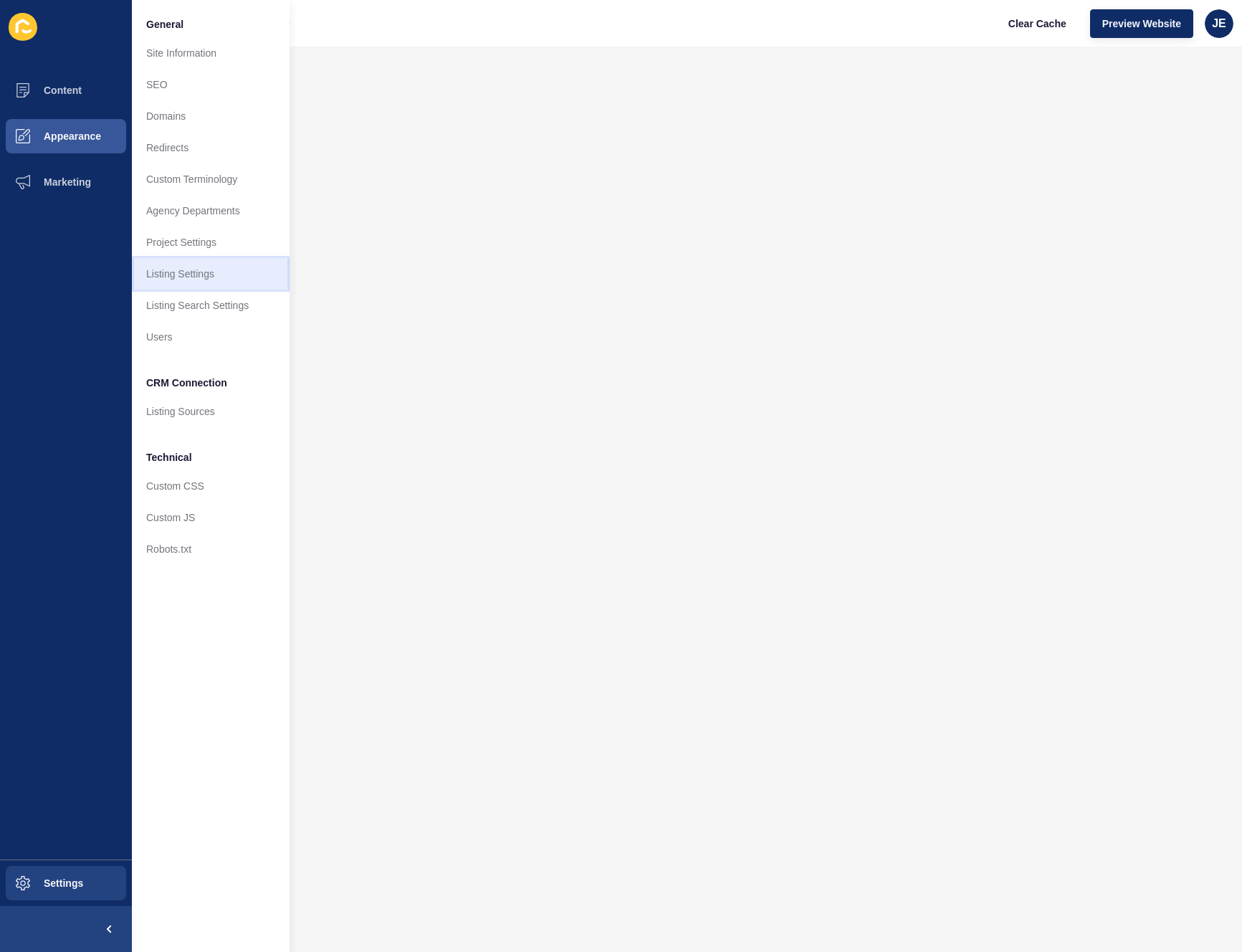
click at [198, 280] on link "Listing Settings" at bounding box center [210, 274] width 157 height 32
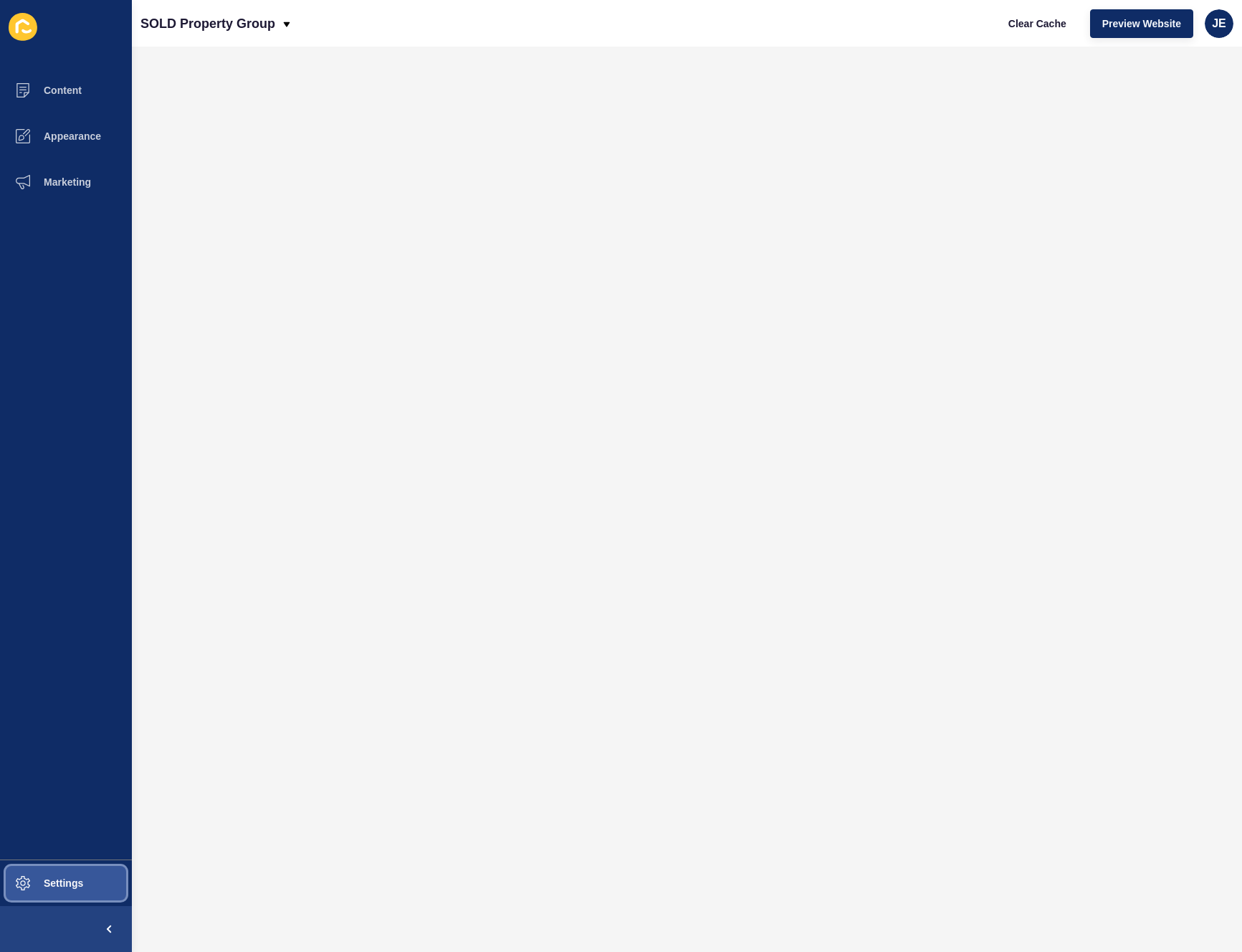
click at [49, 874] on button "Settings" at bounding box center [66, 882] width 132 height 46
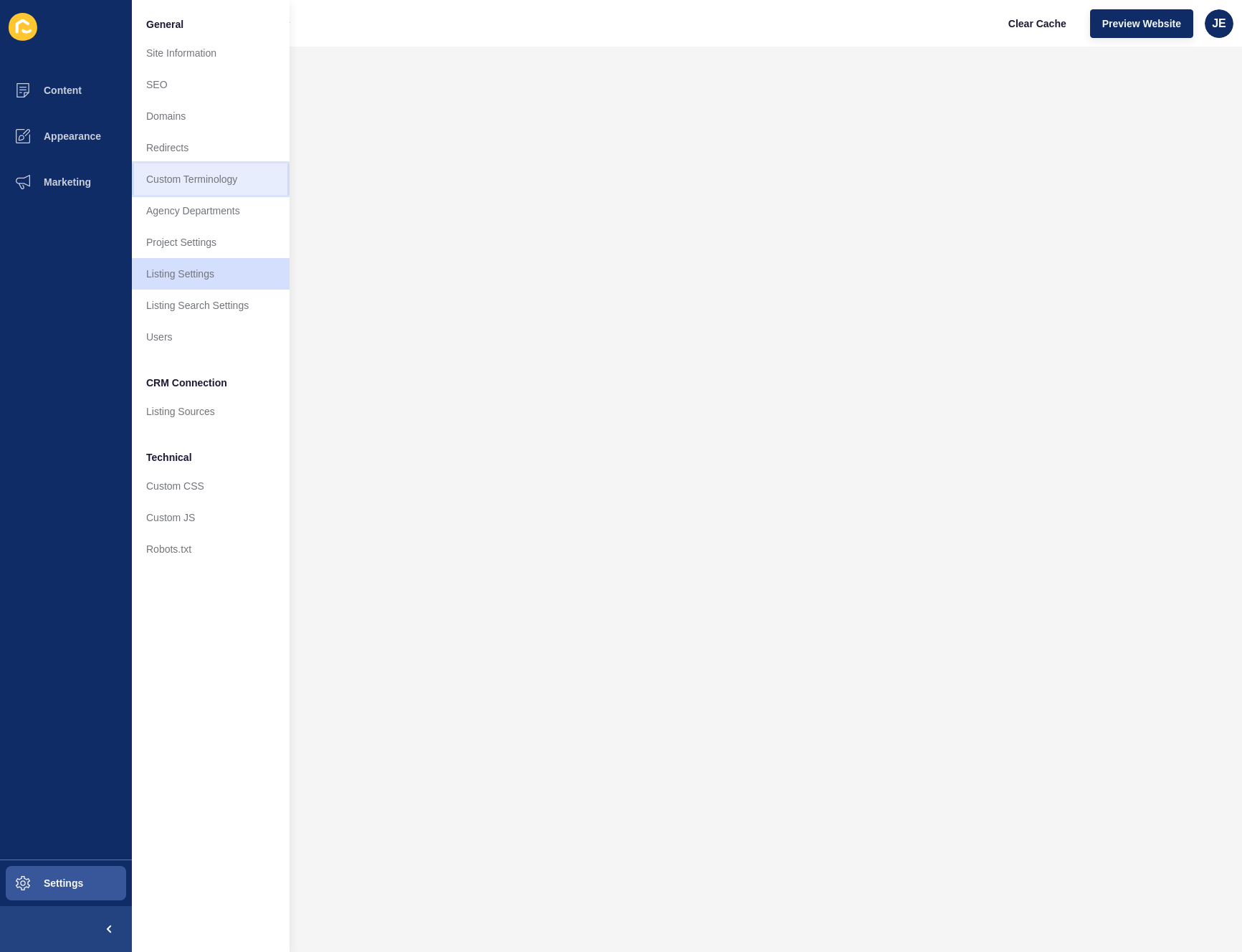
click at [204, 181] on link "Custom Terminology" at bounding box center [210, 179] width 157 height 32
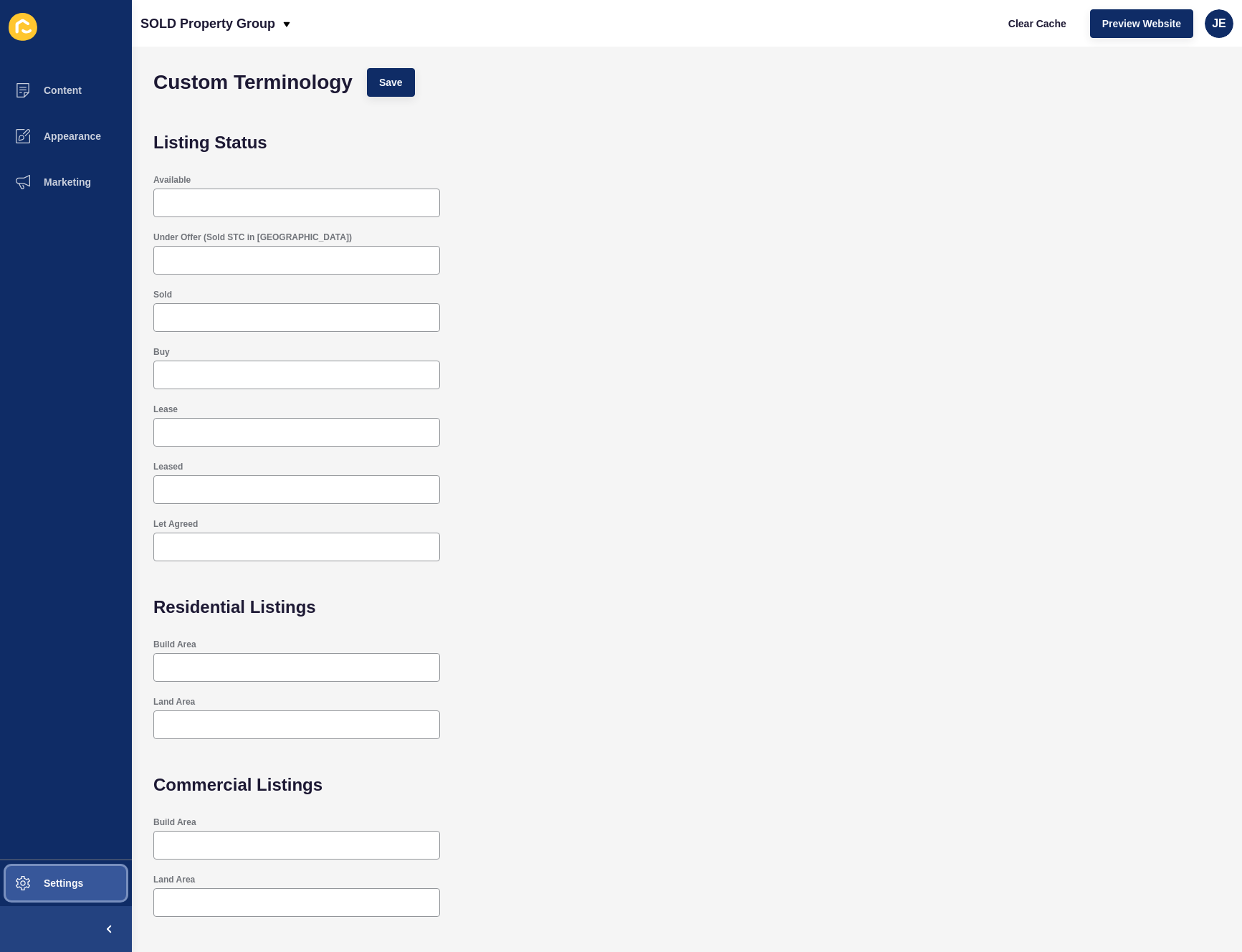
click at [77, 883] on span "Settings" at bounding box center [40, 883] width 85 height 12
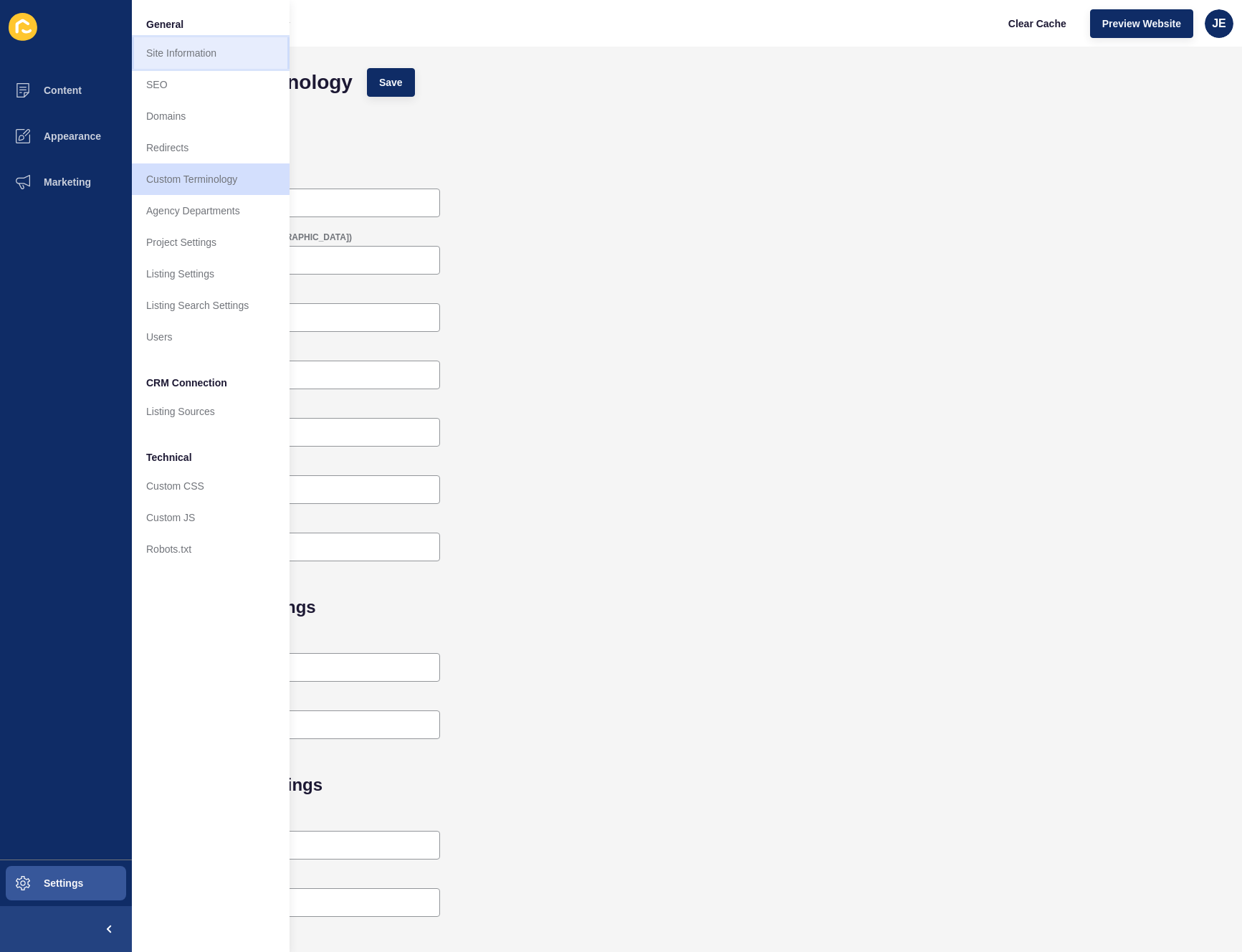
click at [212, 52] on link "Site Information" at bounding box center [210, 53] width 157 height 32
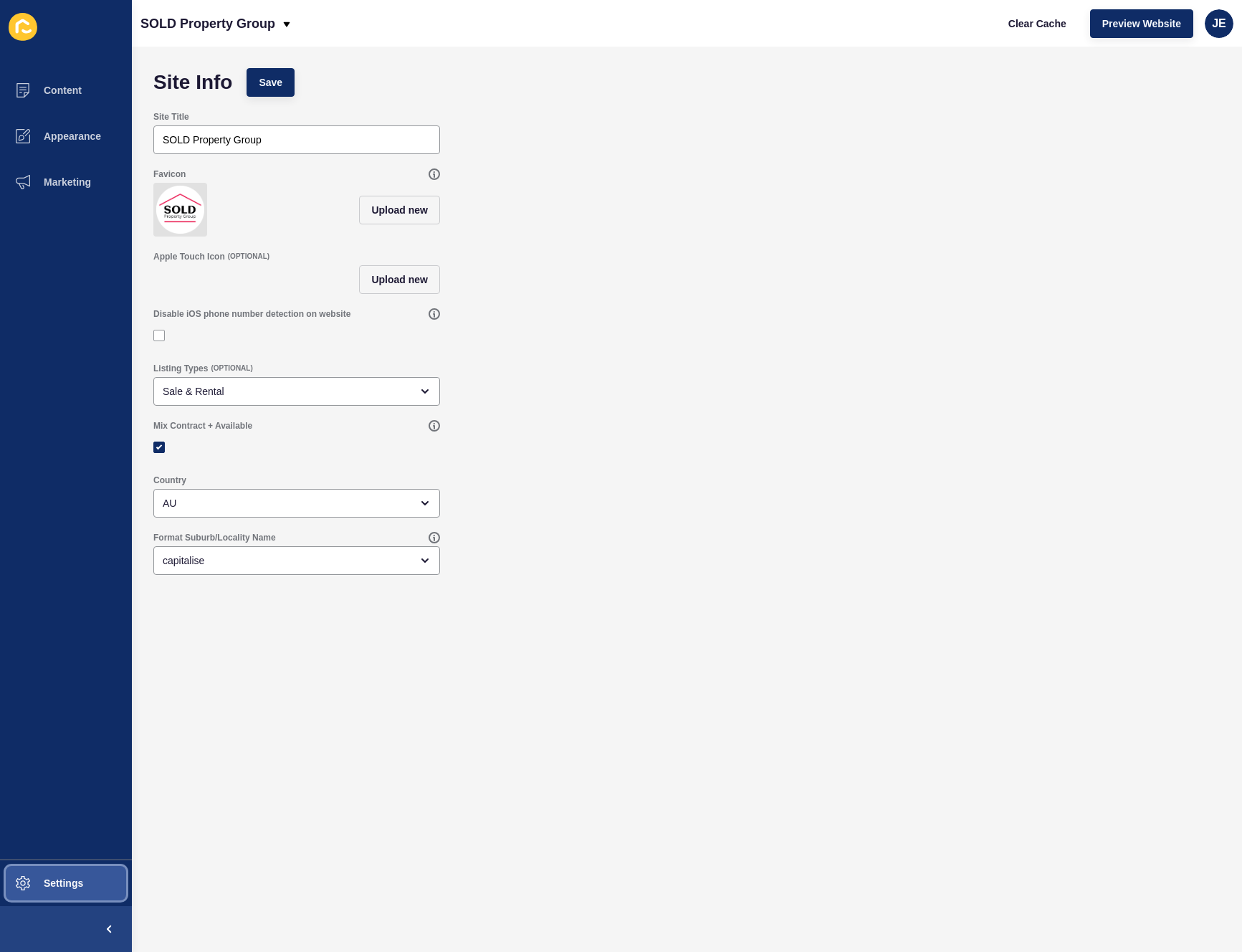
click at [61, 885] on span "Settings" at bounding box center [40, 883] width 85 height 12
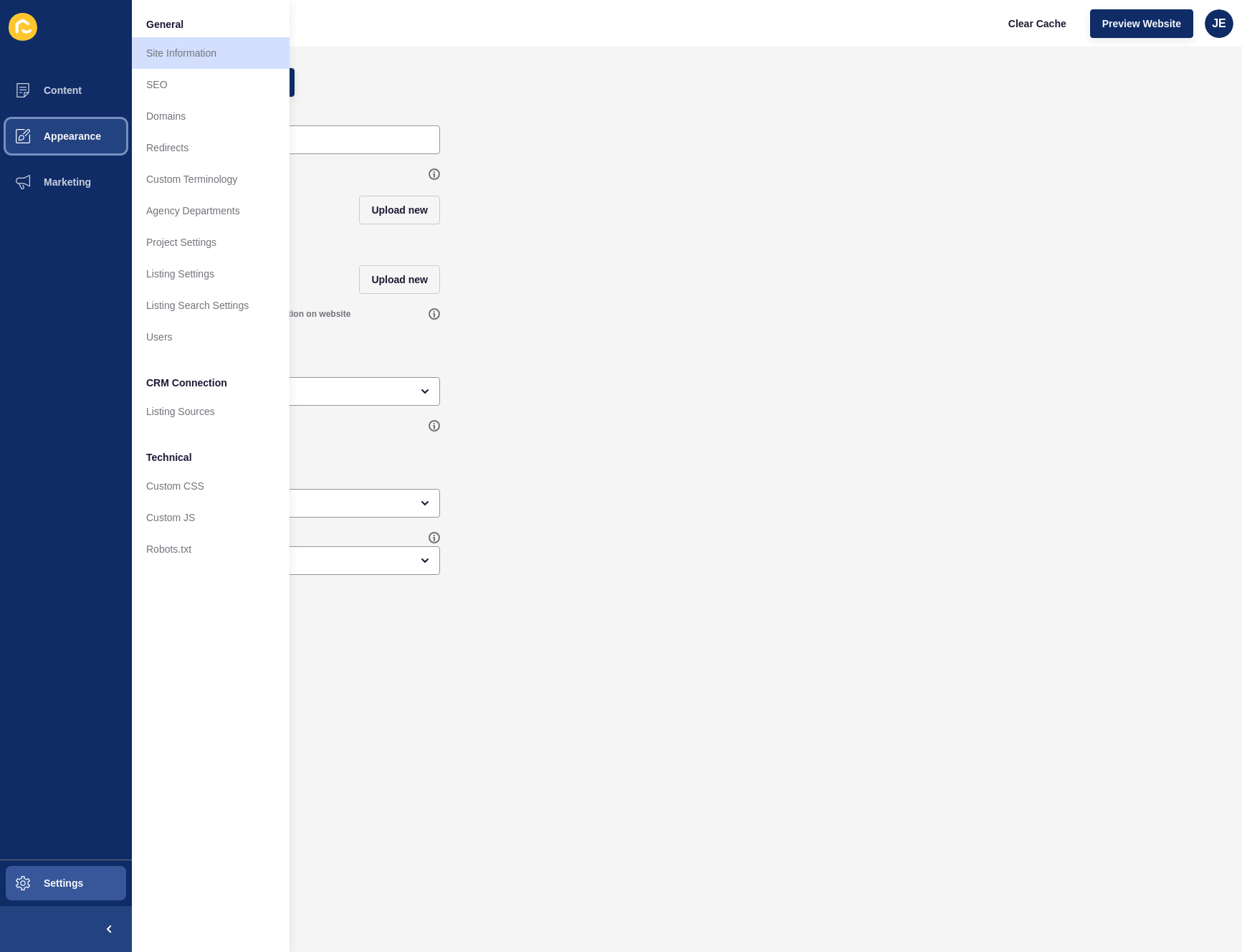
click at [43, 131] on span "Appearance" at bounding box center [49, 136] width 103 height 12
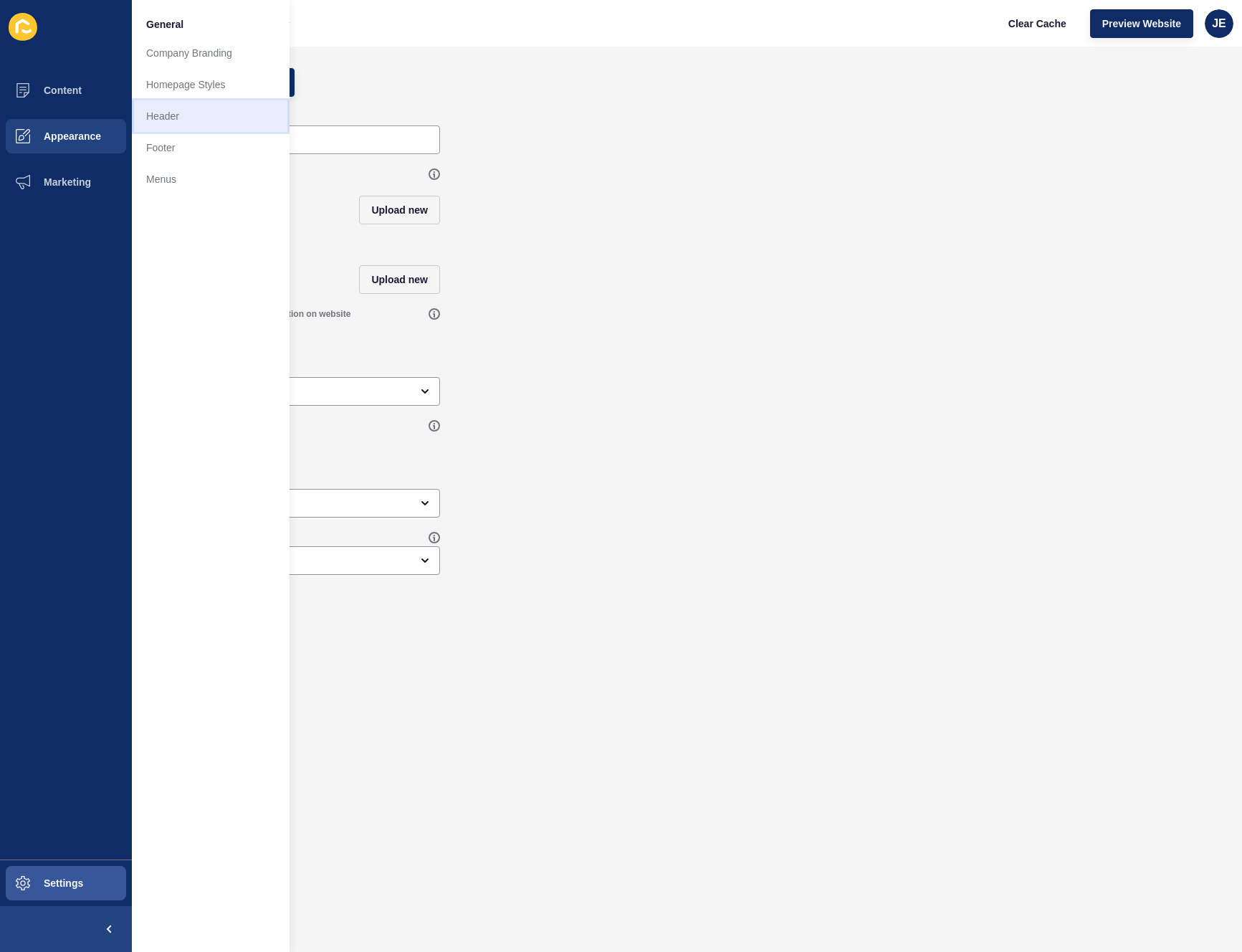
click at [188, 112] on link "Header" at bounding box center [210, 116] width 157 height 32
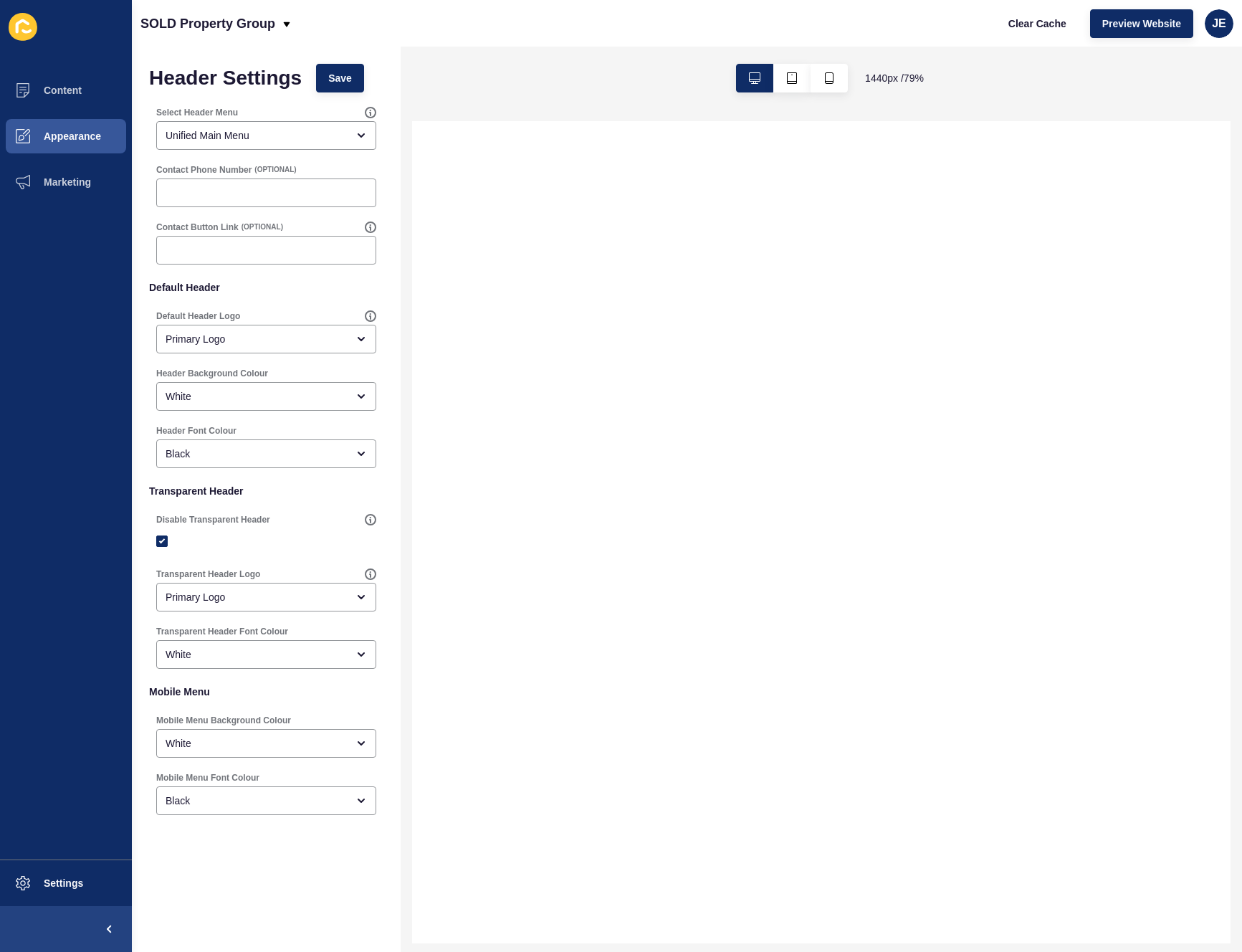
select select
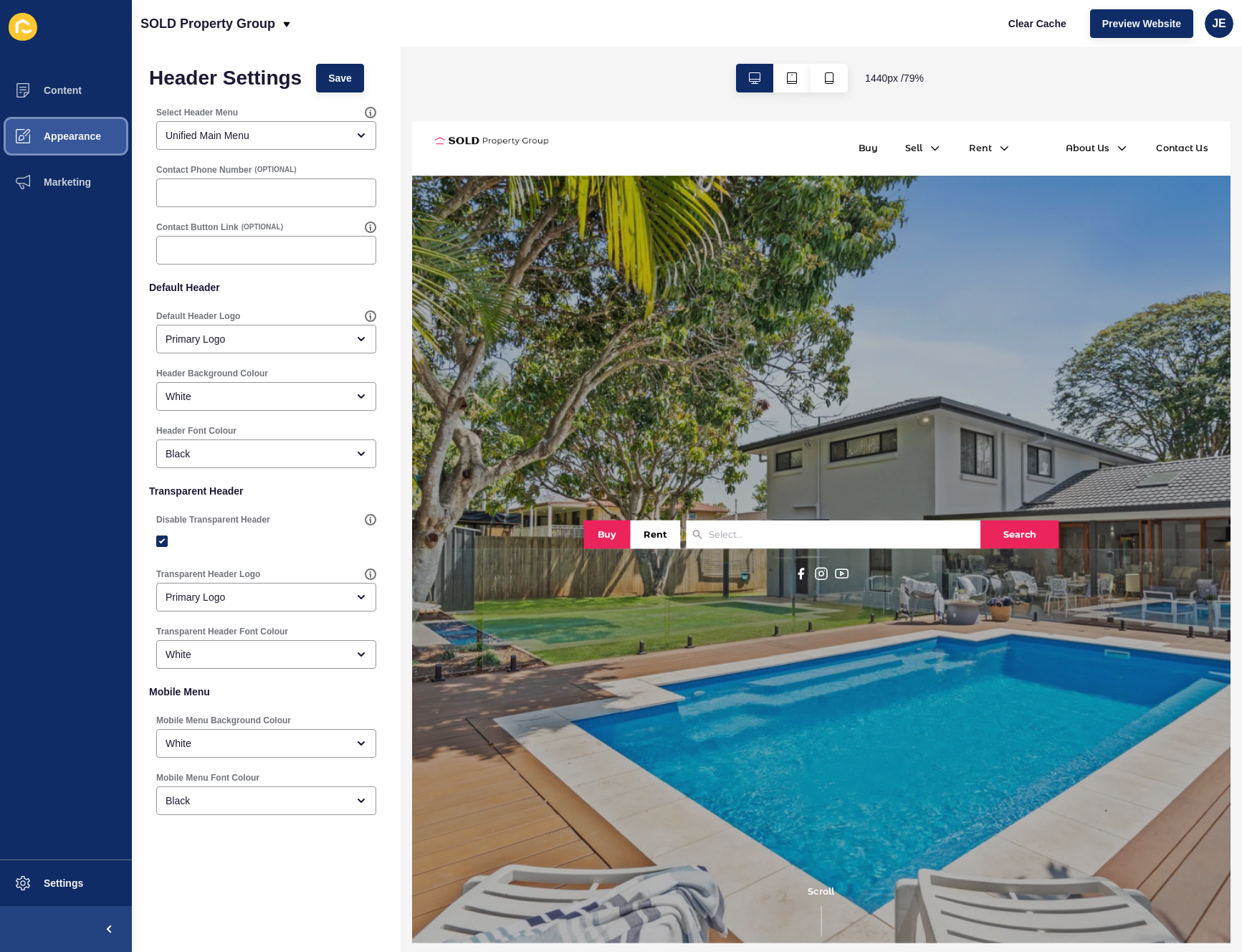
click at [84, 128] on button "Appearance" at bounding box center [66, 136] width 132 height 46
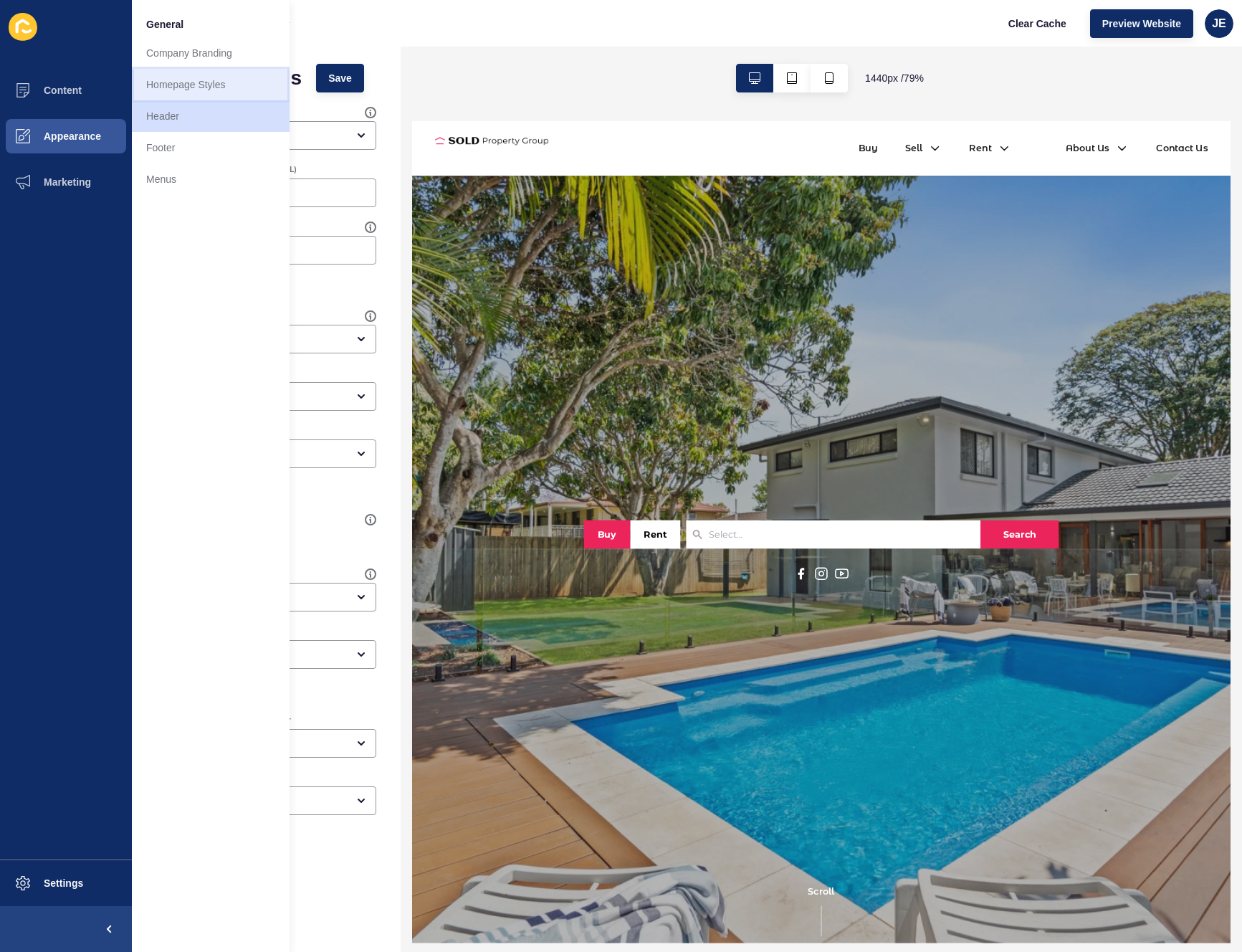
click at [202, 87] on link "Homepage Styles" at bounding box center [210, 85] width 157 height 32
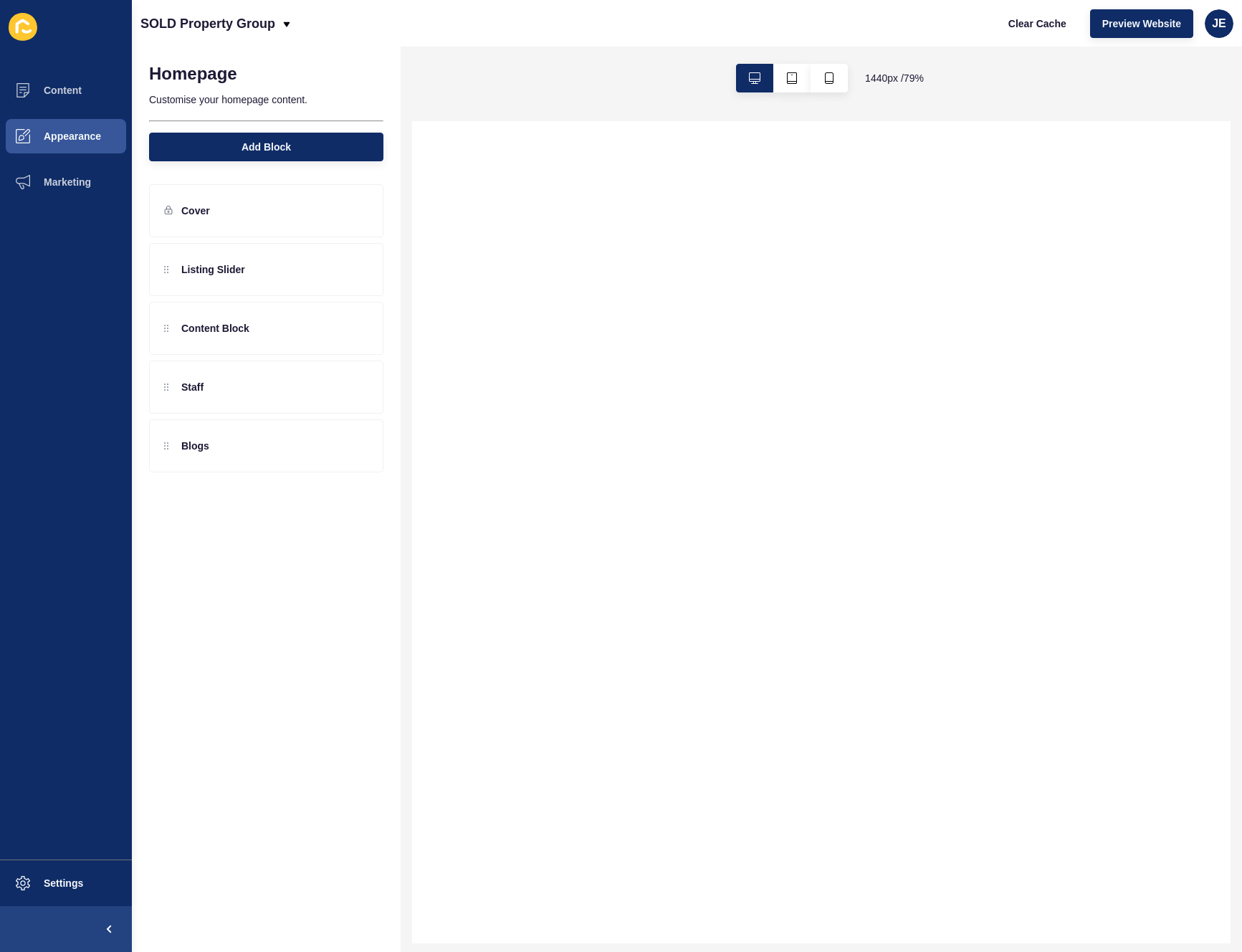
select select
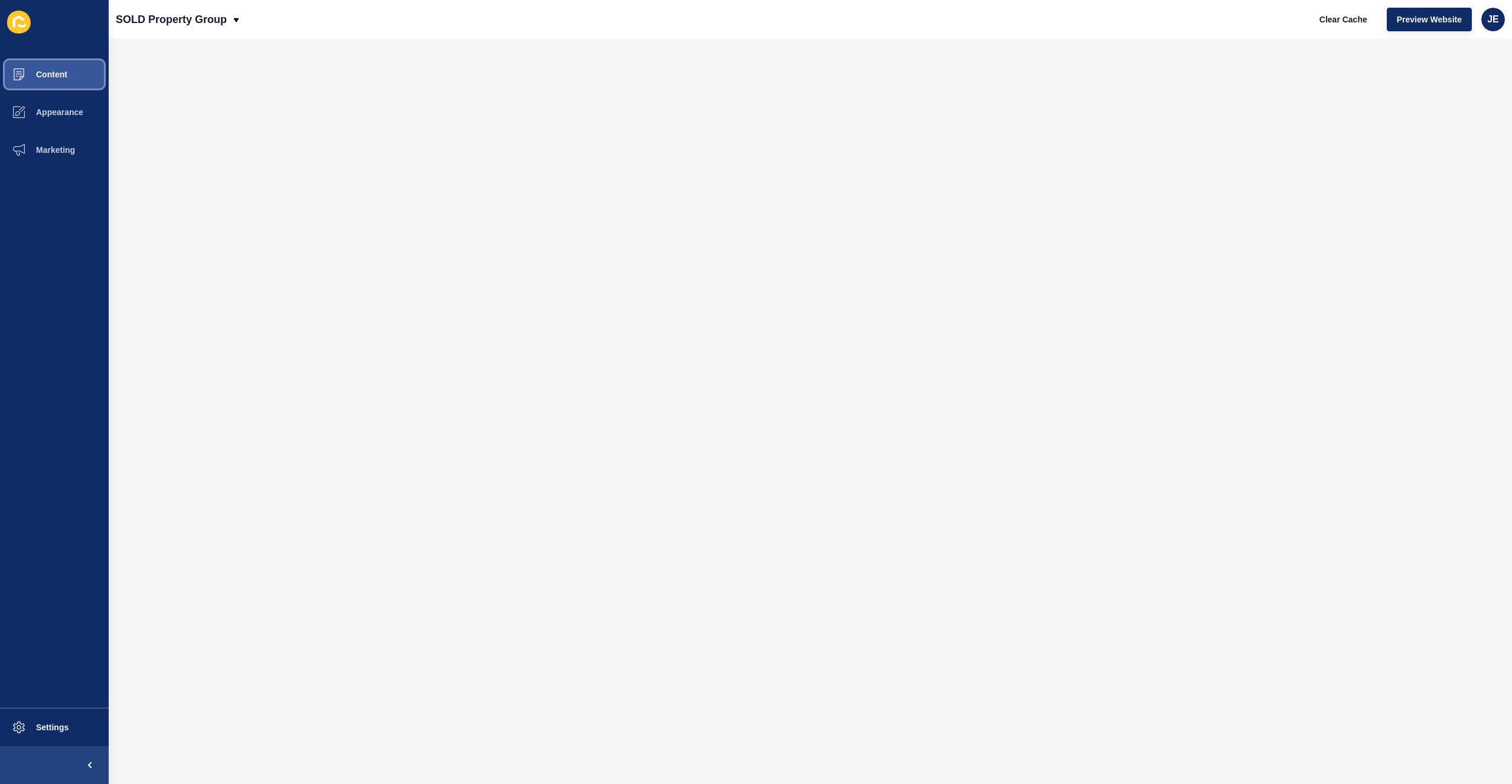
click at [53, 79] on button "Content" at bounding box center [54, 74] width 109 height 38
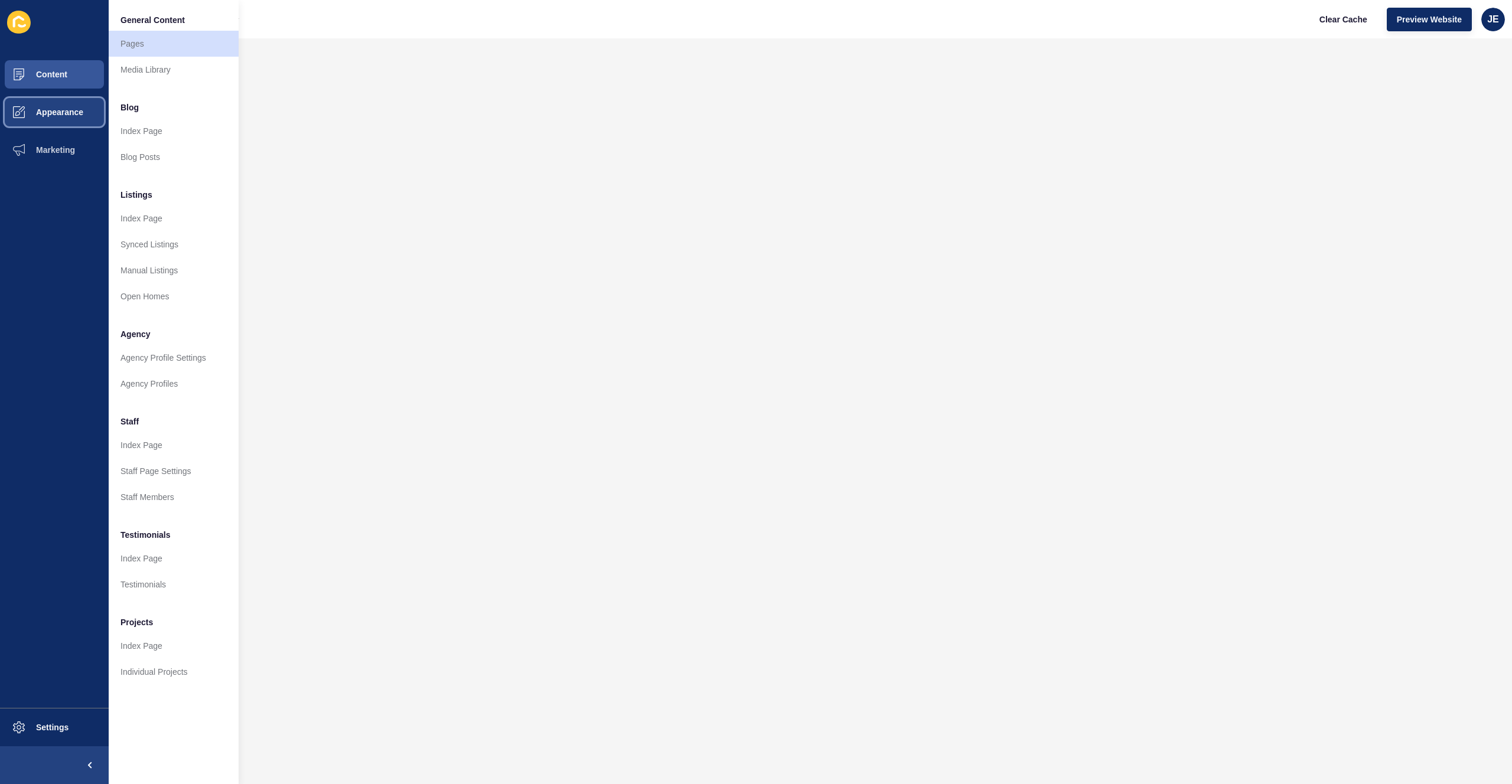
click at [66, 114] on span "Appearance" at bounding box center [40, 112] width 85 height 10
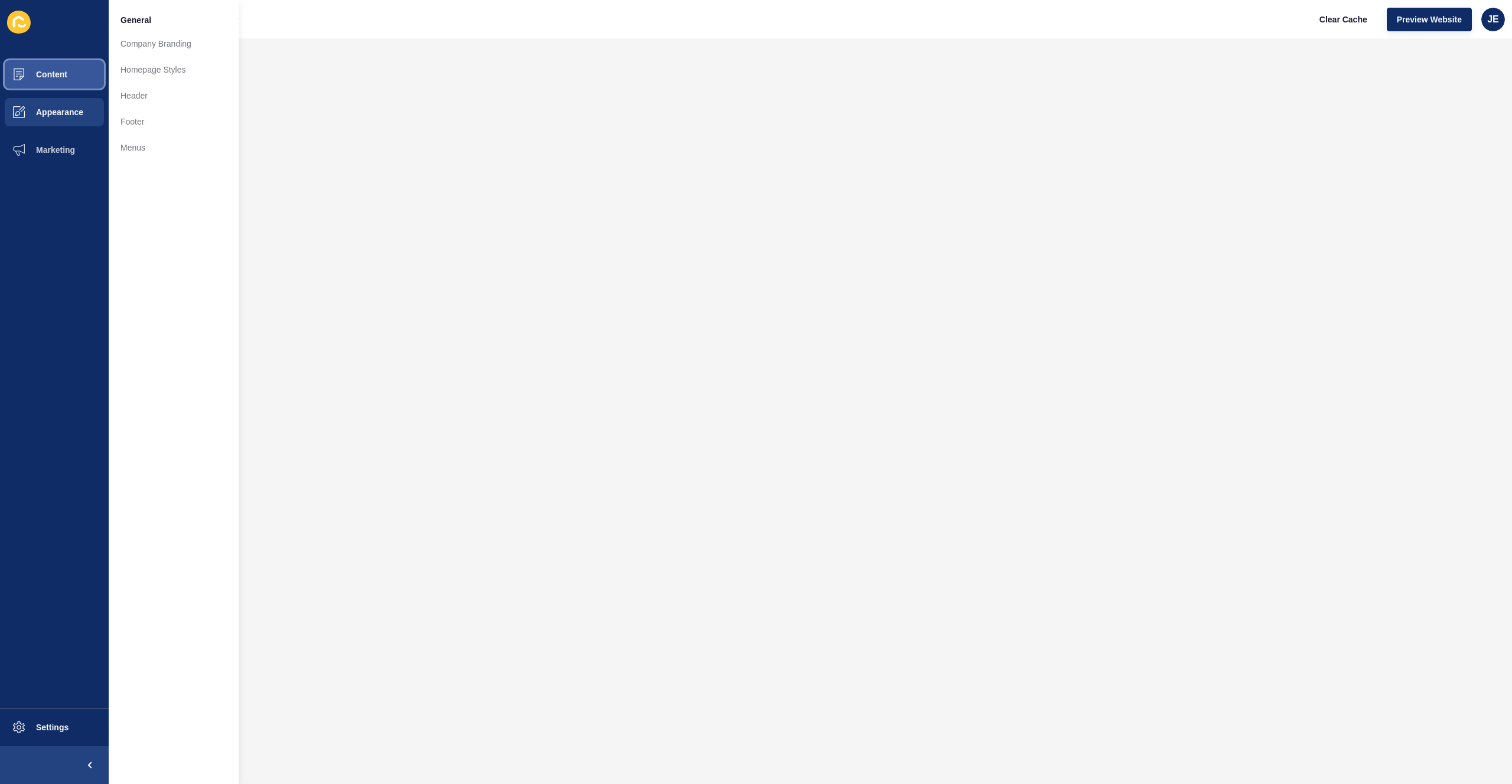
click at [61, 74] on span "Content" at bounding box center [33, 74] width 69 height 10
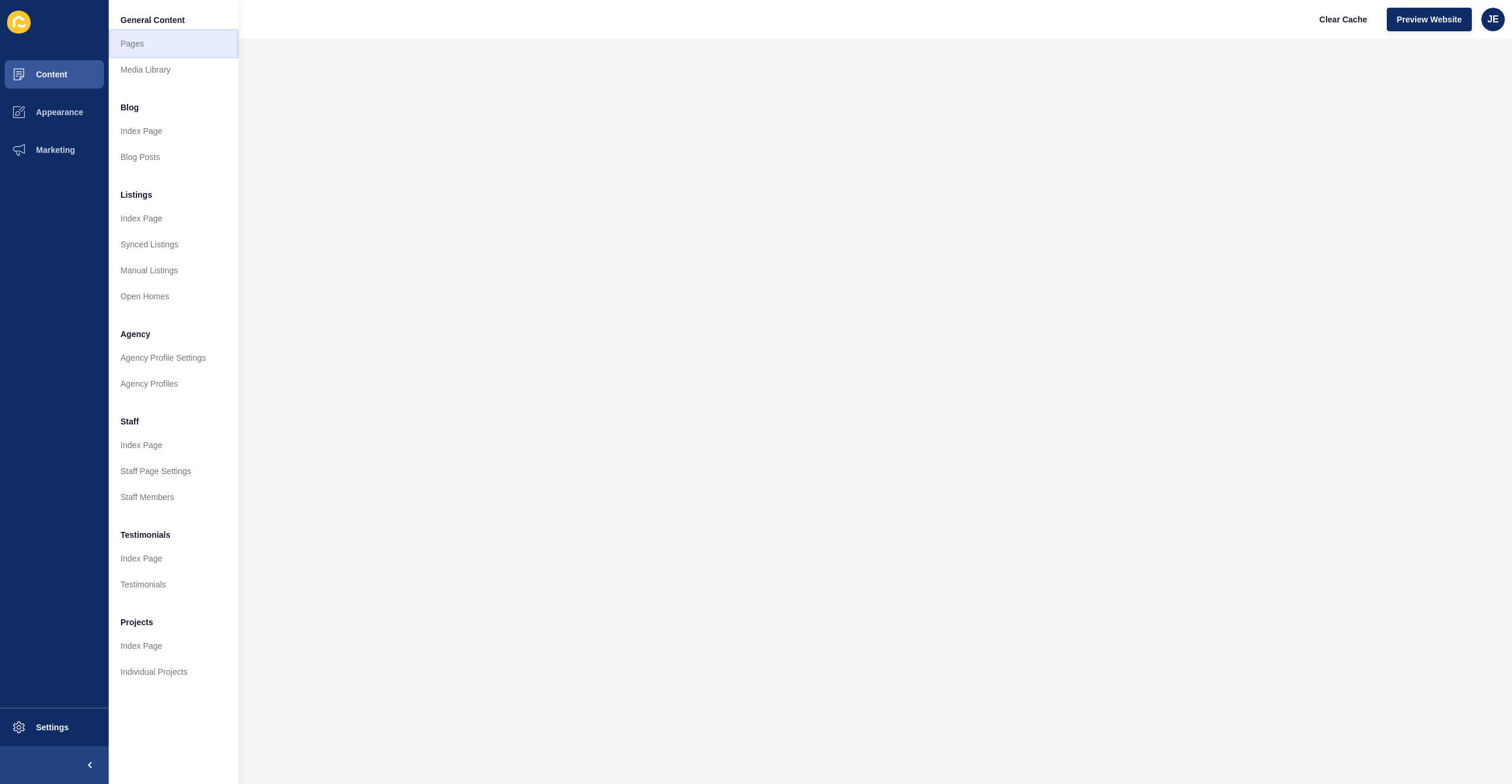
click at [157, 47] on link "Pages" at bounding box center [173, 43] width 130 height 26
